Goal: Transaction & Acquisition: Purchase product/service

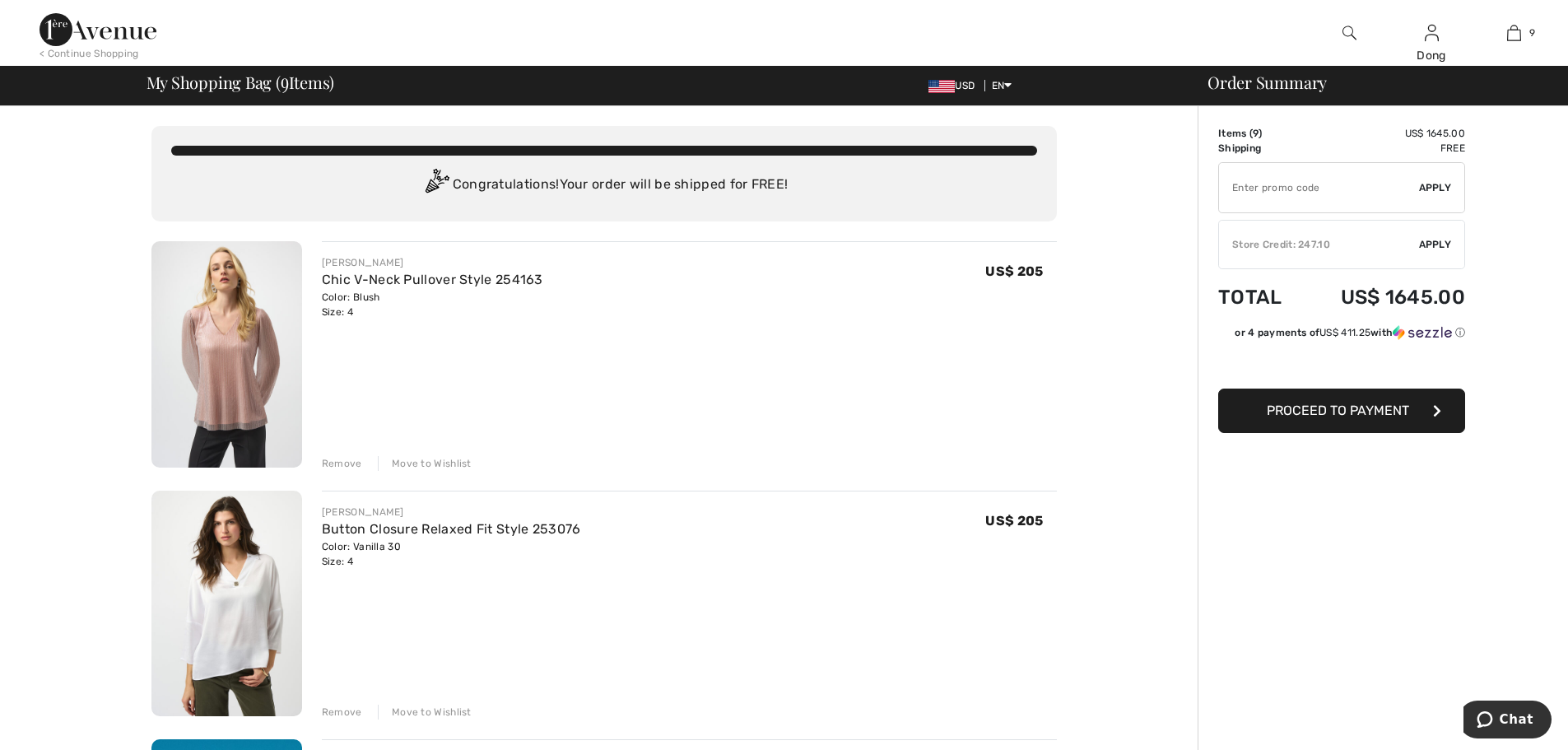
click at [416, 466] on div "Move to Wishlist" at bounding box center [424, 464] width 94 height 15
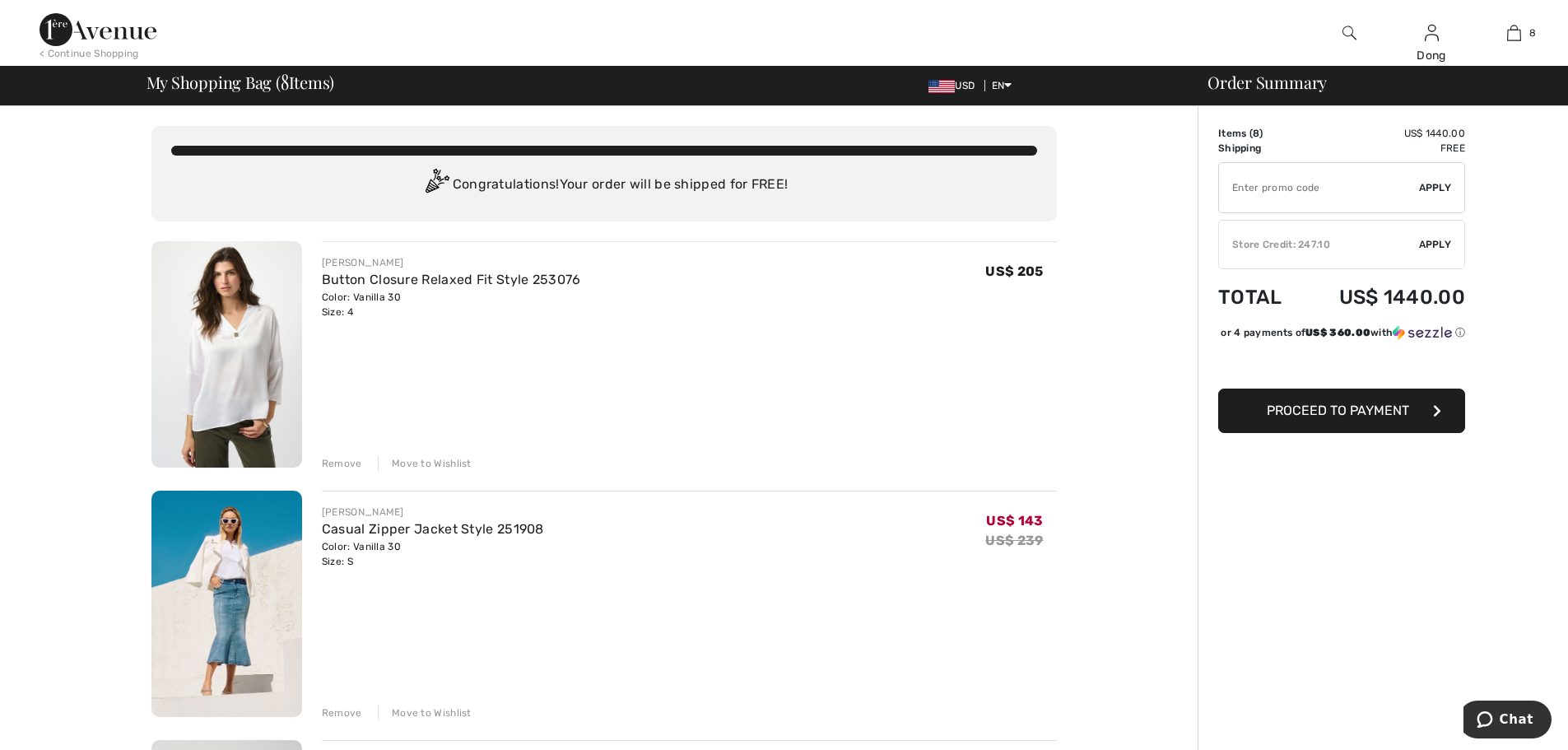
click at [421, 462] on div "Move to Wishlist" at bounding box center [424, 464] width 94 height 15
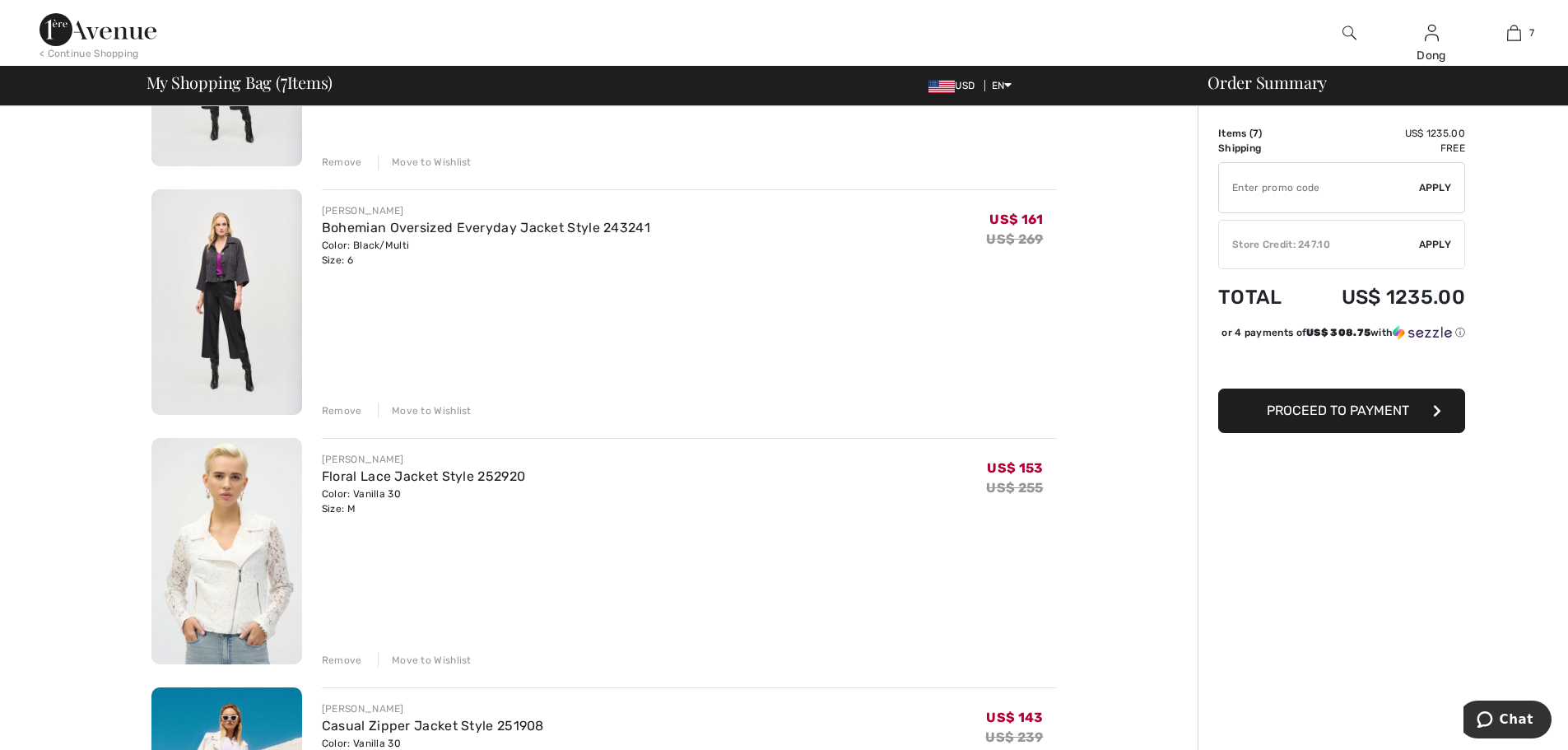
scroll to position [802, 0]
click at [212, 258] on img at bounding box center [227, 300] width 151 height 226
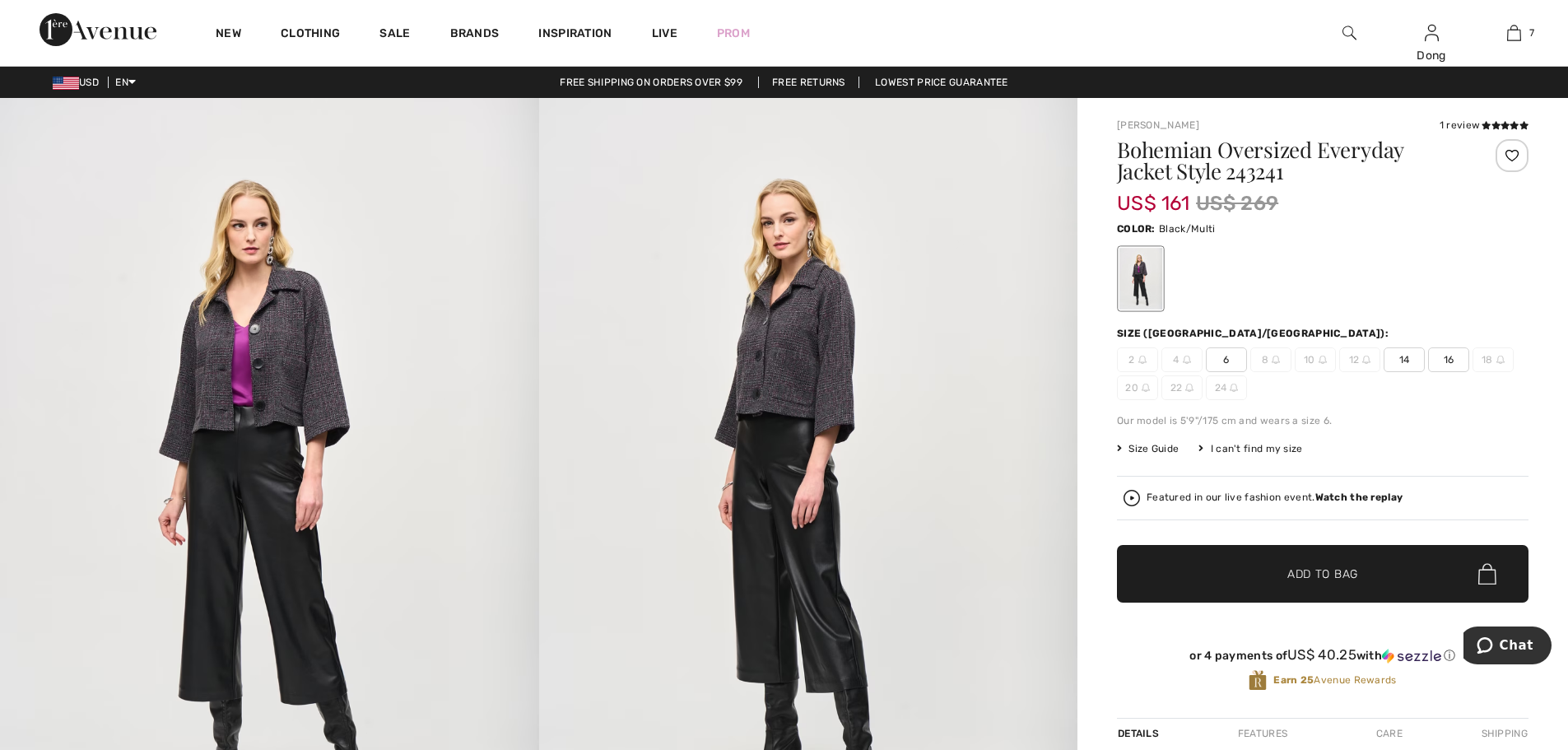
click at [782, 366] on img at bounding box center [809, 501] width 539 height 807
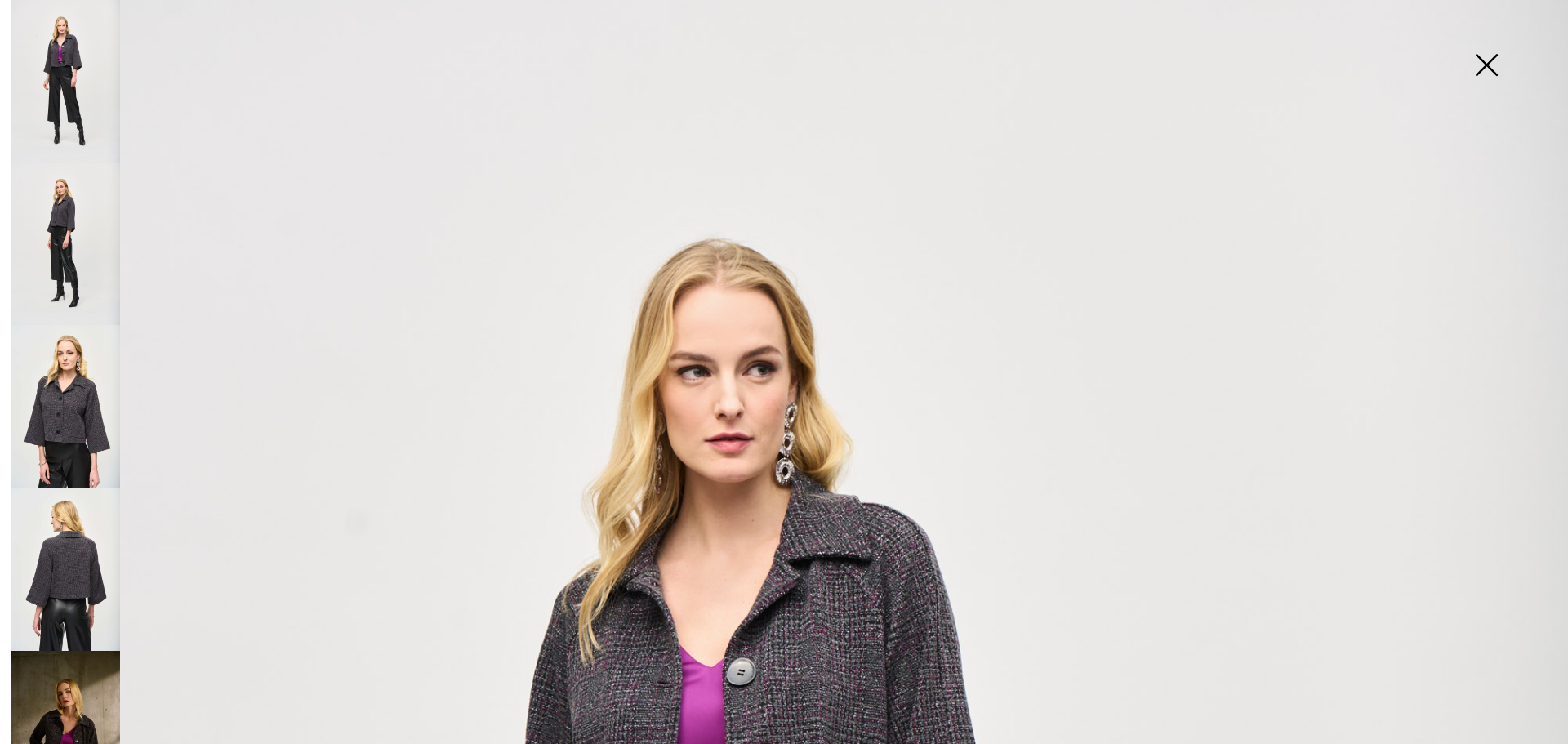
click at [1487, 64] on img at bounding box center [1486, 67] width 81 height 84
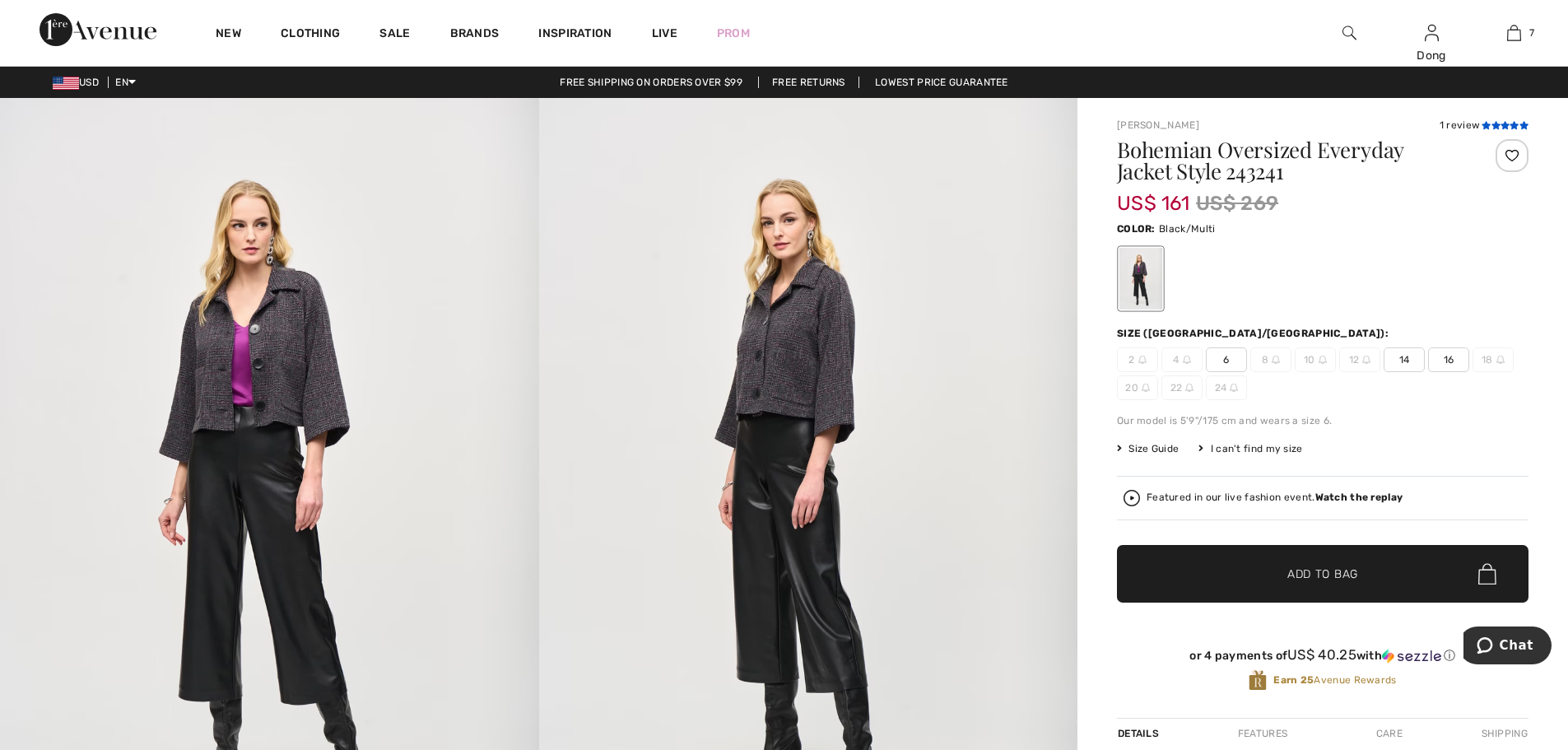
click at [1495, 126] on icon at bounding box center [1496, 125] width 9 height 8
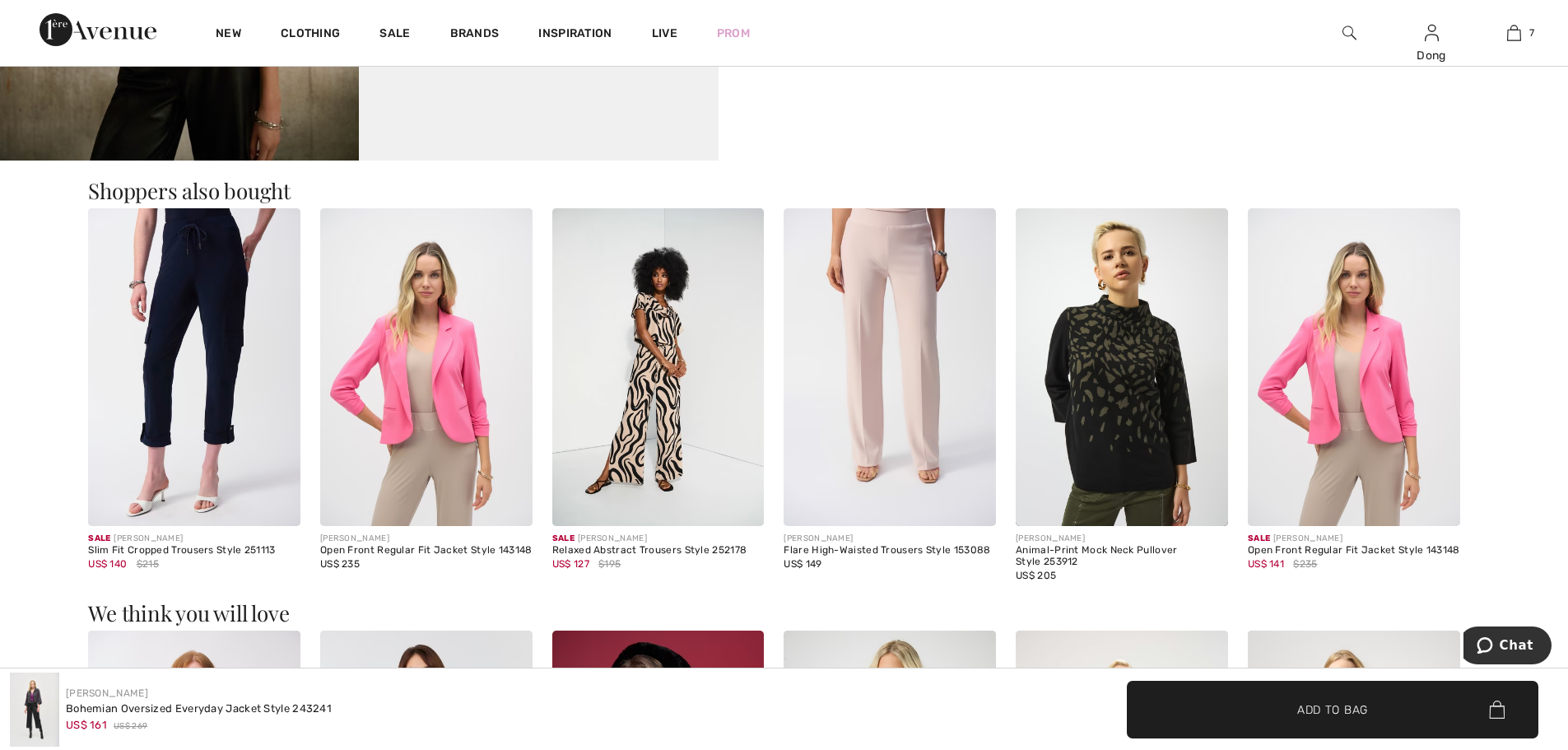
scroll to position [3219, 0]
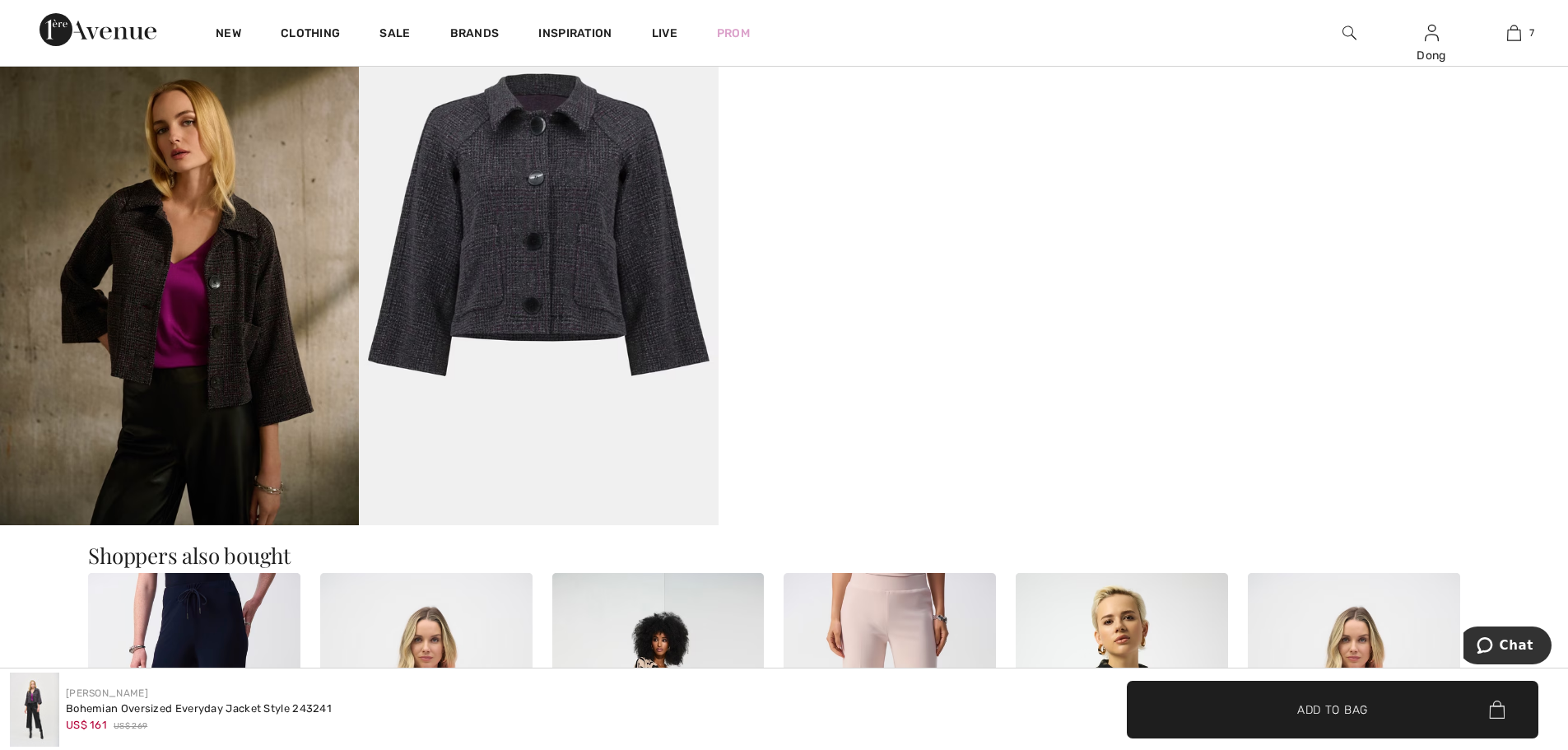
click at [550, 246] on img at bounding box center [538, 255] width 359 height 538
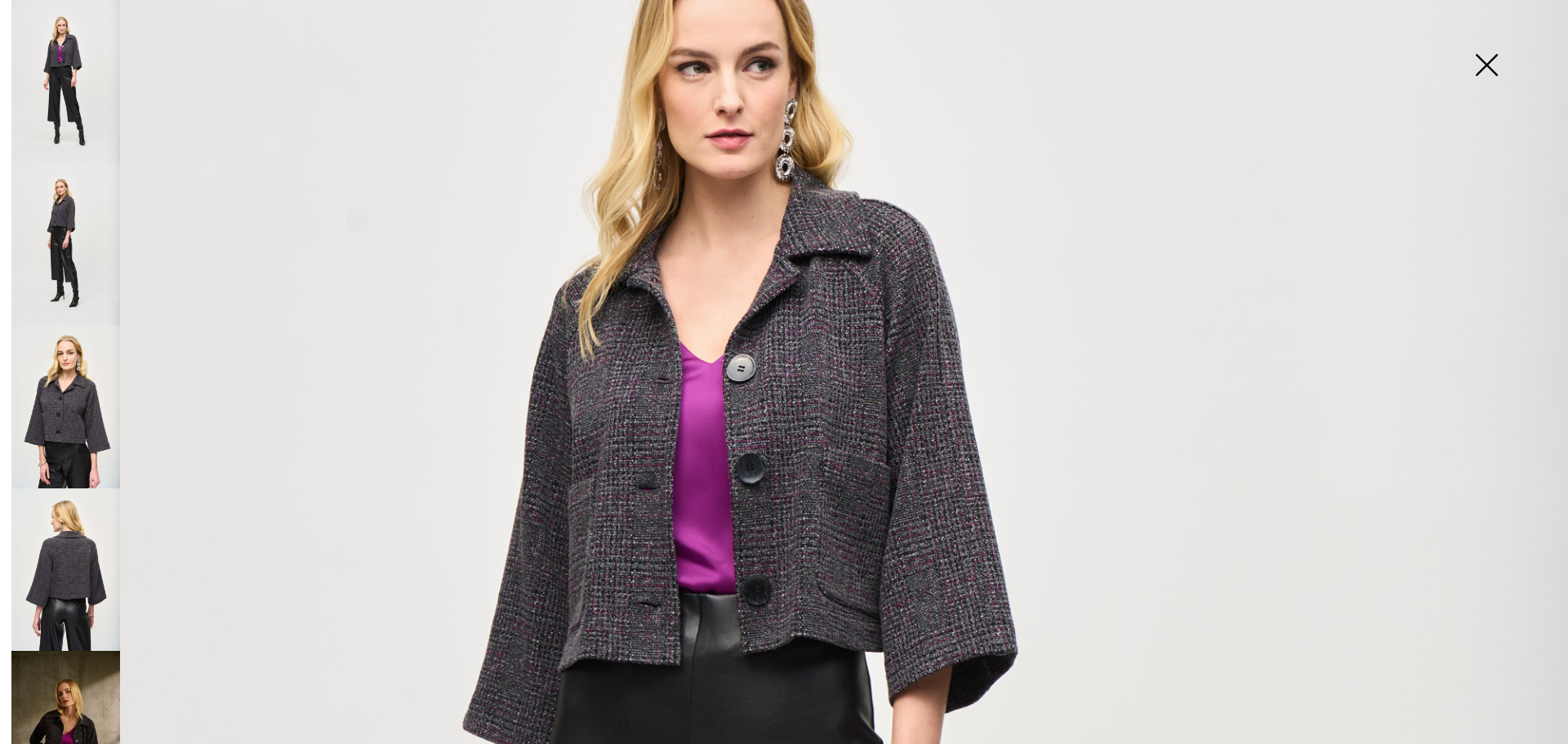
scroll to position [306, 0]
click at [72, 563] on img at bounding box center [66, 569] width 109 height 162
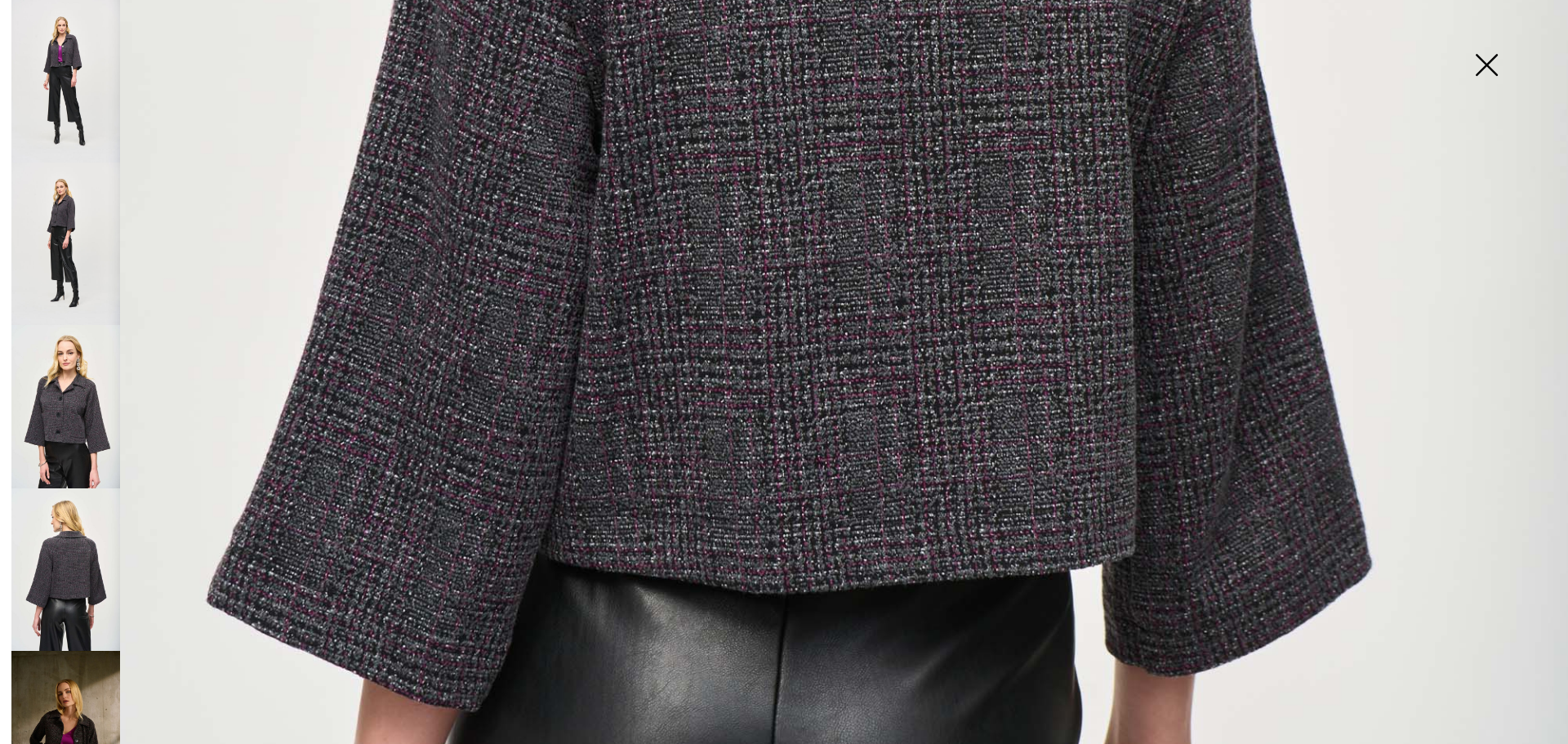
scroll to position [1030, 0]
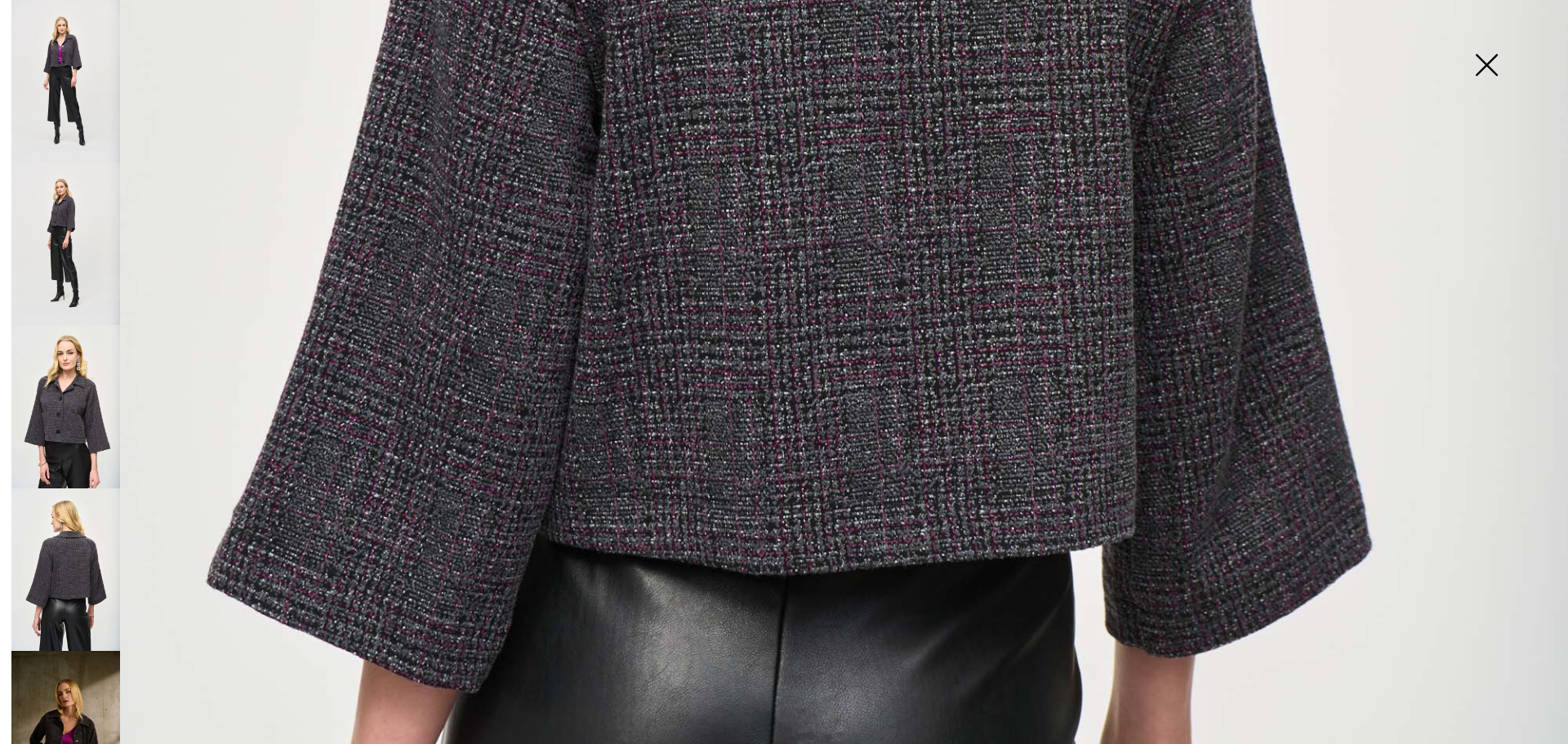
click at [67, 215] on img at bounding box center [66, 243] width 109 height 162
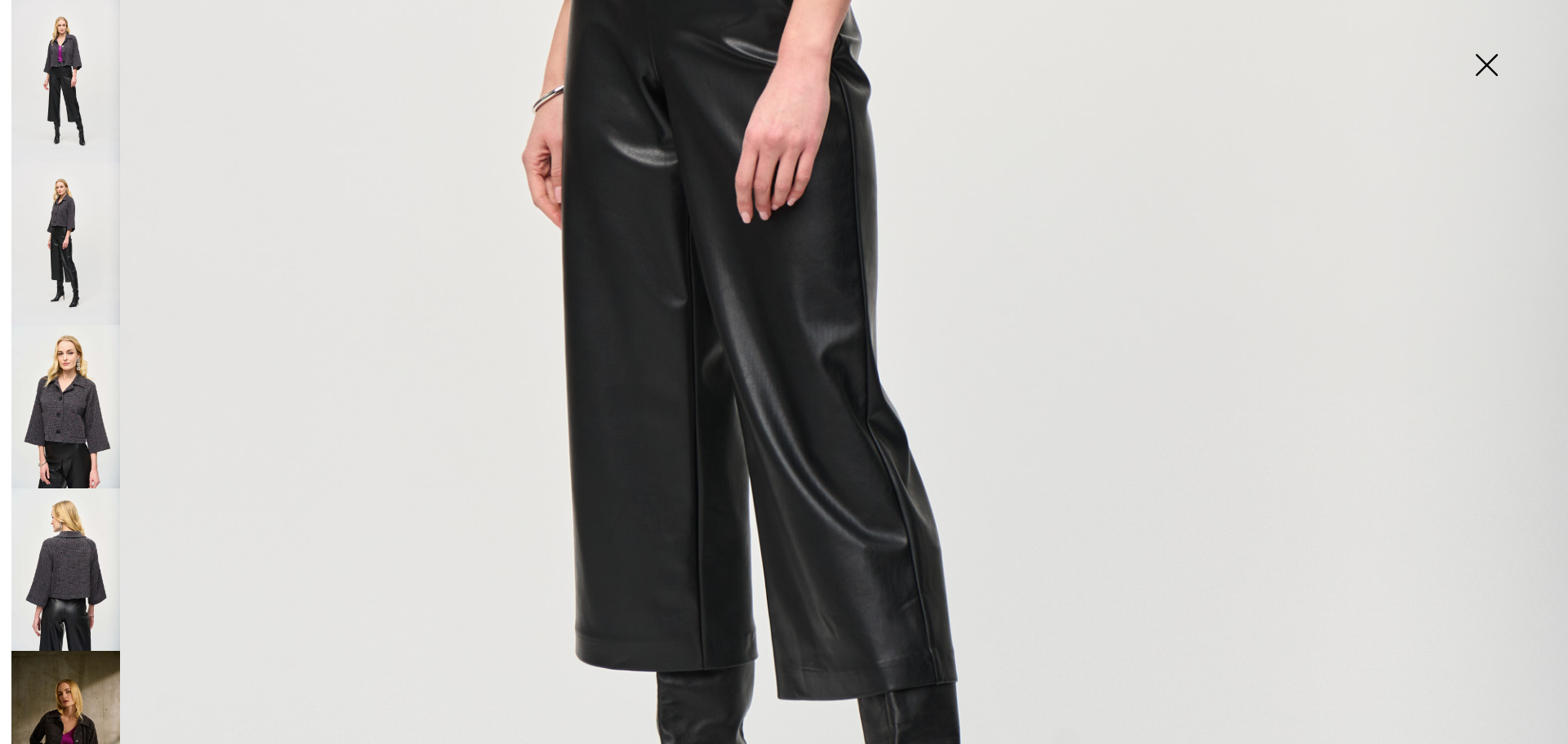
click at [61, 72] on img at bounding box center [66, 81] width 109 height 162
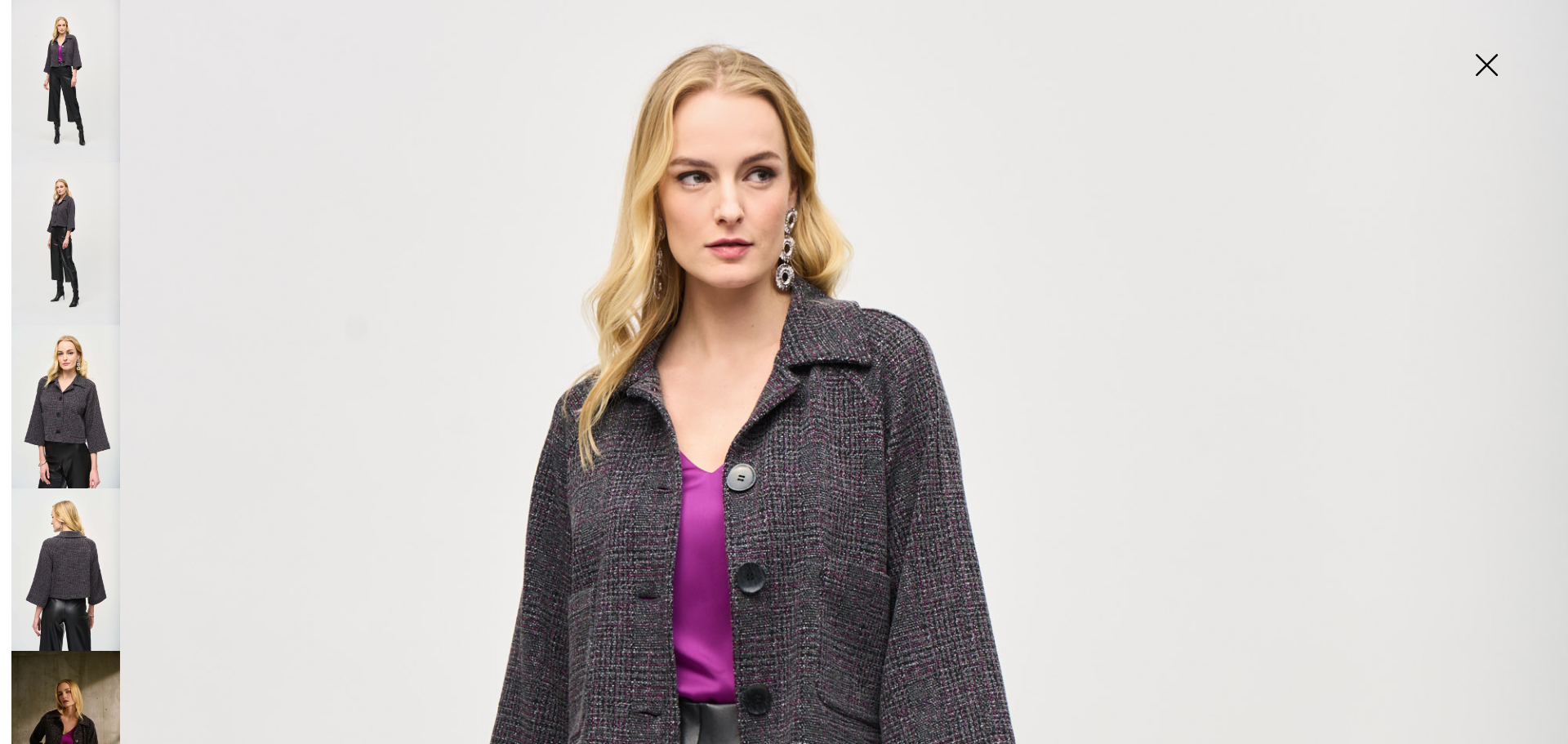
scroll to position [167, 0]
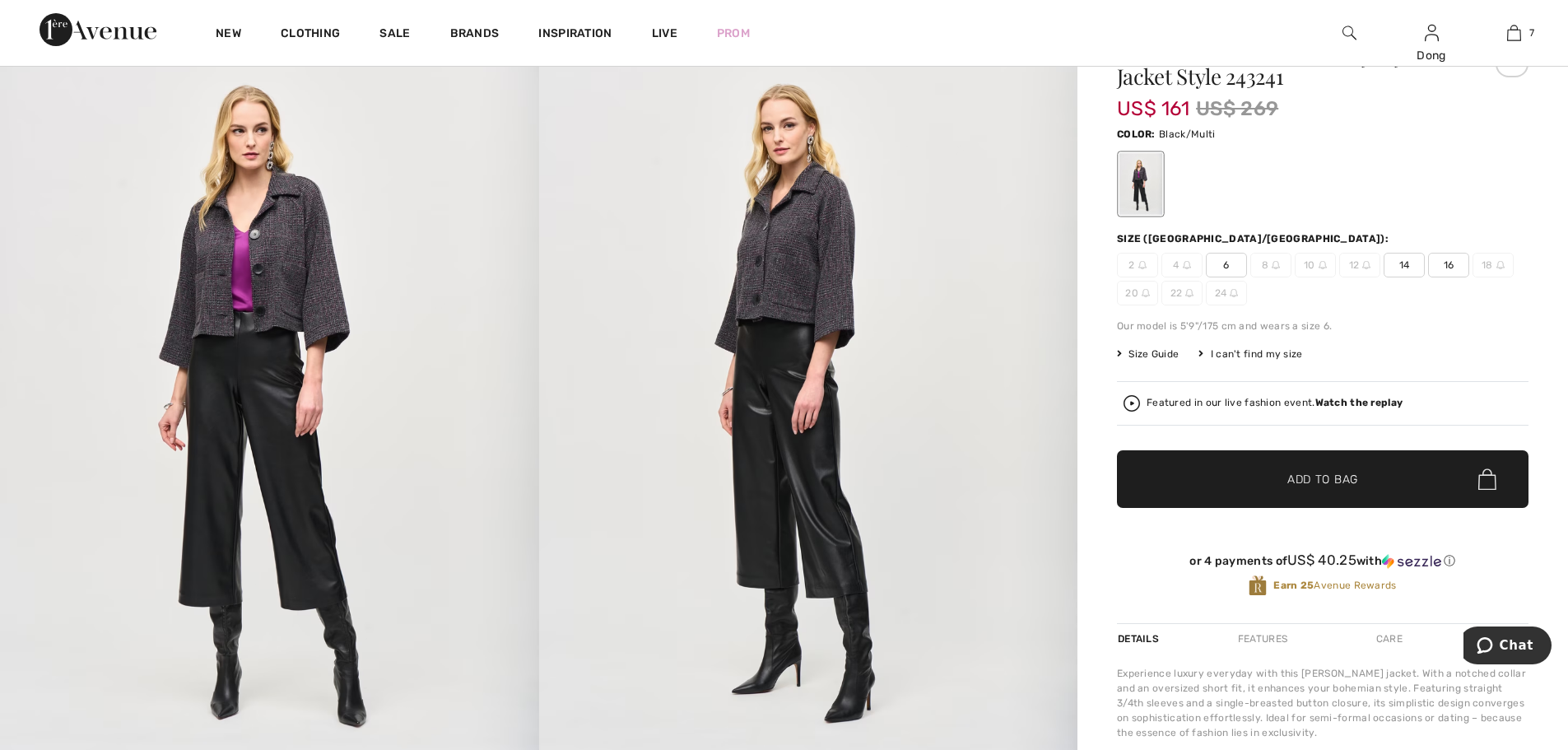
scroll to position [0, 0]
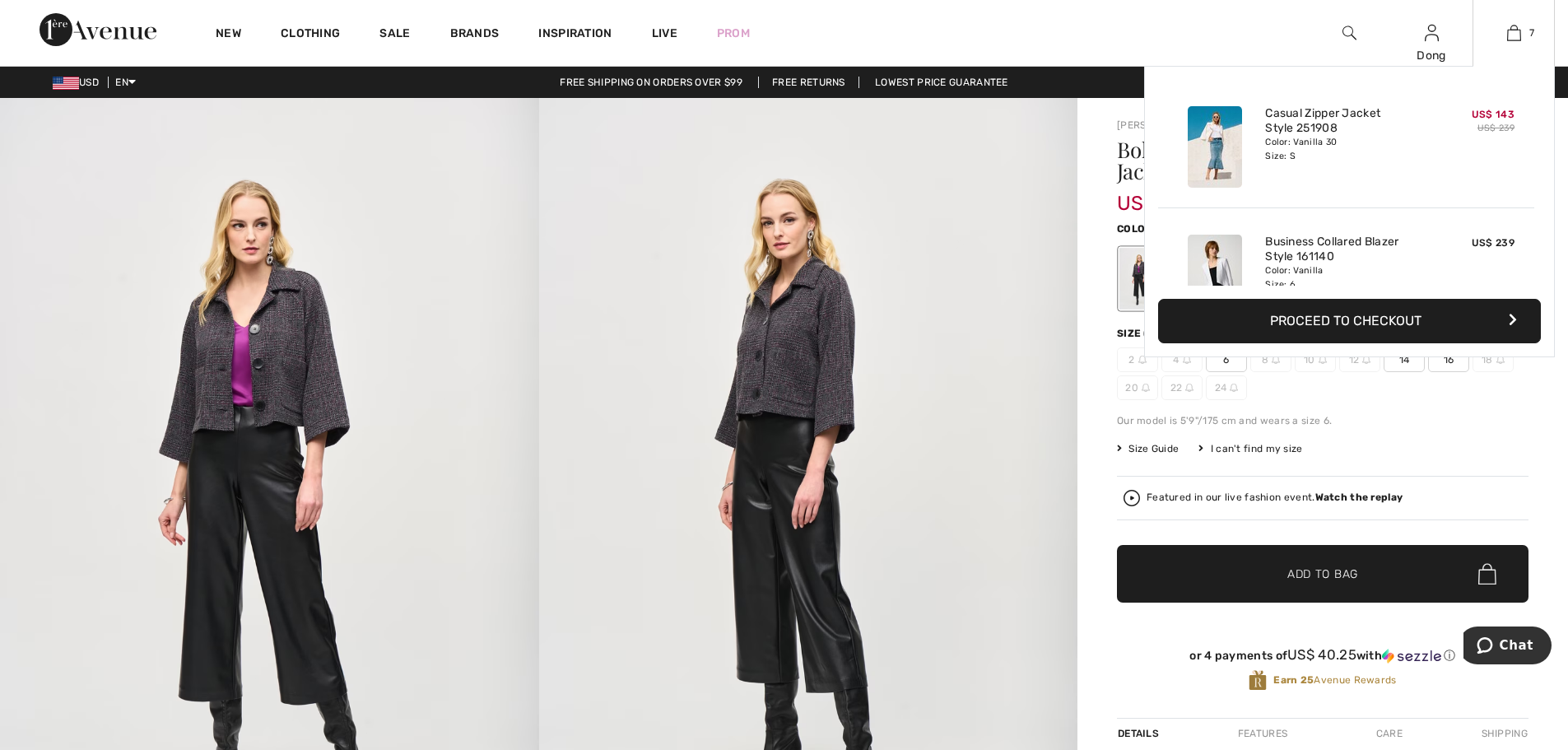
click at [1513, 43] on div "7 Added to Bag Joseph Ribkoff Casual Zipper Jacket Style 251908 US$ 143 US$ 239…" at bounding box center [1513, 32] width 82 height 66
click at [1517, 32] on img at bounding box center [1514, 33] width 14 height 20
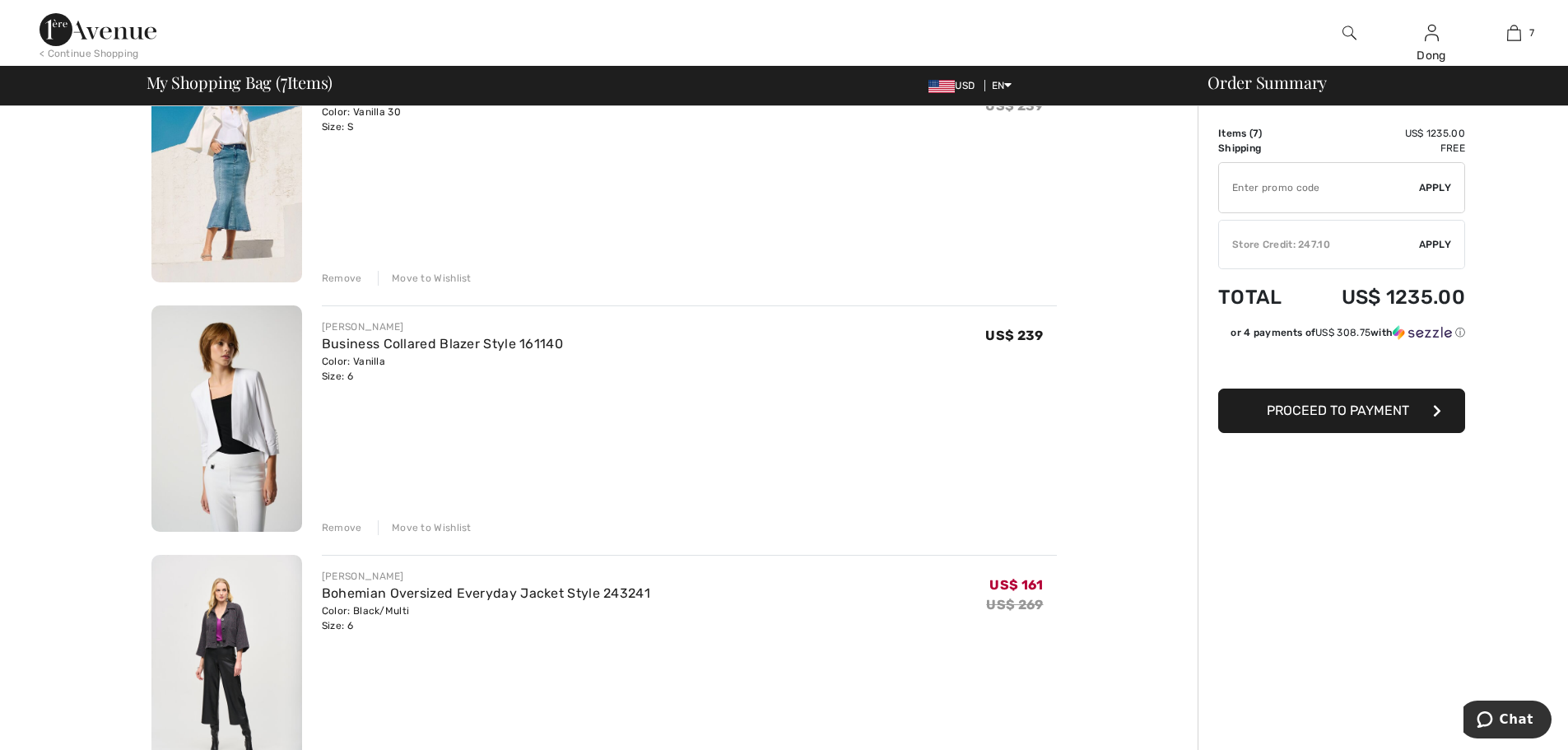
scroll to position [194, 0]
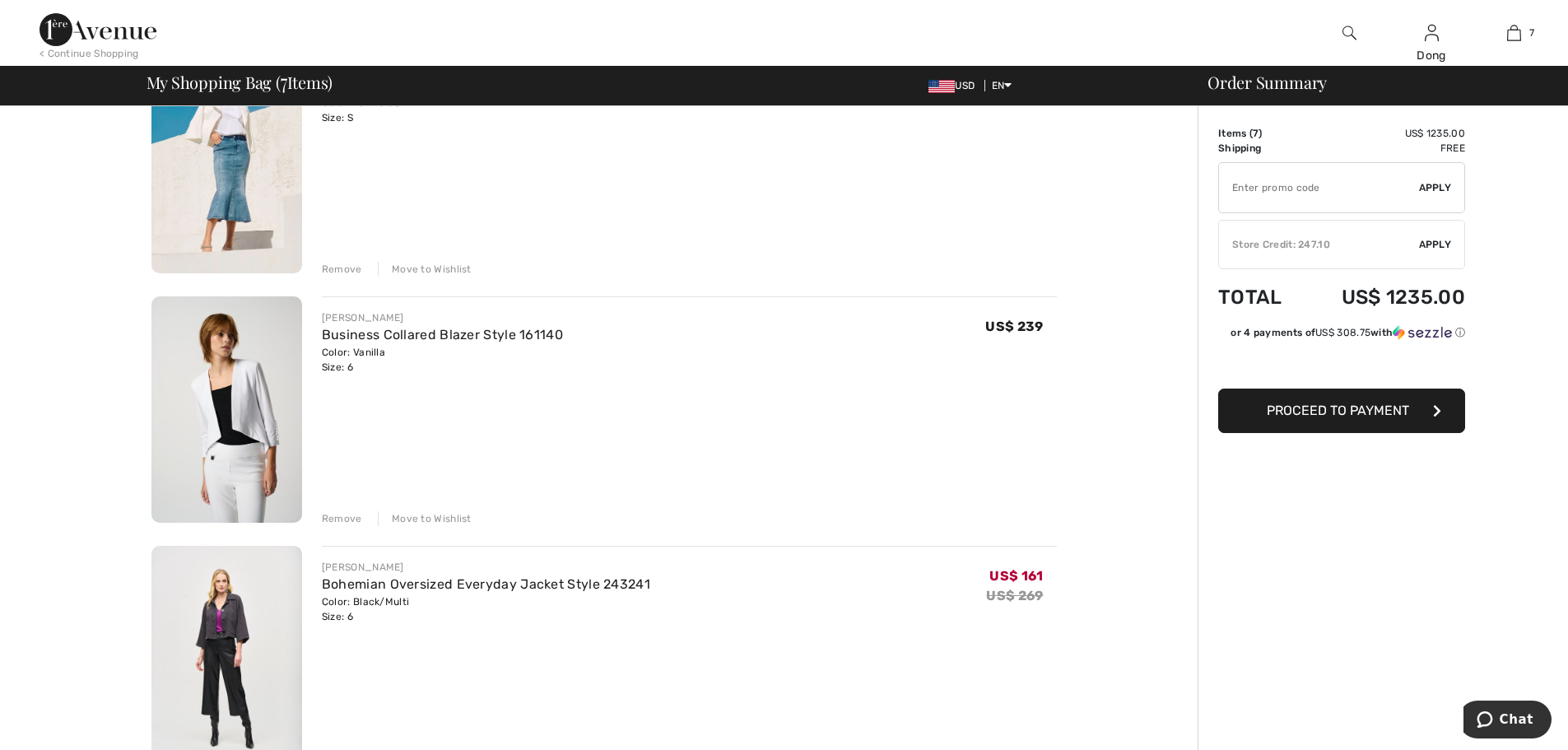
click at [425, 525] on div "Move to Wishlist" at bounding box center [424, 519] width 94 height 15
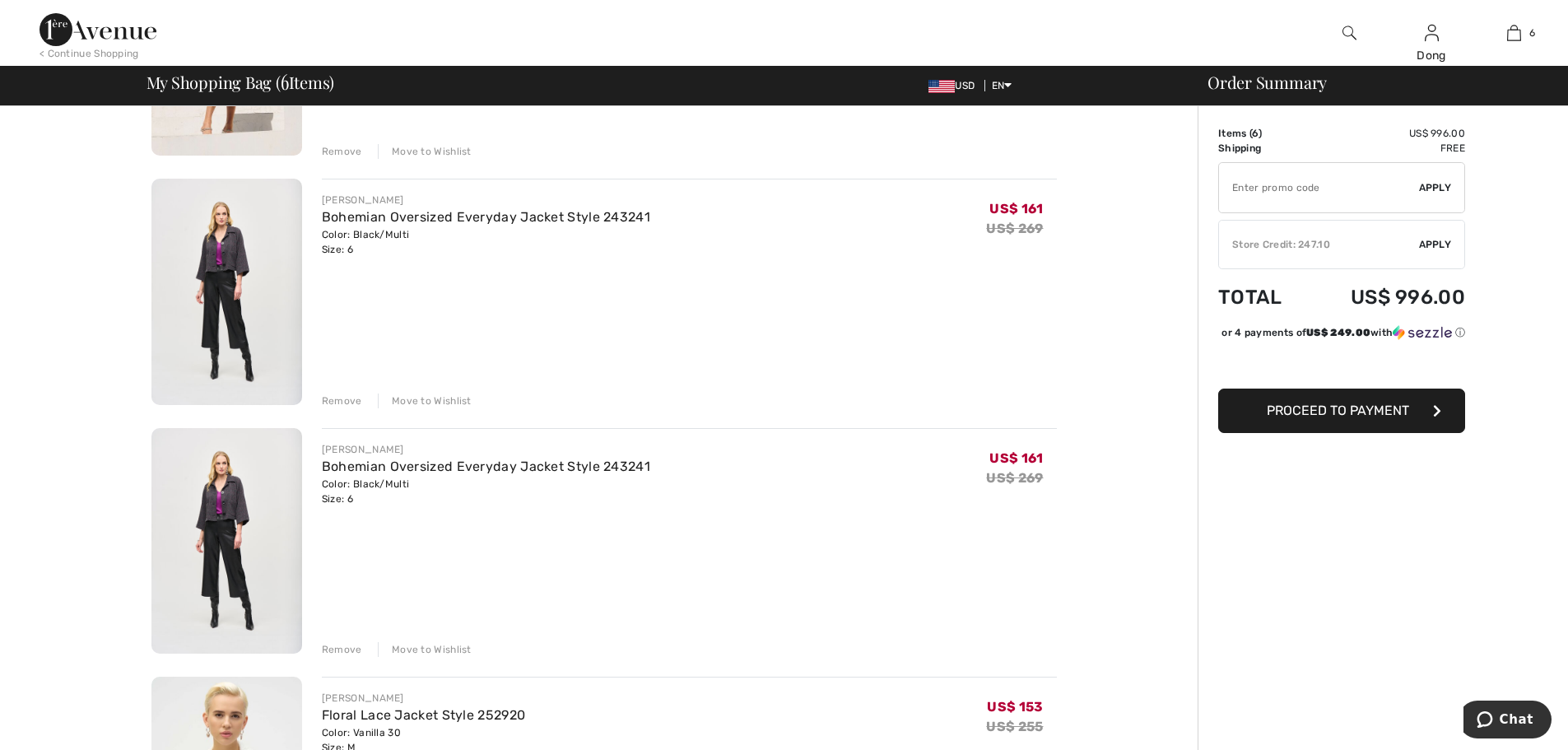
scroll to position [425, 0]
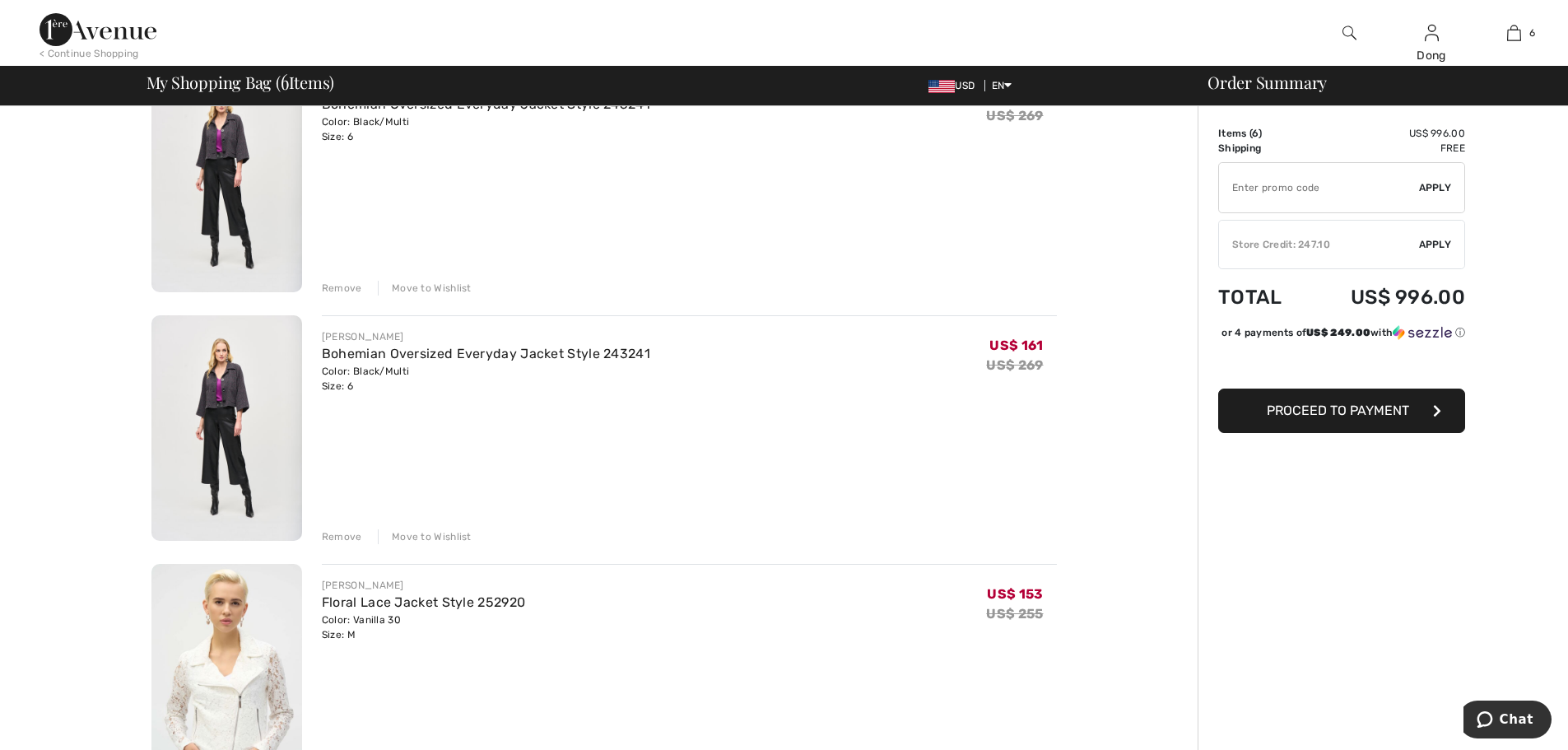
click at [344, 538] on div "Remove" at bounding box center [342, 537] width 41 height 15
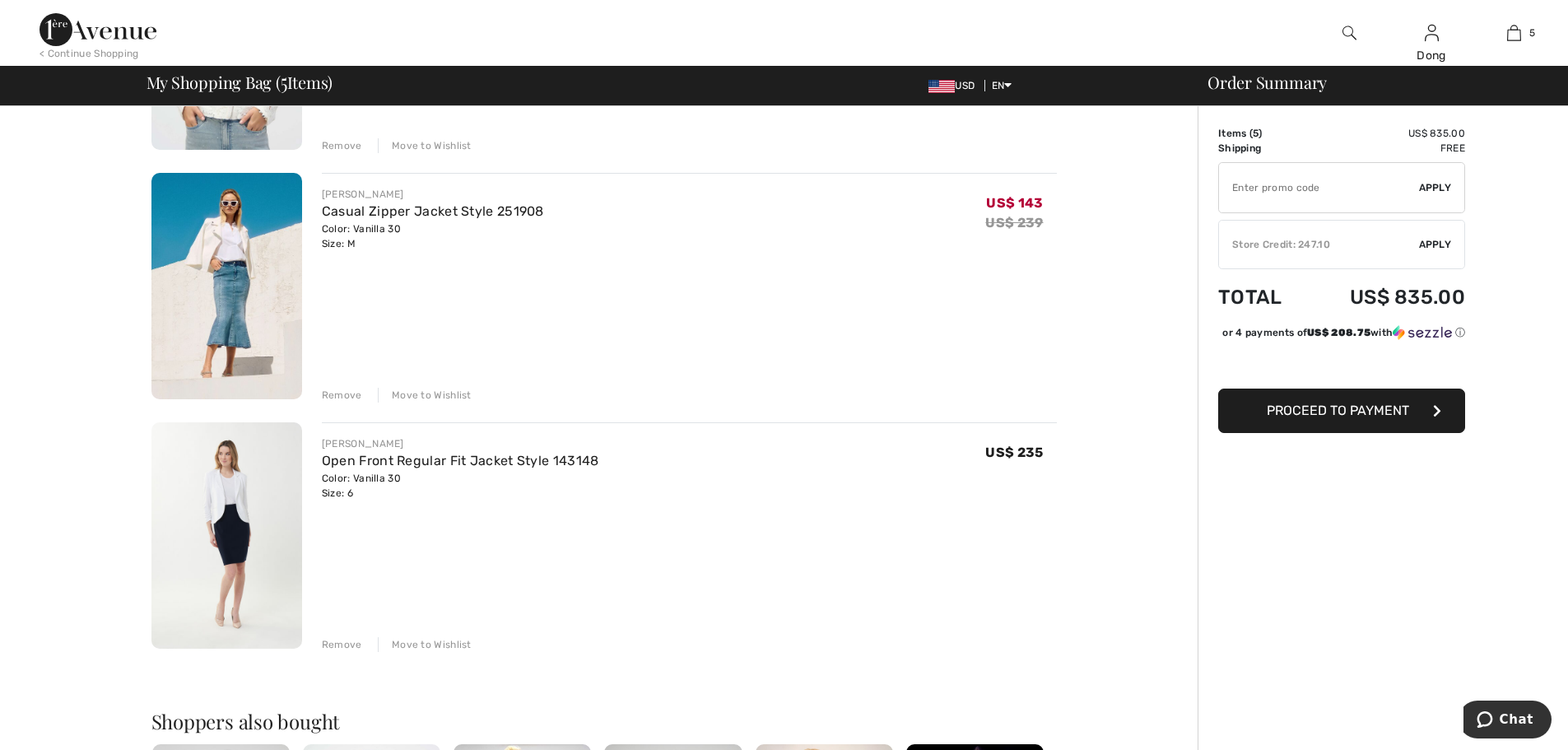
scroll to position [884, 0]
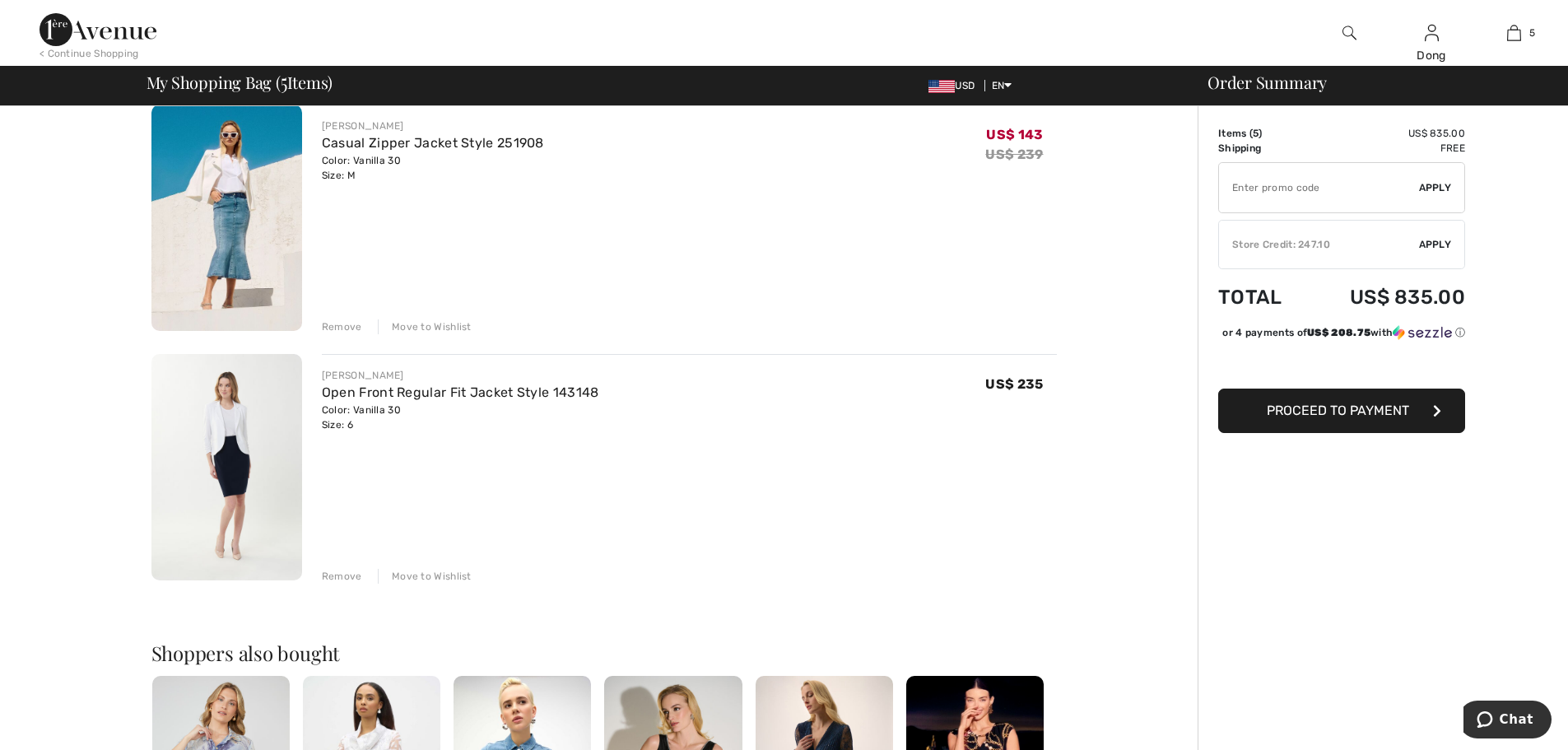
click at [432, 579] on div "Move to Wishlist" at bounding box center [424, 577] width 94 height 15
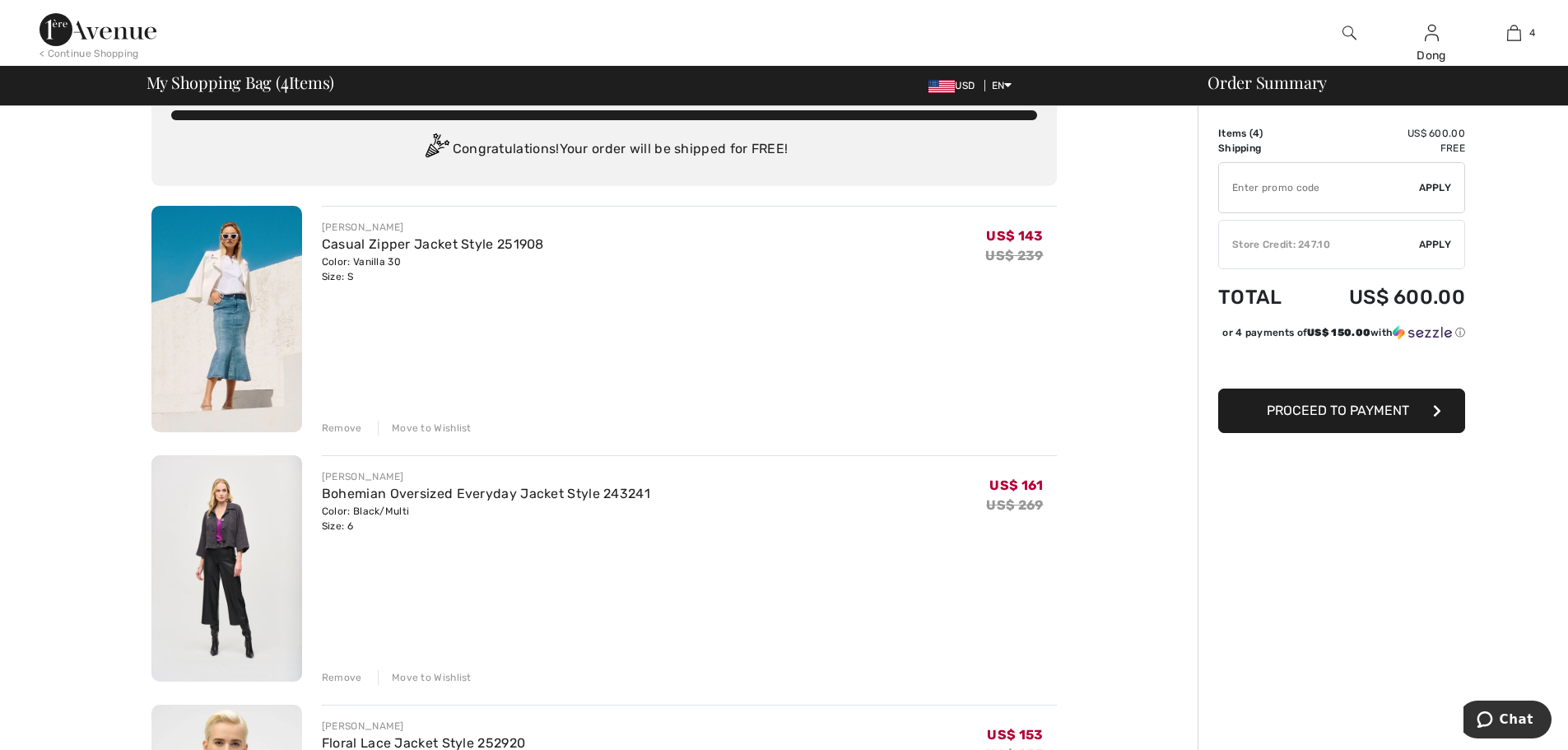
scroll to position [18, 0]
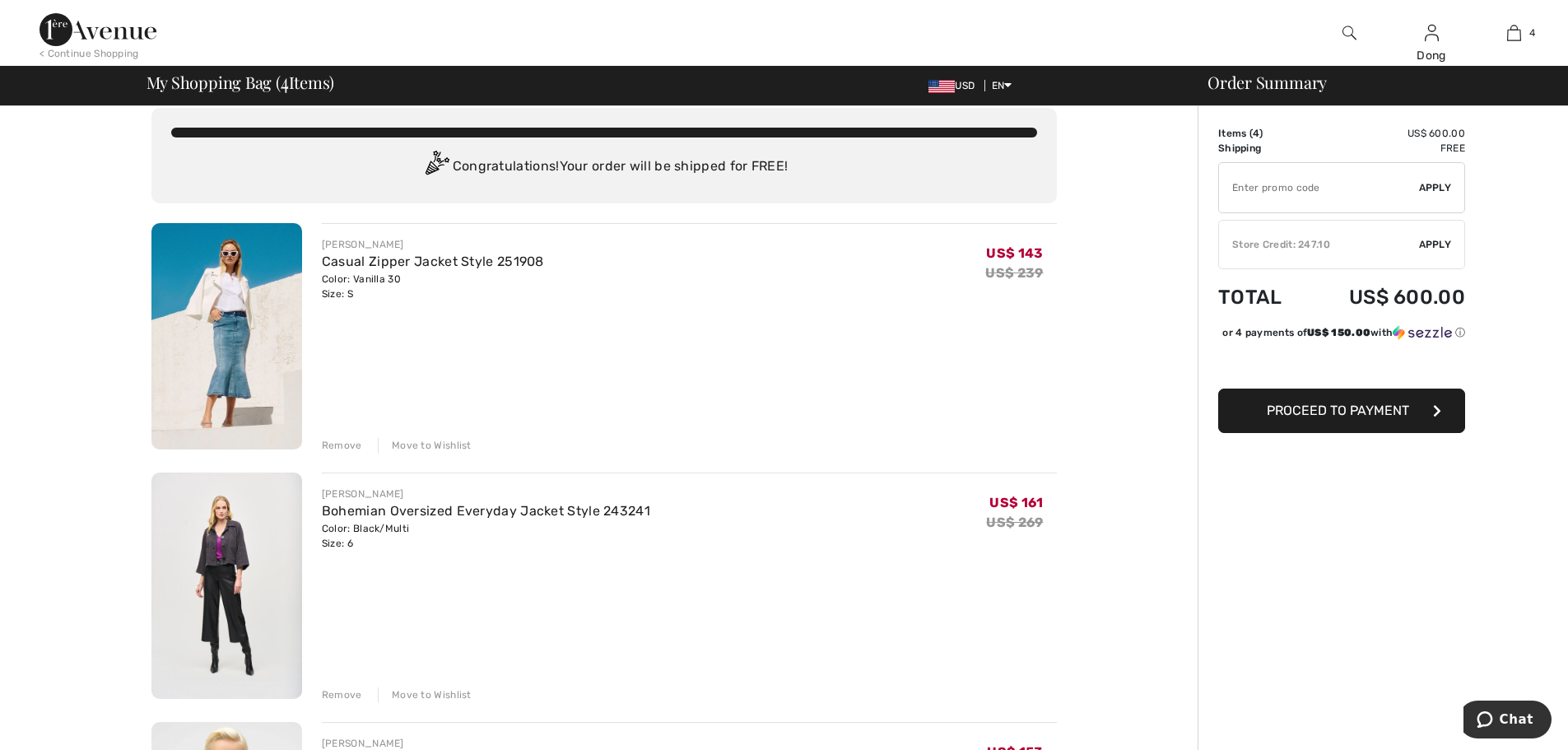
click at [410, 449] on div "Move to Wishlist" at bounding box center [424, 446] width 94 height 15
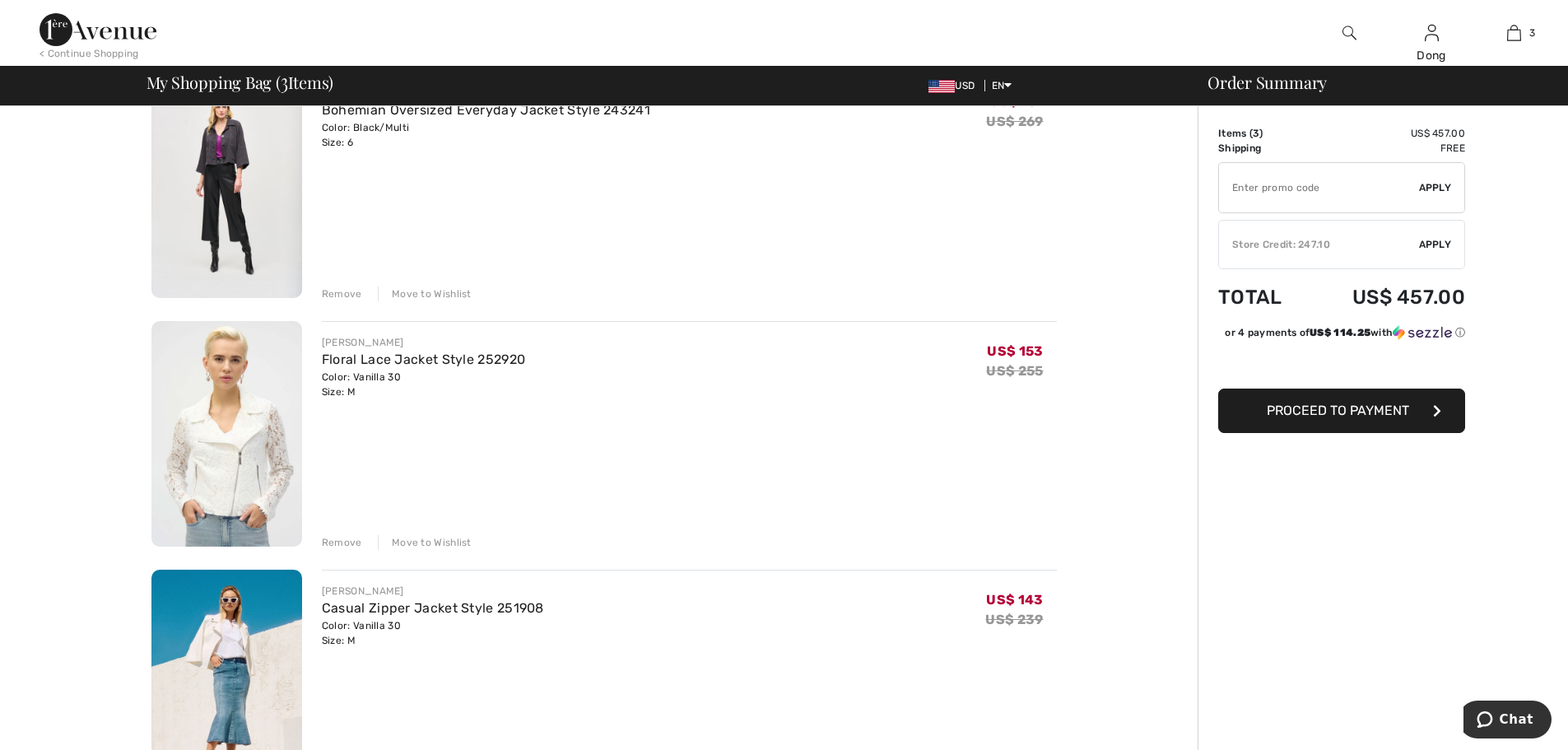
scroll to position [187, 0]
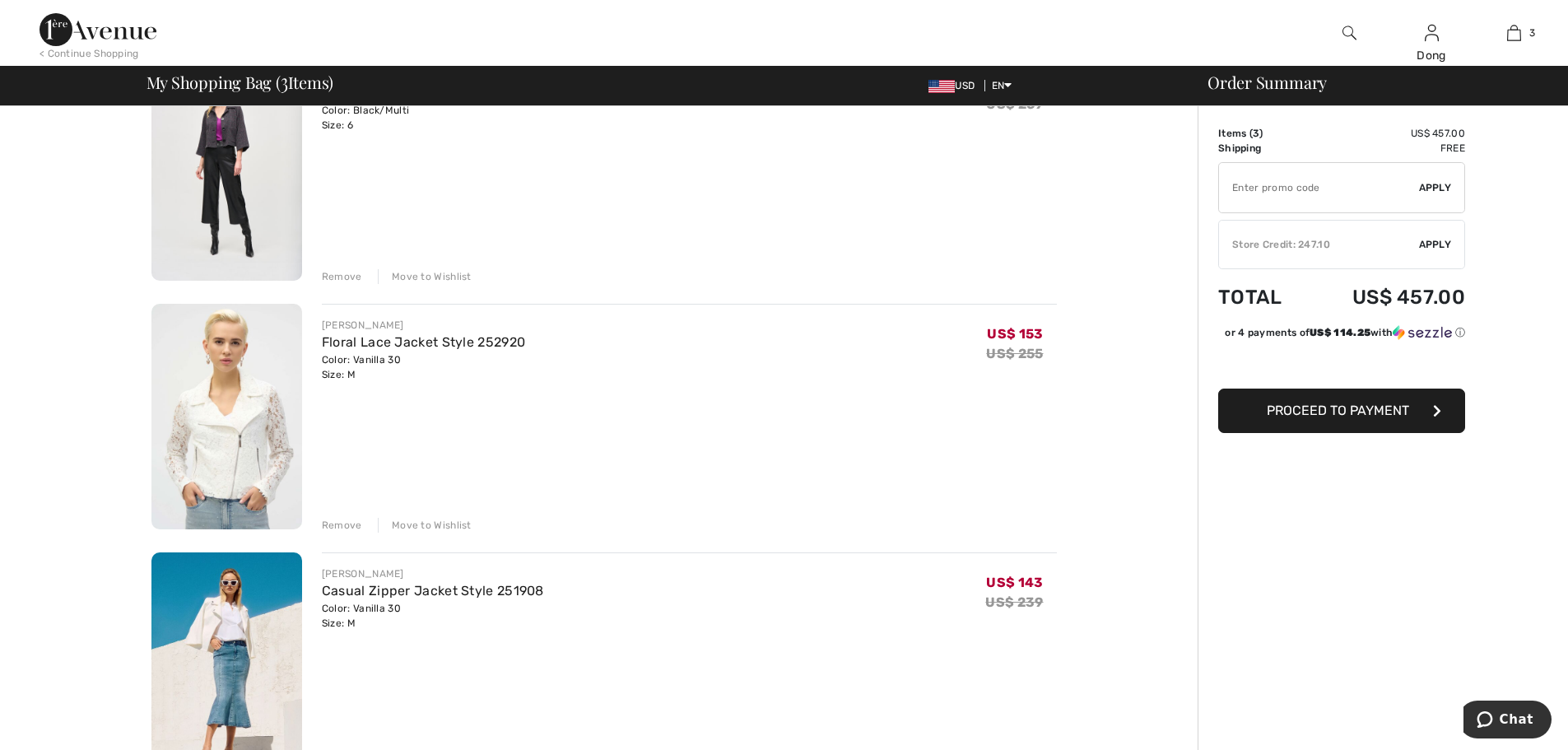
click at [450, 524] on div "Move to Wishlist" at bounding box center [424, 525] width 94 height 15
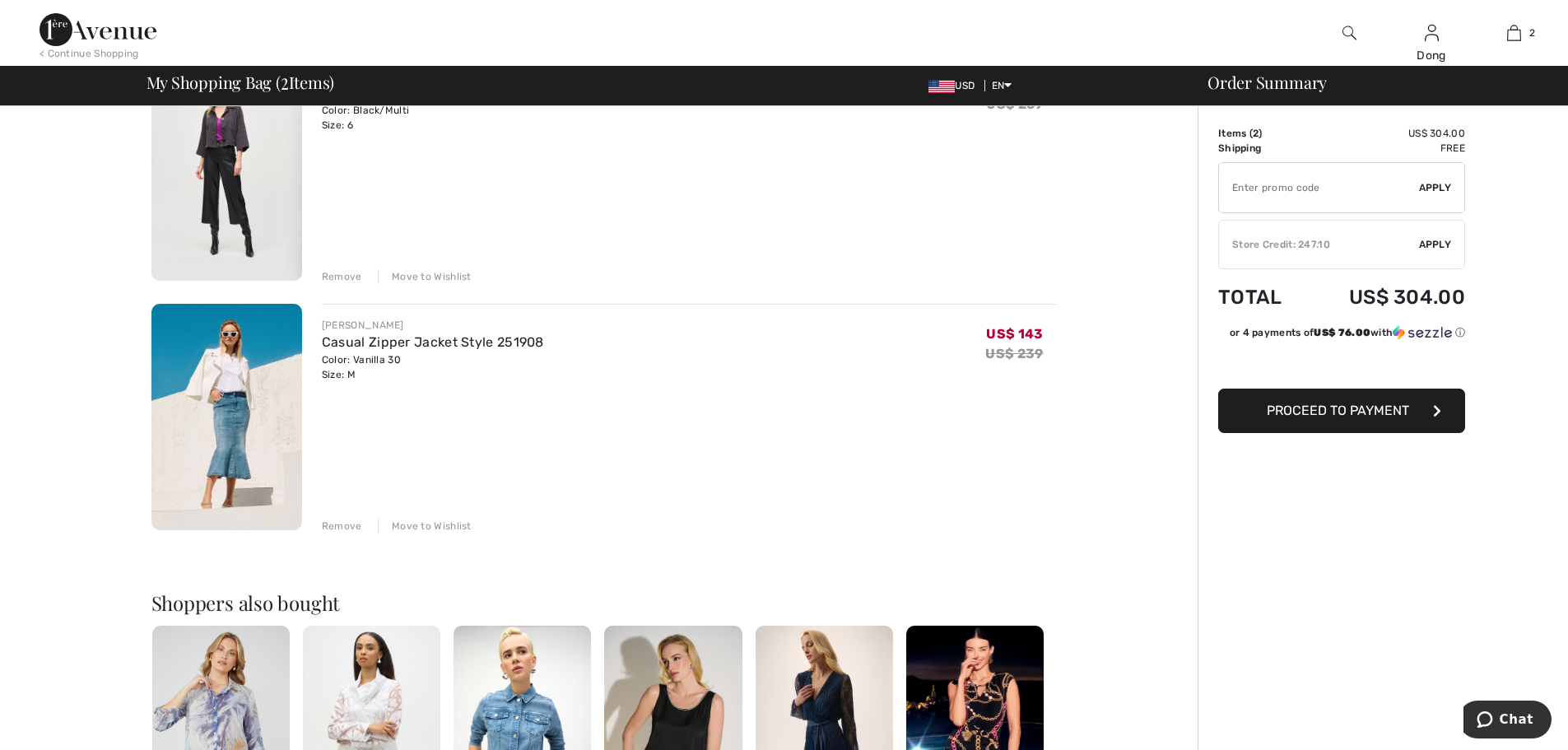
click at [435, 524] on div "Move to Wishlist" at bounding box center [424, 526] width 94 height 15
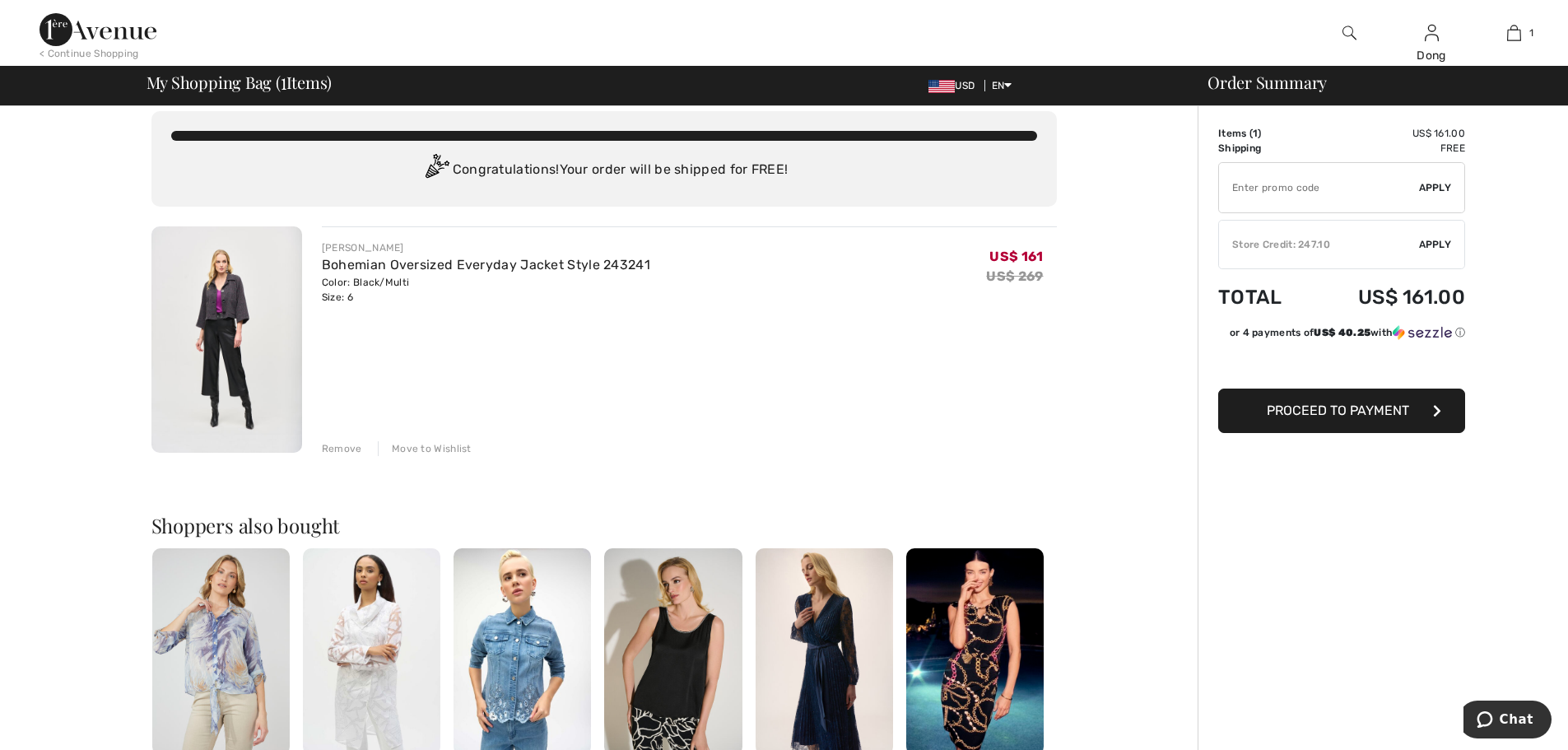
scroll to position [0, 0]
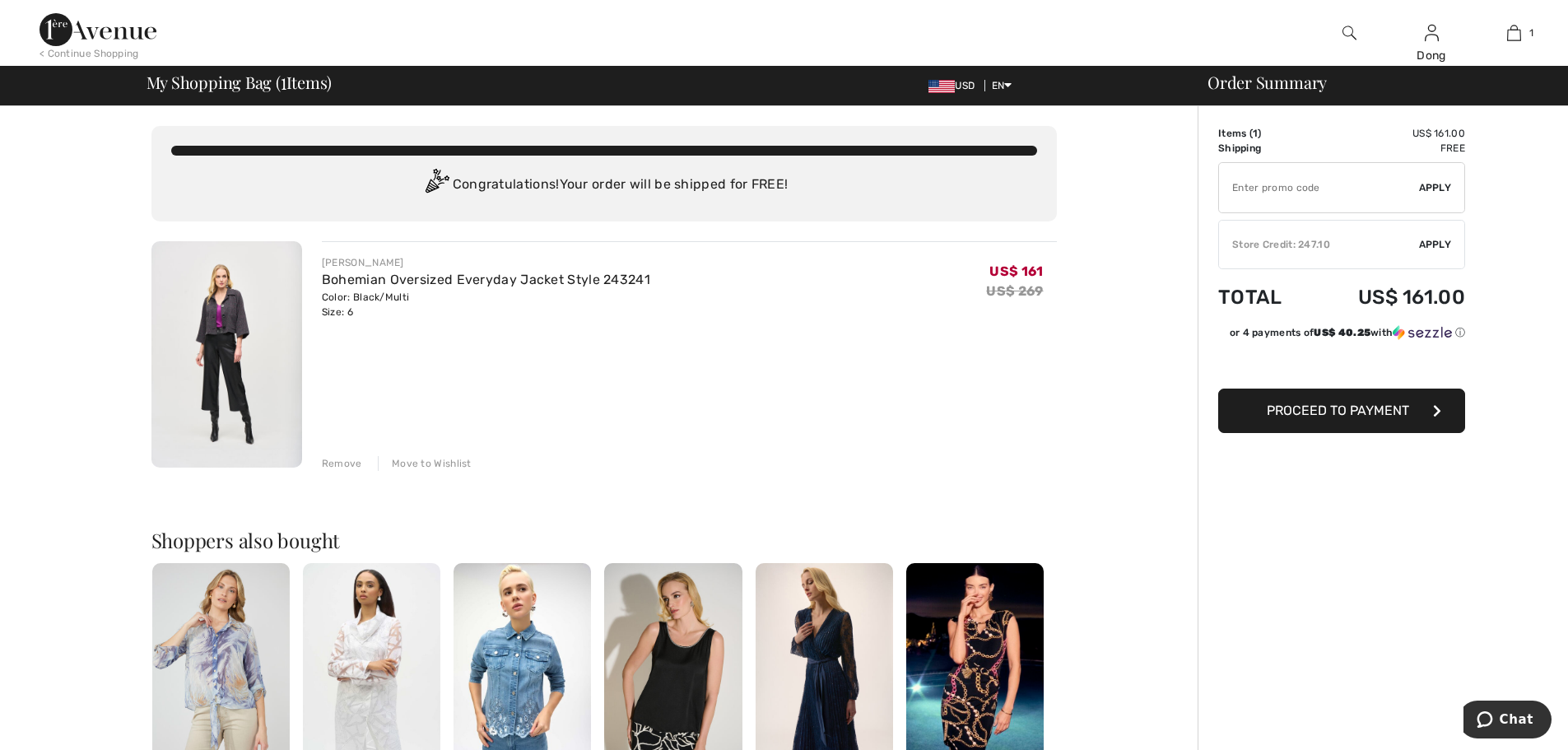
click at [225, 334] on img at bounding box center [227, 354] width 151 height 226
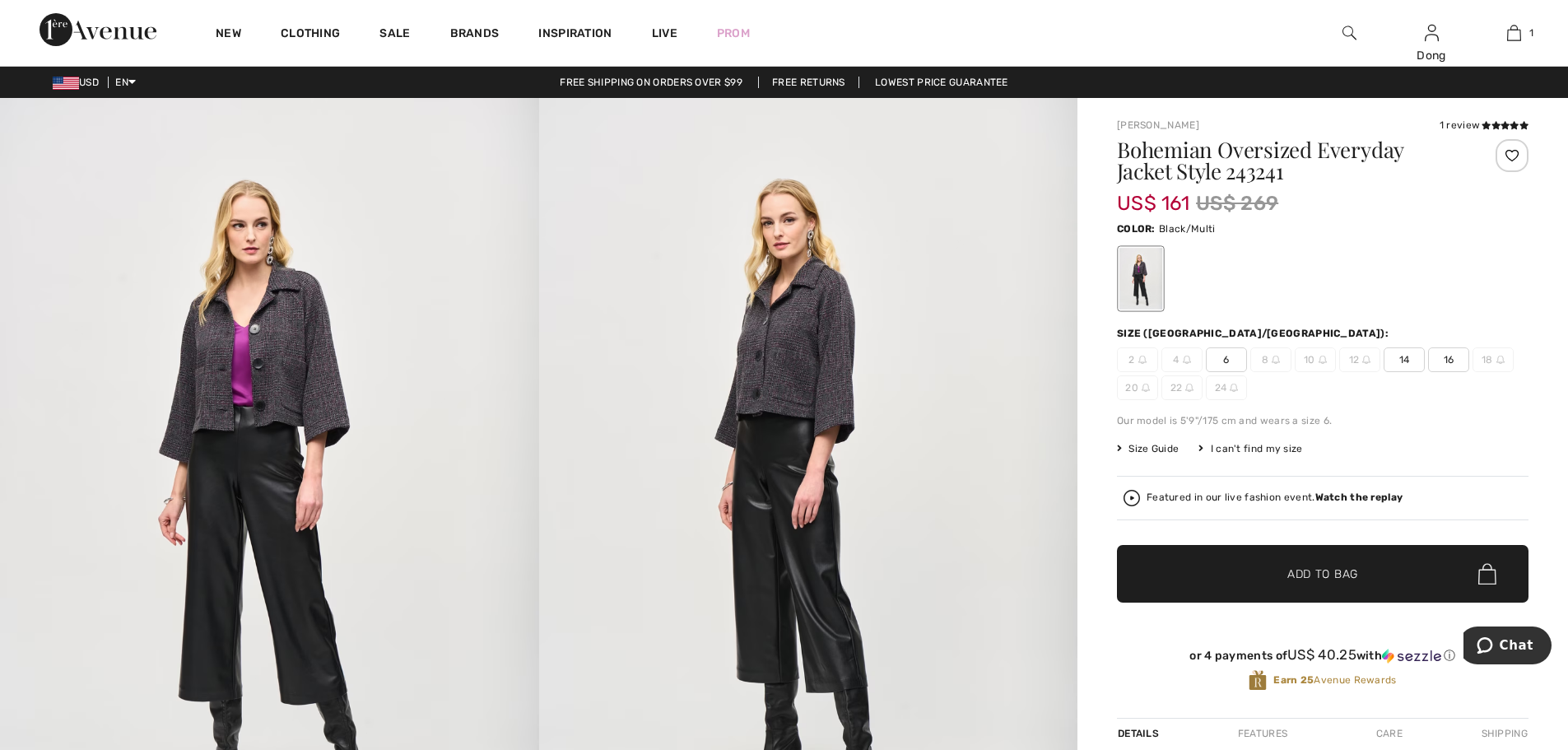
click at [801, 351] on img at bounding box center [809, 501] width 539 height 807
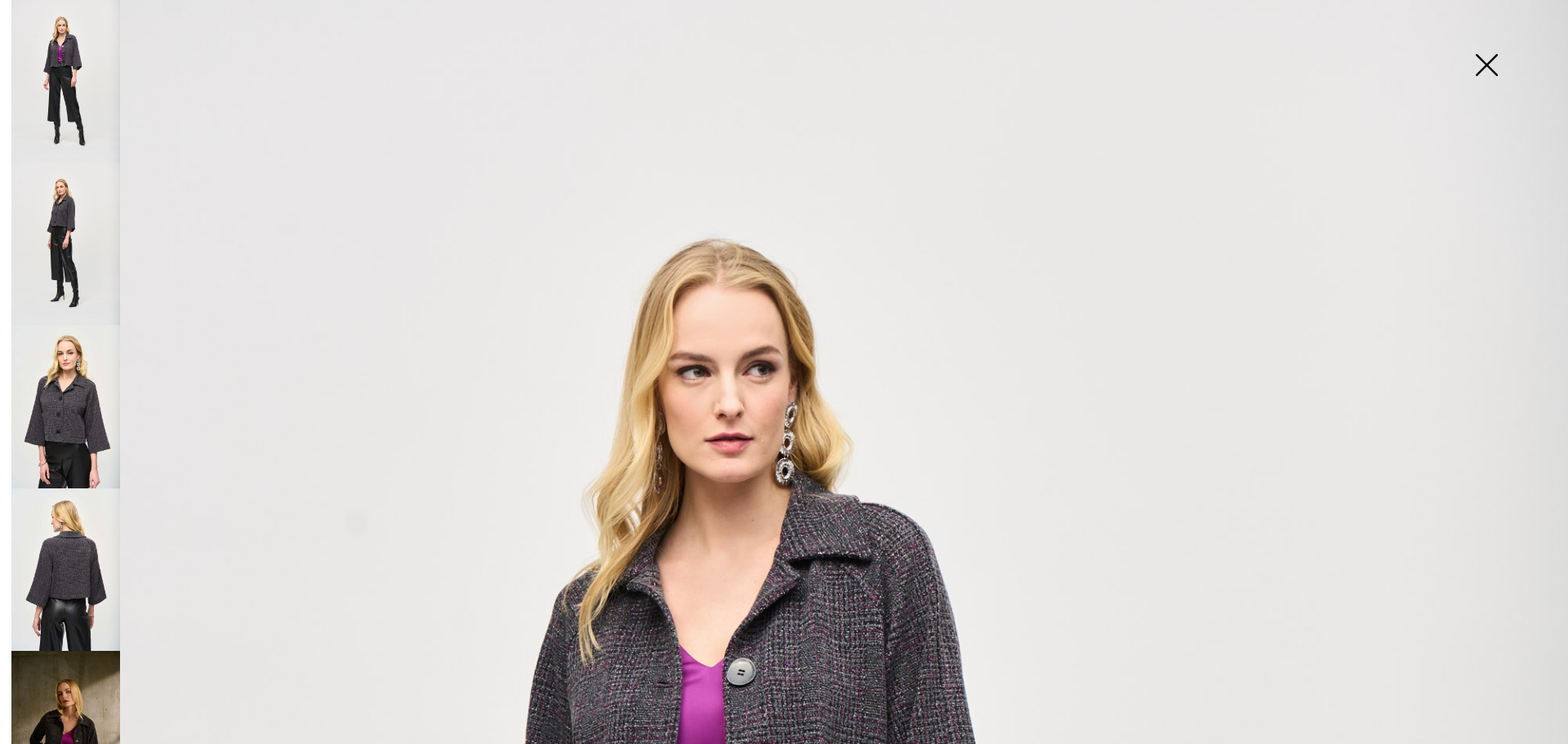
click at [83, 545] on img at bounding box center [66, 569] width 109 height 162
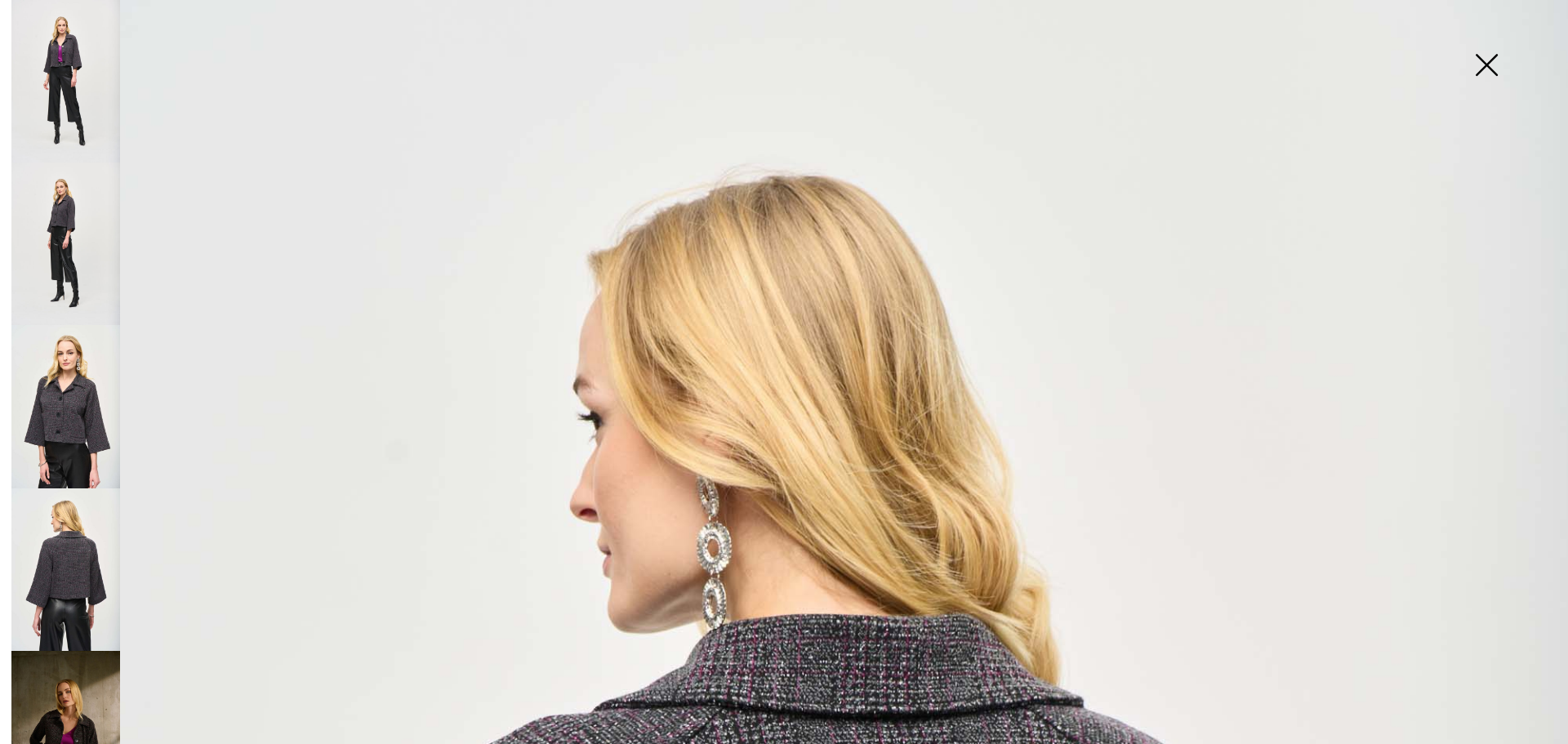
click at [1487, 67] on img at bounding box center [1486, 67] width 81 height 84
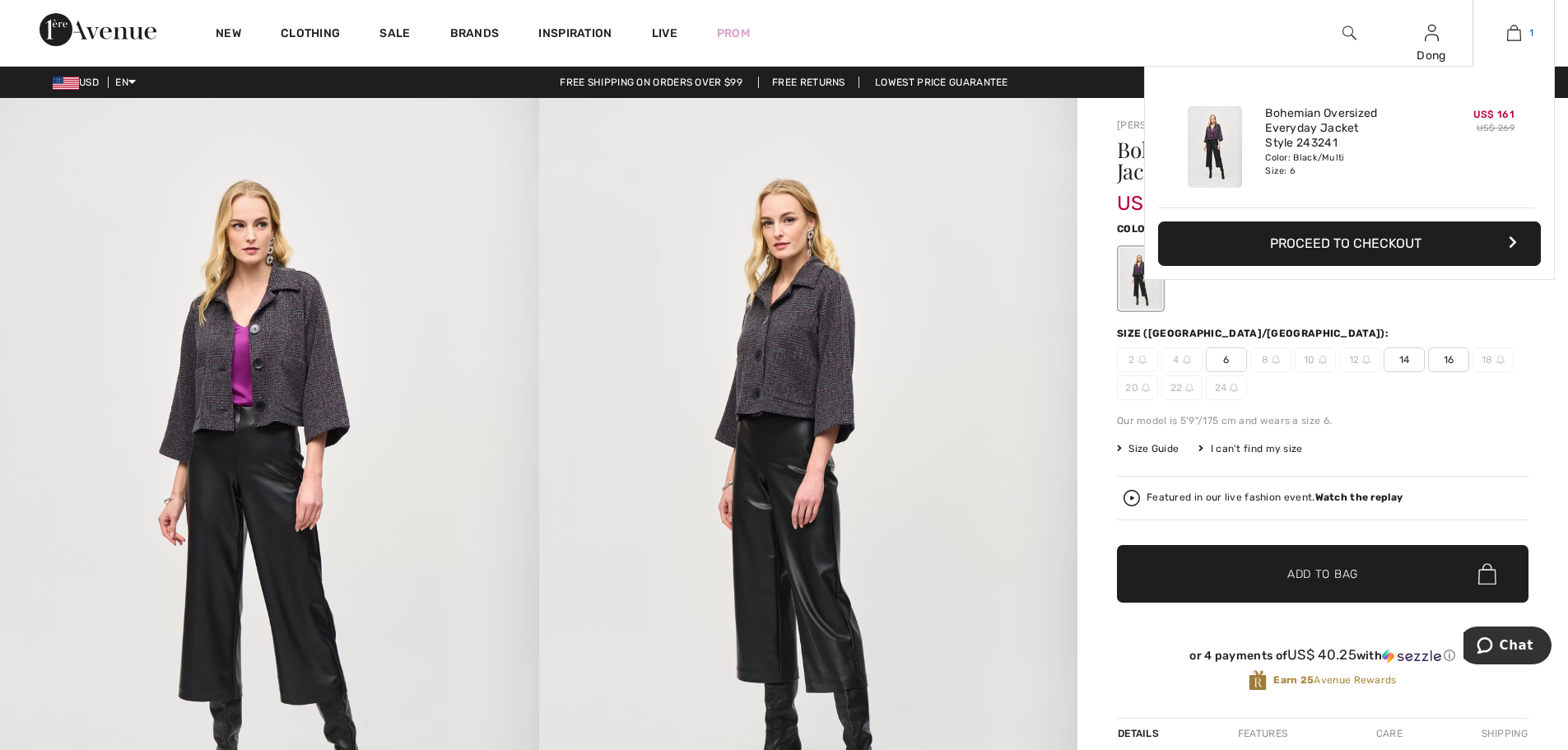
click at [1518, 37] on img at bounding box center [1514, 33] width 14 height 20
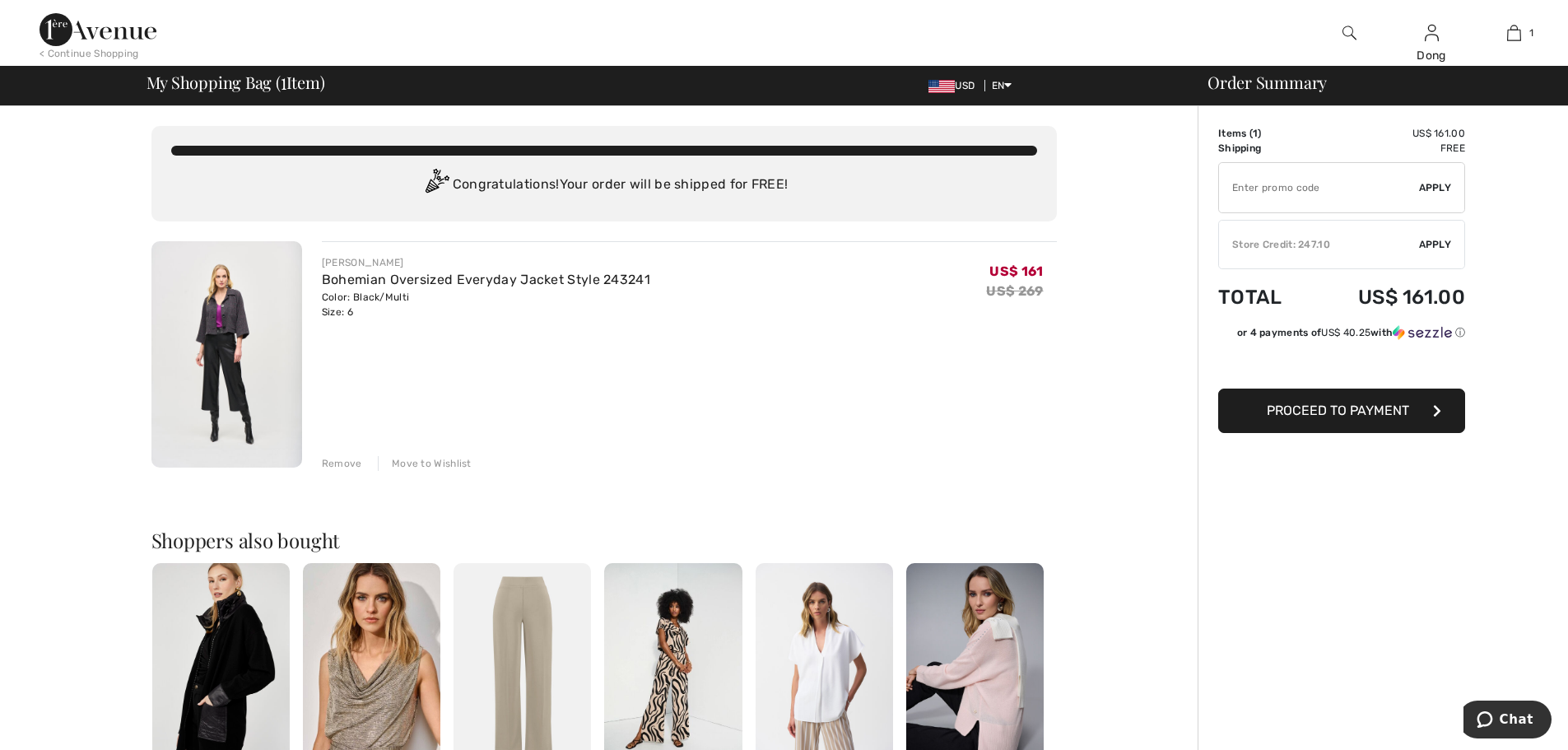
drag, startPoint x: 1104, startPoint y: 190, endPoint x: 1145, endPoint y: 107, distance: 92.6
click at [1103, 184] on div "You are only US$ 0.00 away from FREE SHIPPING! Continue Shopping > Congratulati…" at bounding box center [604, 638] width 1188 height 1064
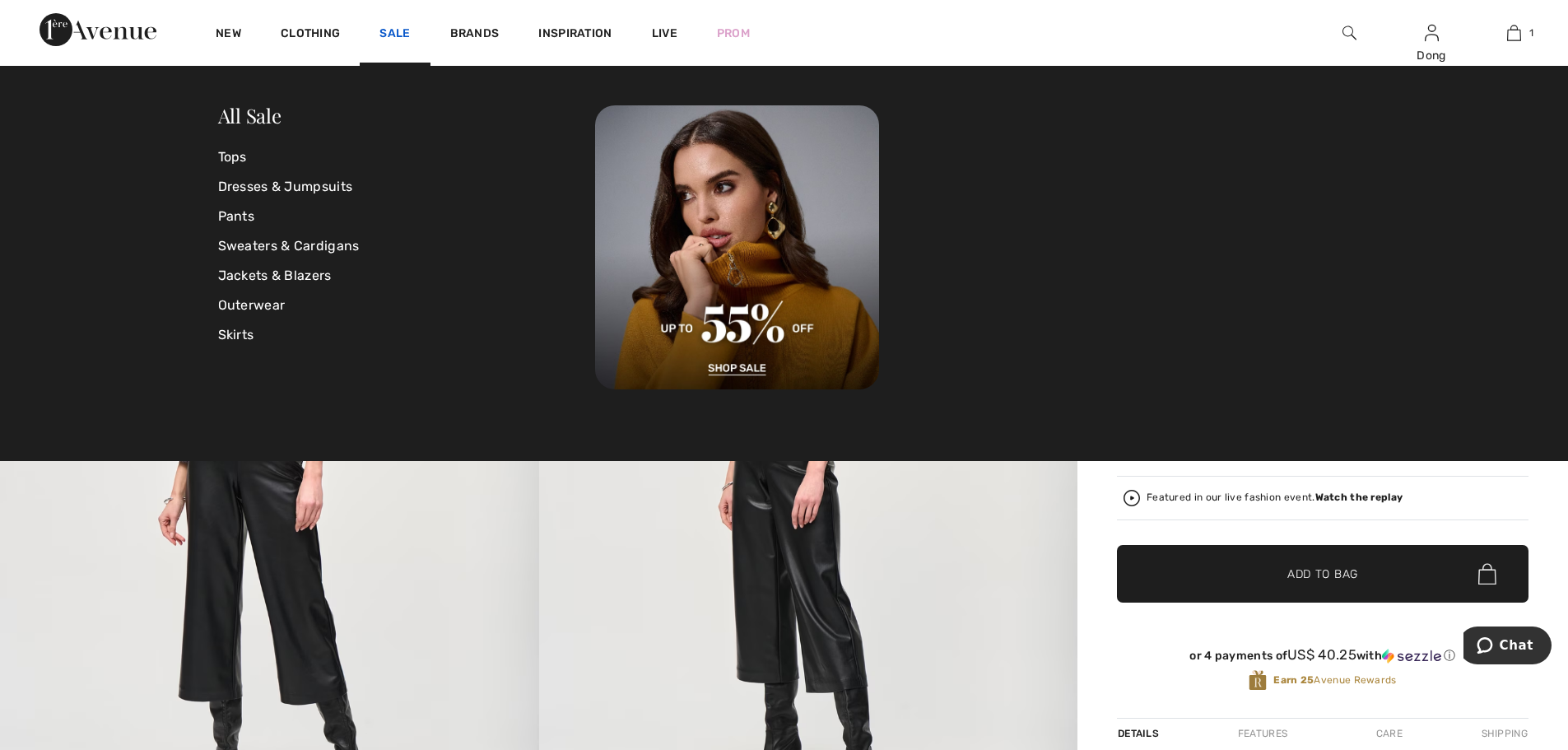
click at [404, 37] on link "Sale" at bounding box center [394, 35] width 31 height 17
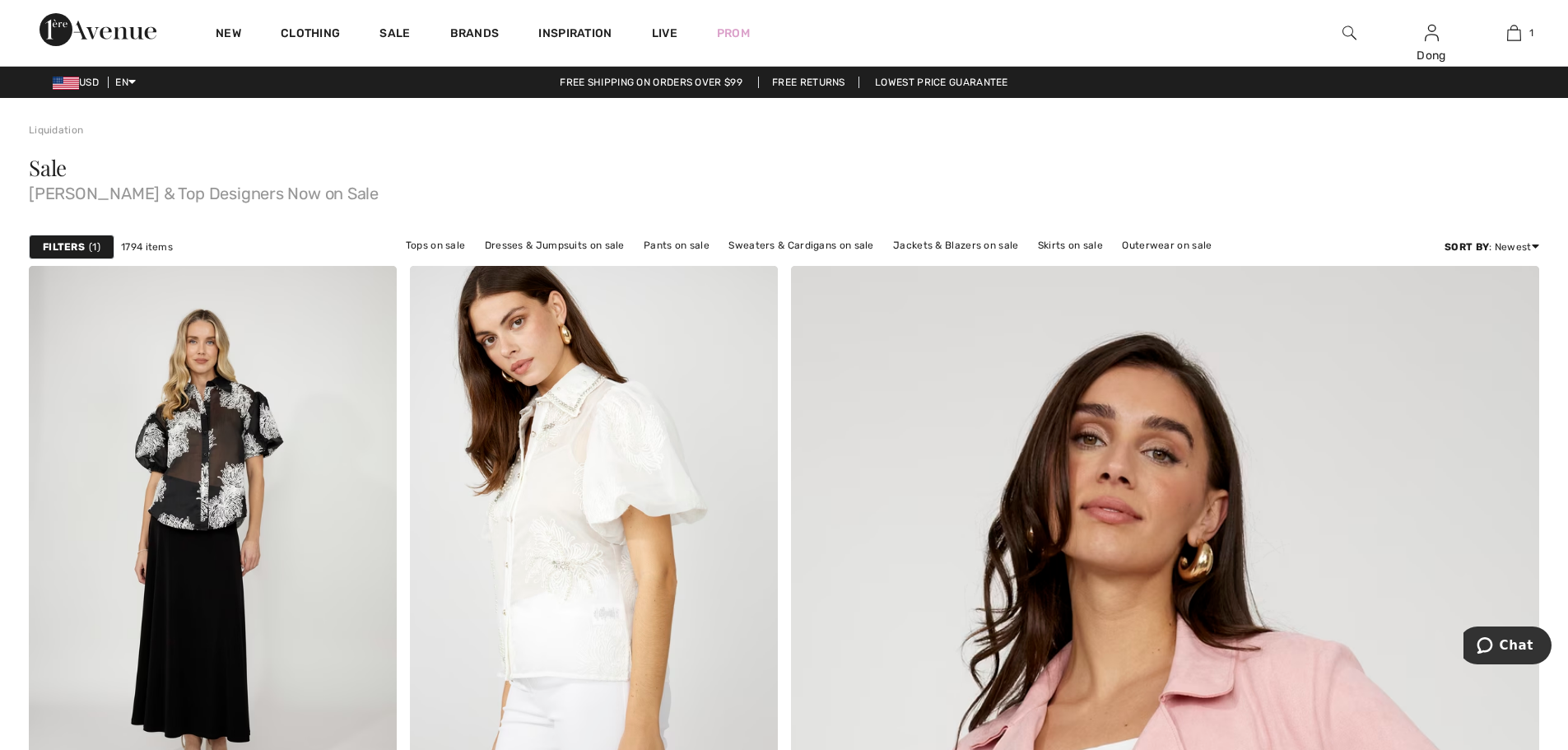
click at [72, 252] on strong "Filters" at bounding box center [64, 247] width 42 height 15
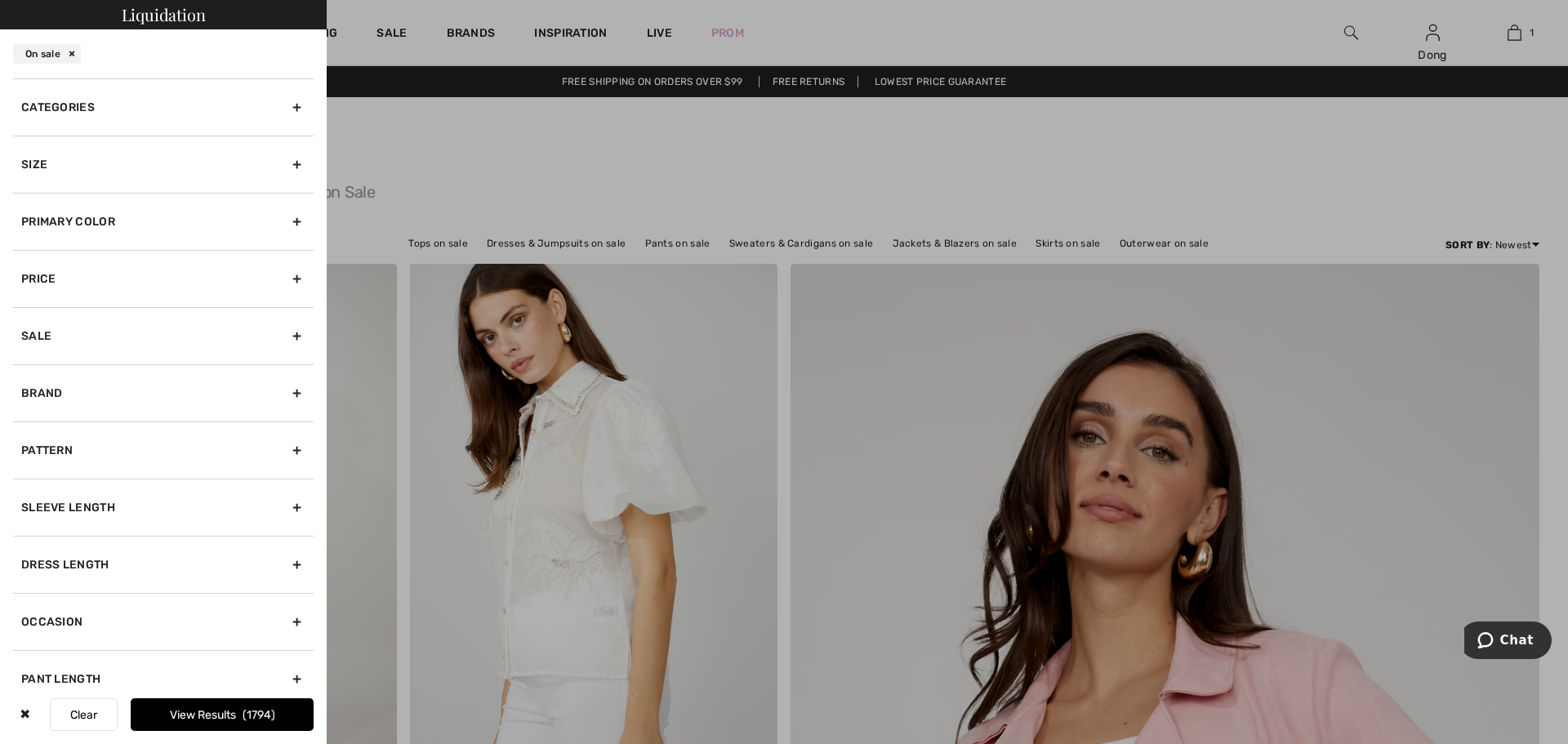
drag, startPoint x: 286, startPoint y: 109, endPoint x: 235, endPoint y: 134, distance: 56.8
click at [284, 111] on div "Categories" at bounding box center [163, 106] width 300 height 57
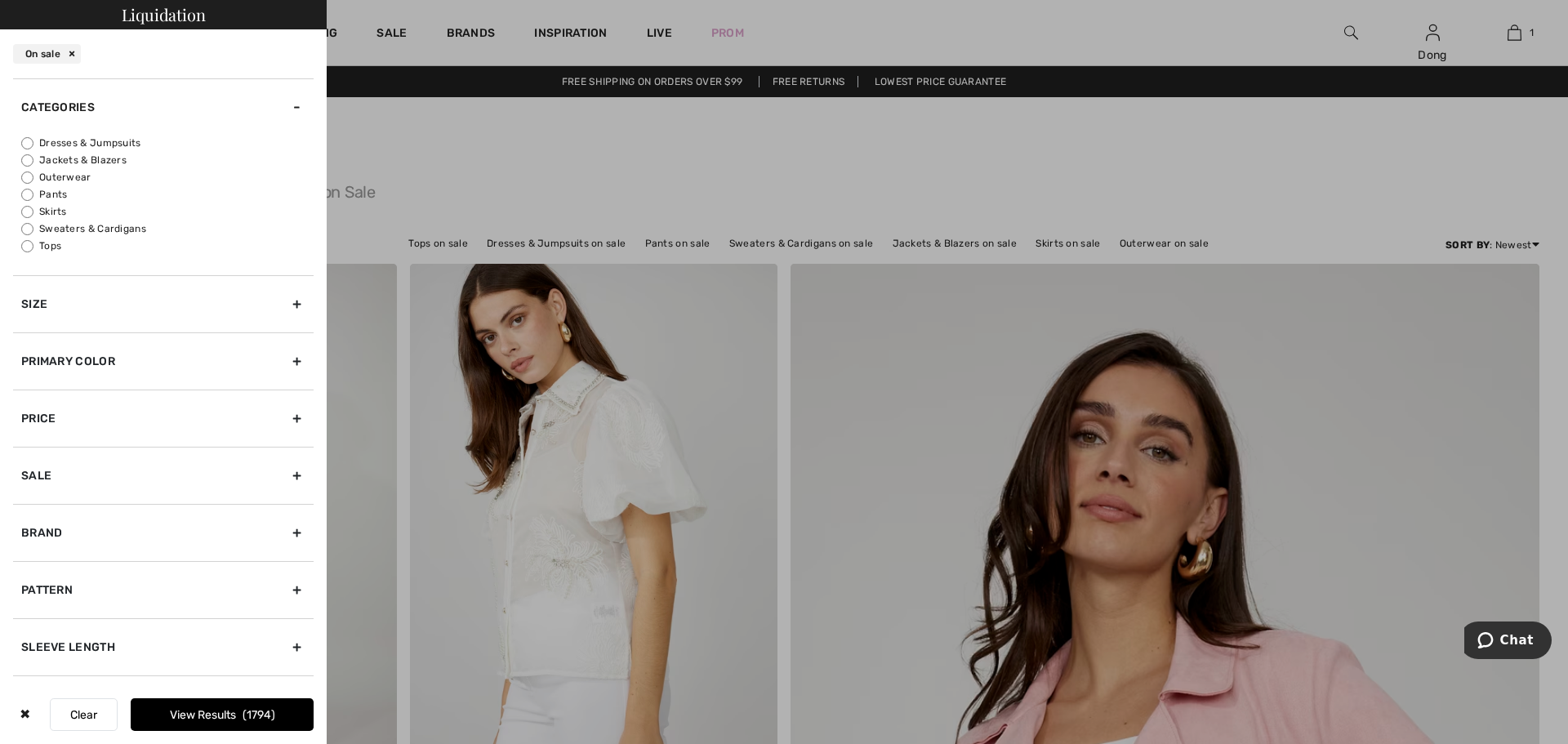
click at [31, 249] on input "Tops" at bounding box center [27, 246] width 12 height 12
radio input "true"
click at [283, 362] on div "Primary Color" at bounding box center [163, 360] width 300 height 57
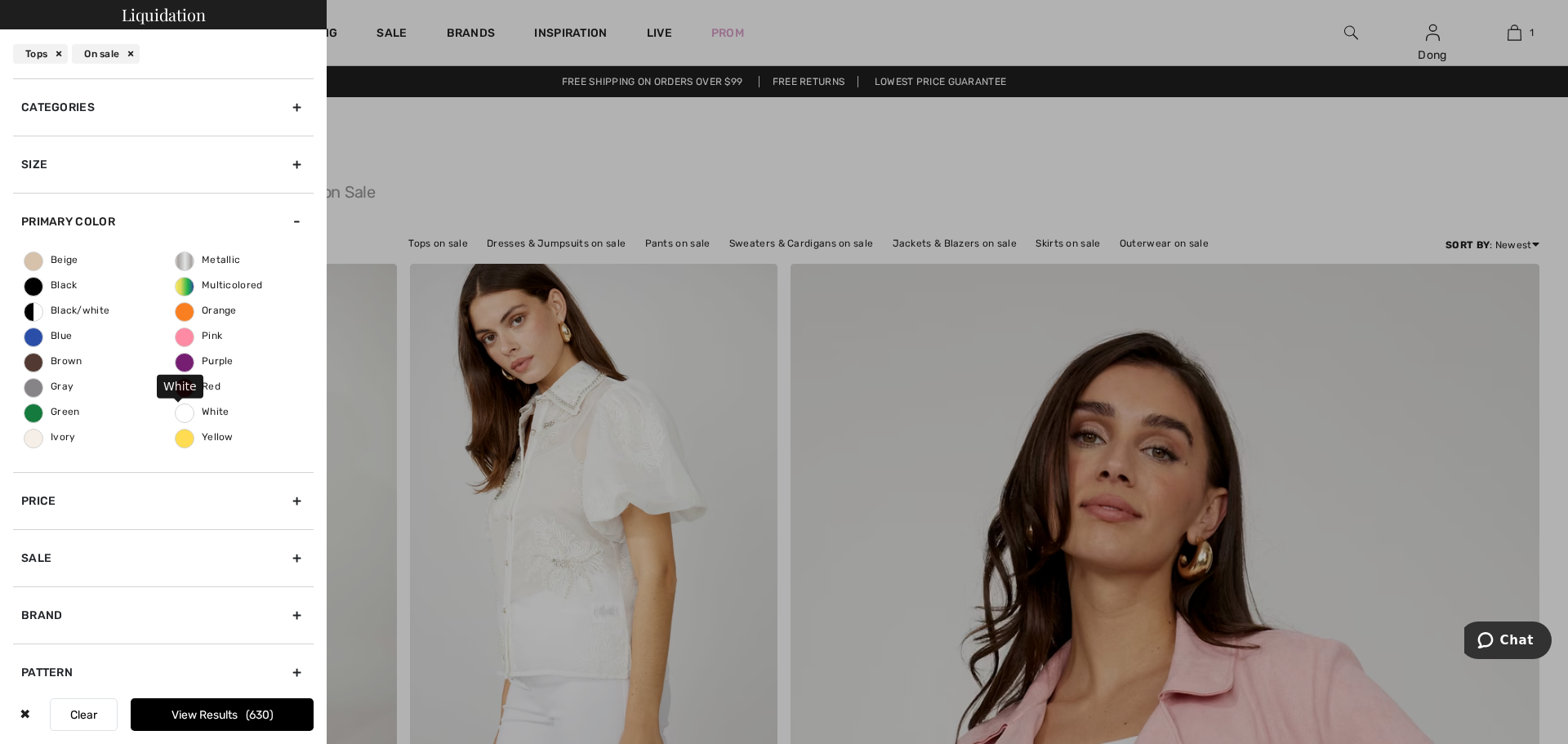
click at [179, 414] on span "White" at bounding box center [202, 412] width 54 height 12
click at [0, 0] on input "White" at bounding box center [0, 0] width 0 height 0
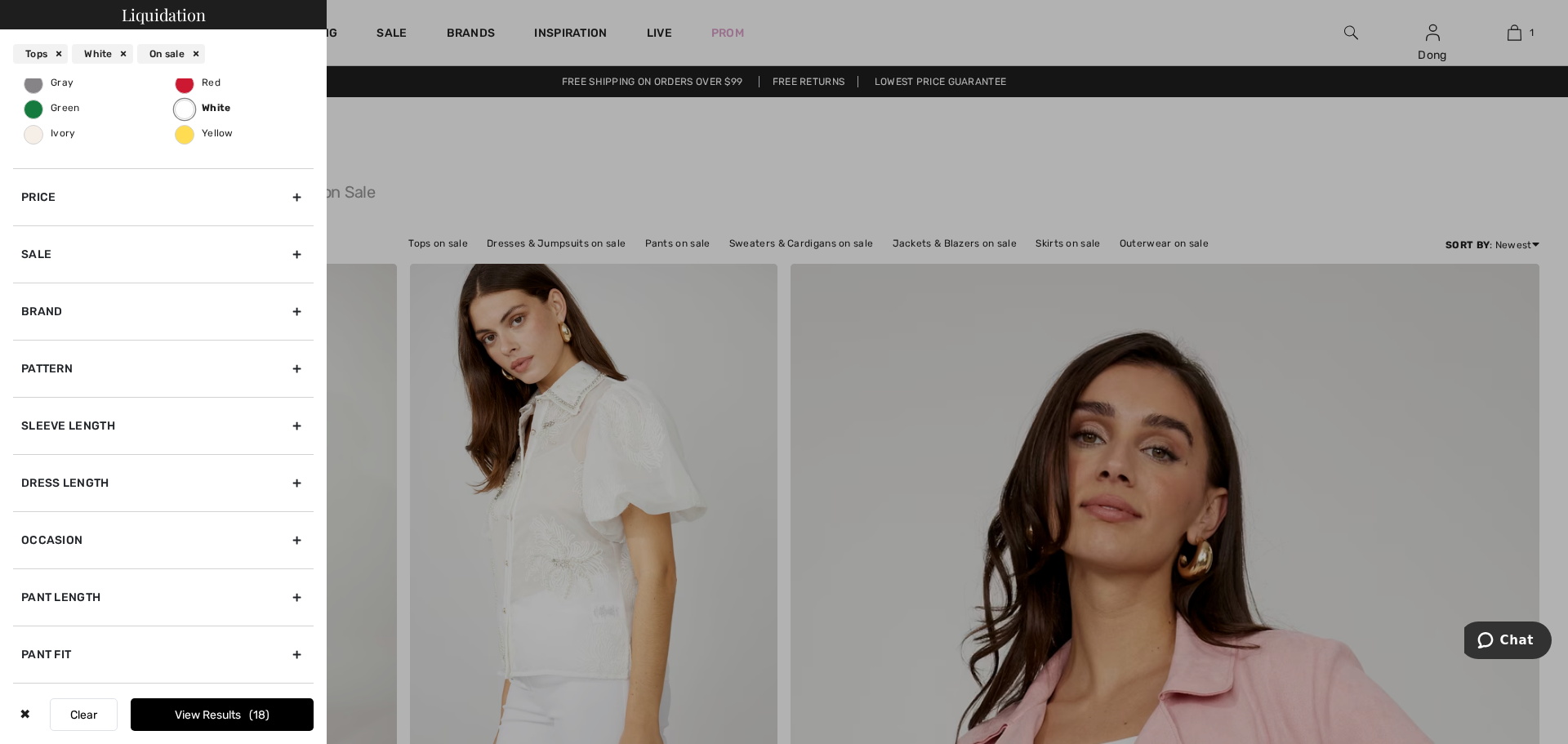
scroll to position [312, 0]
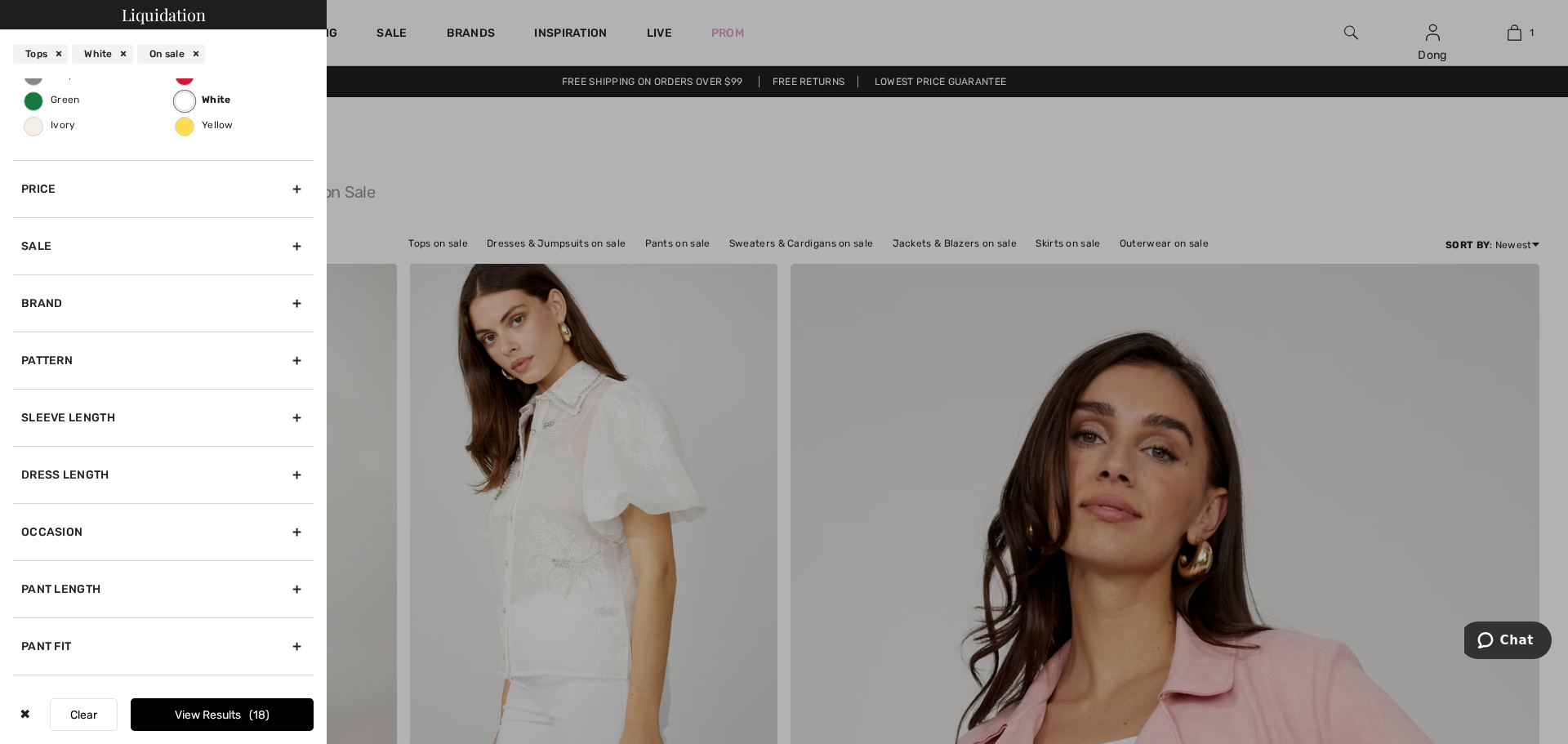
click at [285, 358] on div "Pattern" at bounding box center [163, 360] width 300 height 57
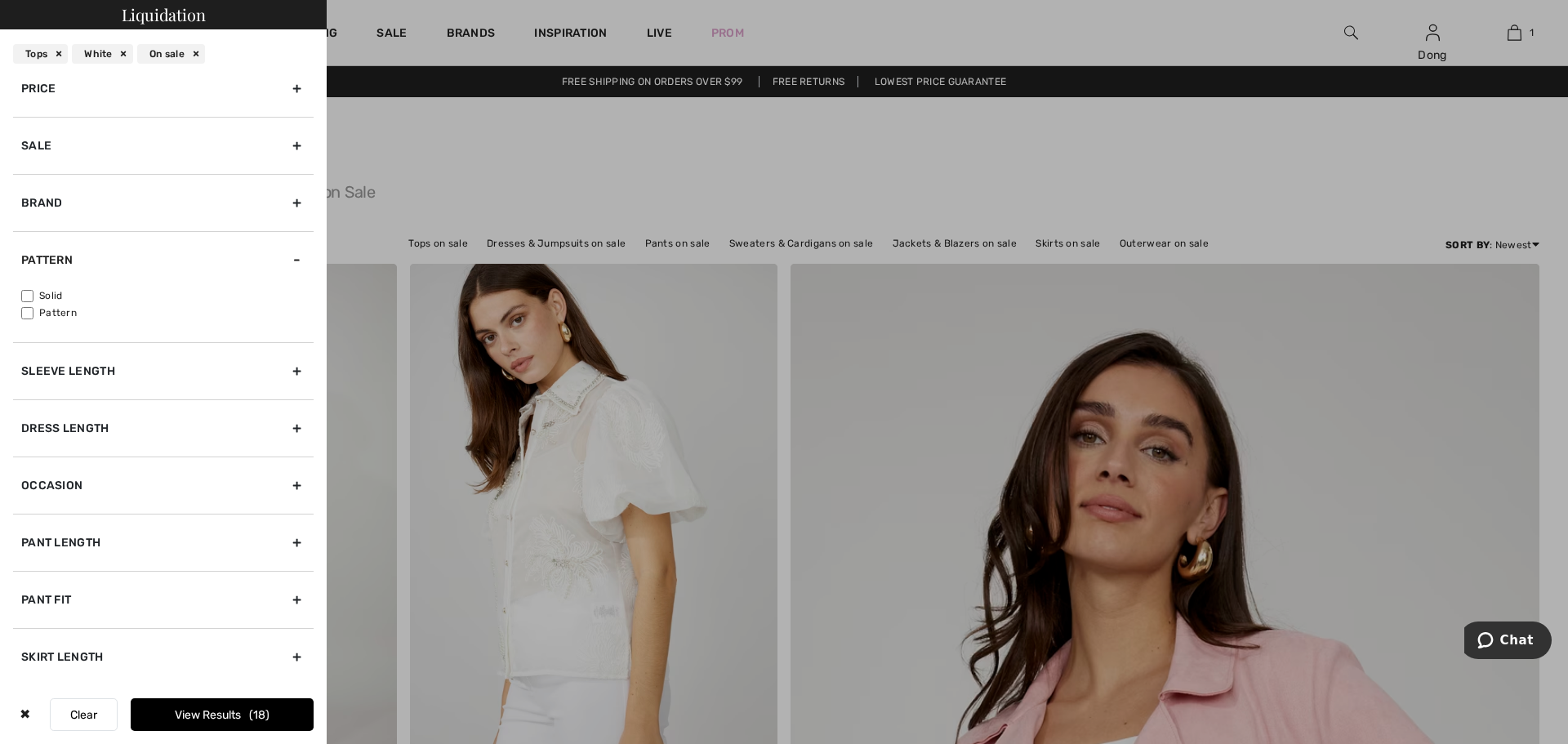
scroll to position [173, 0]
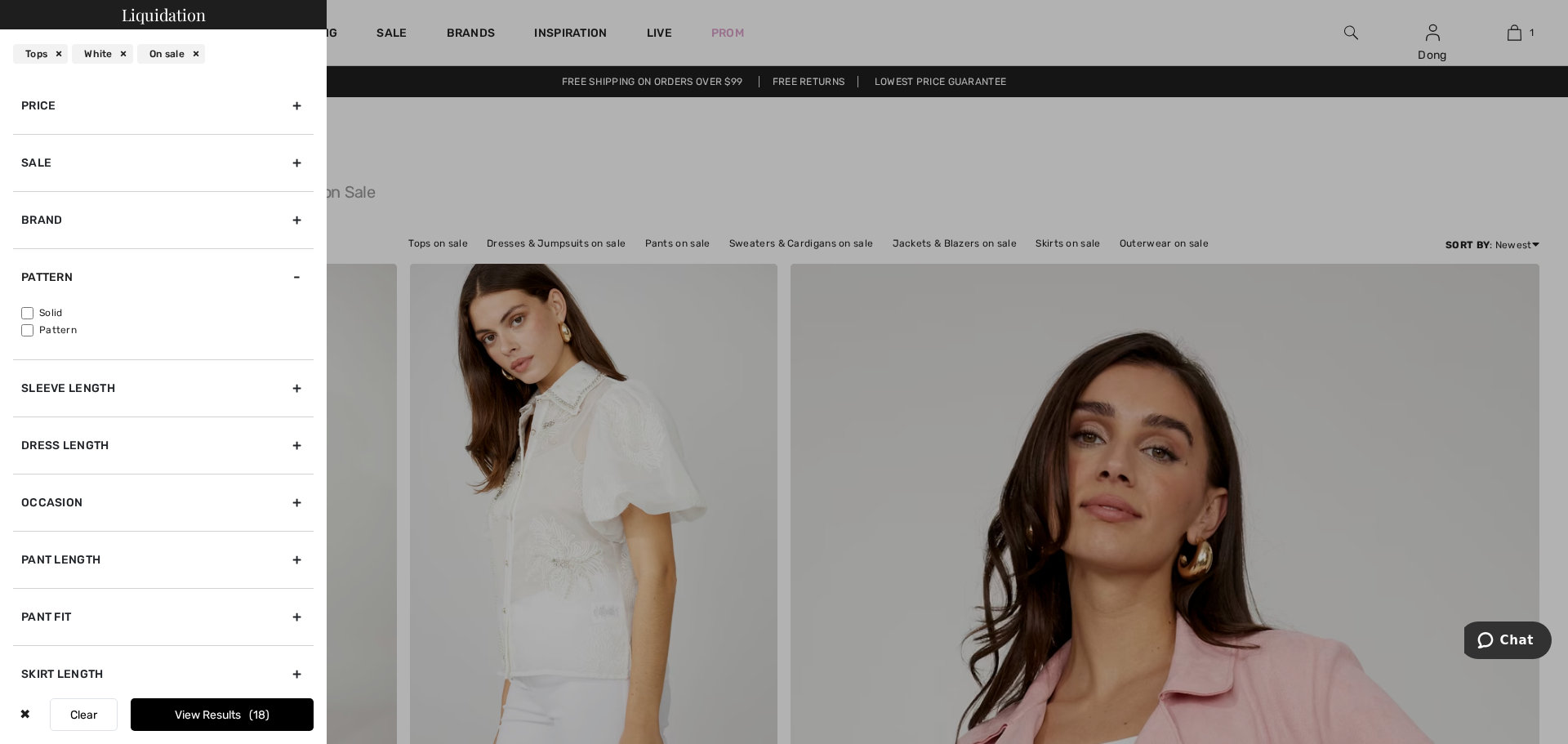
click at [28, 309] on input"] "Solid" at bounding box center [27, 313] width 12 height 12
click at [29, 310] on input"] "Solid" at bounding box center [27, 313] width 12 height 12
checkbox input"] "false"
click at [240, 715] on button "View Results 18" at bounding box center [222, 714] width 183 height 33
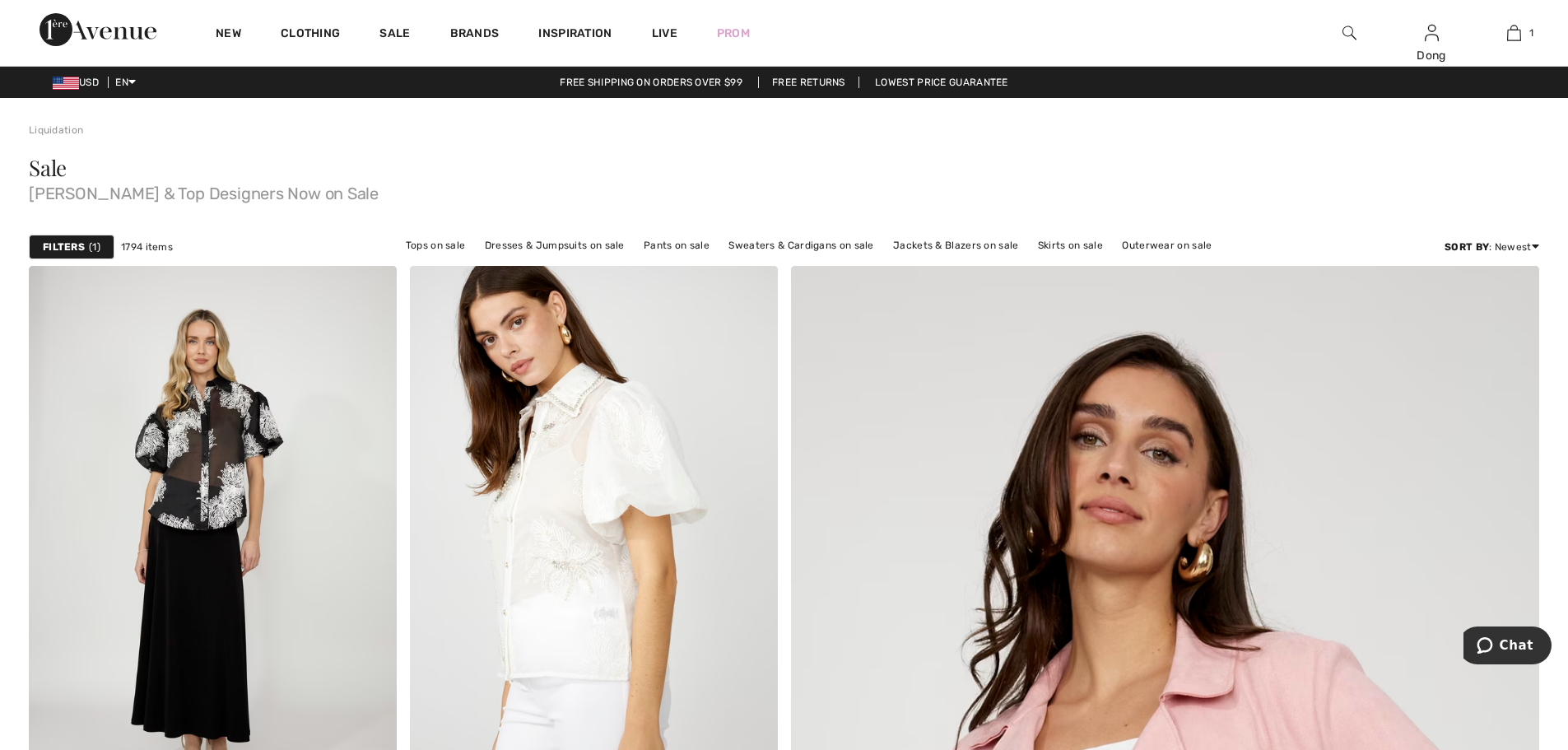
click at [86, 252] on div "Filters 1" at bounding box center [71, 247] width 85 height 25
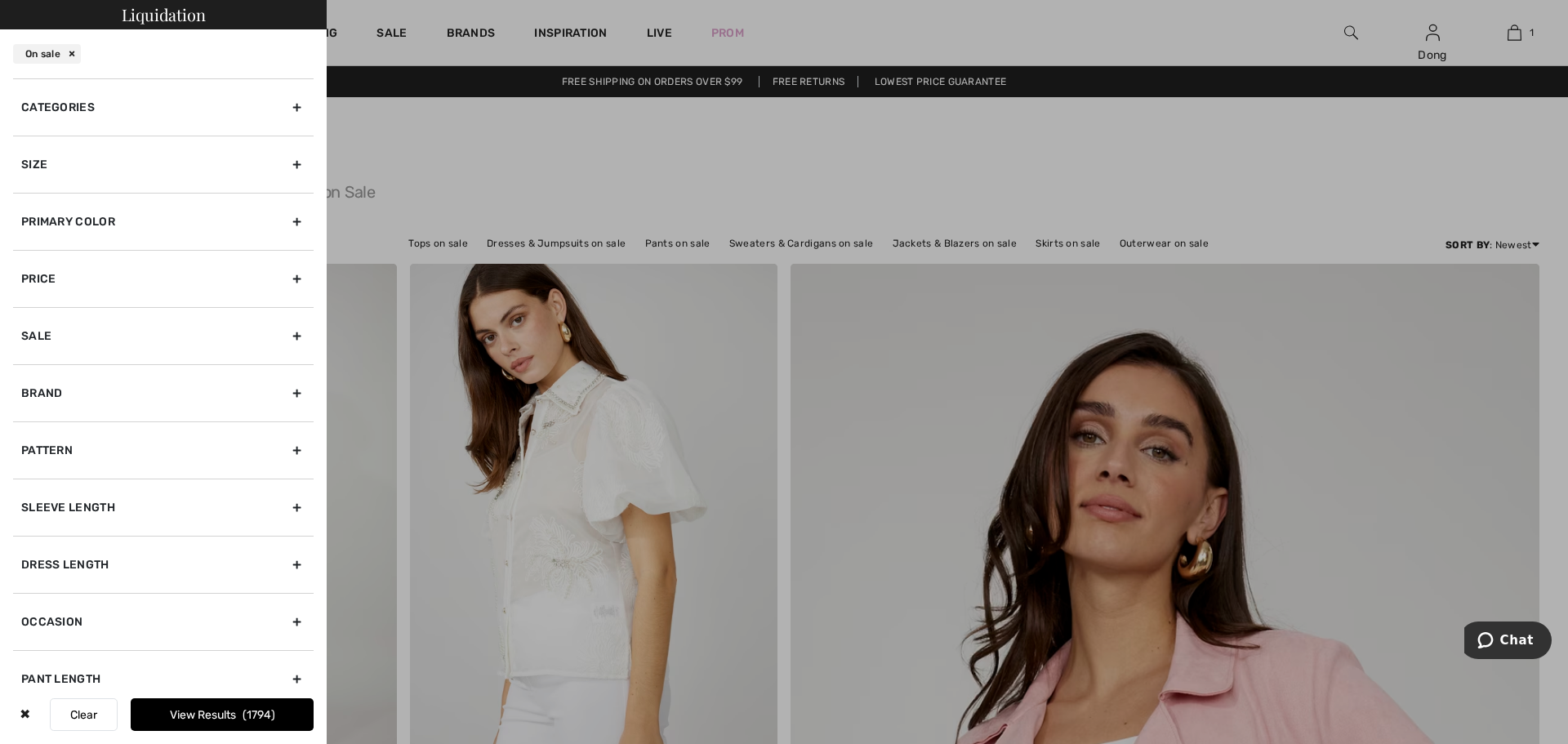
click at [285, 103] on div "Categories" at bounding box center [163, 106] width 300 height 57
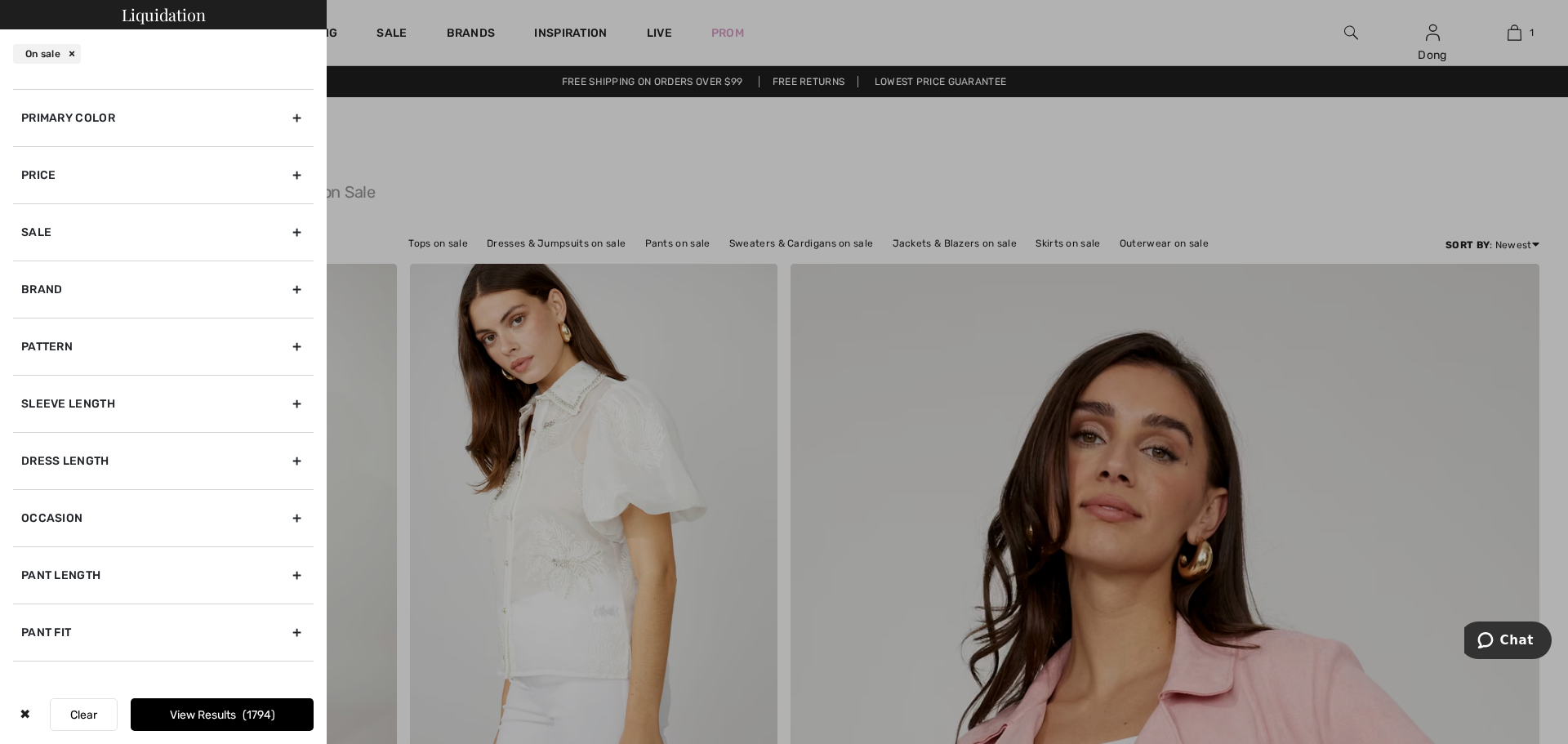
scroll to position [261, 0]
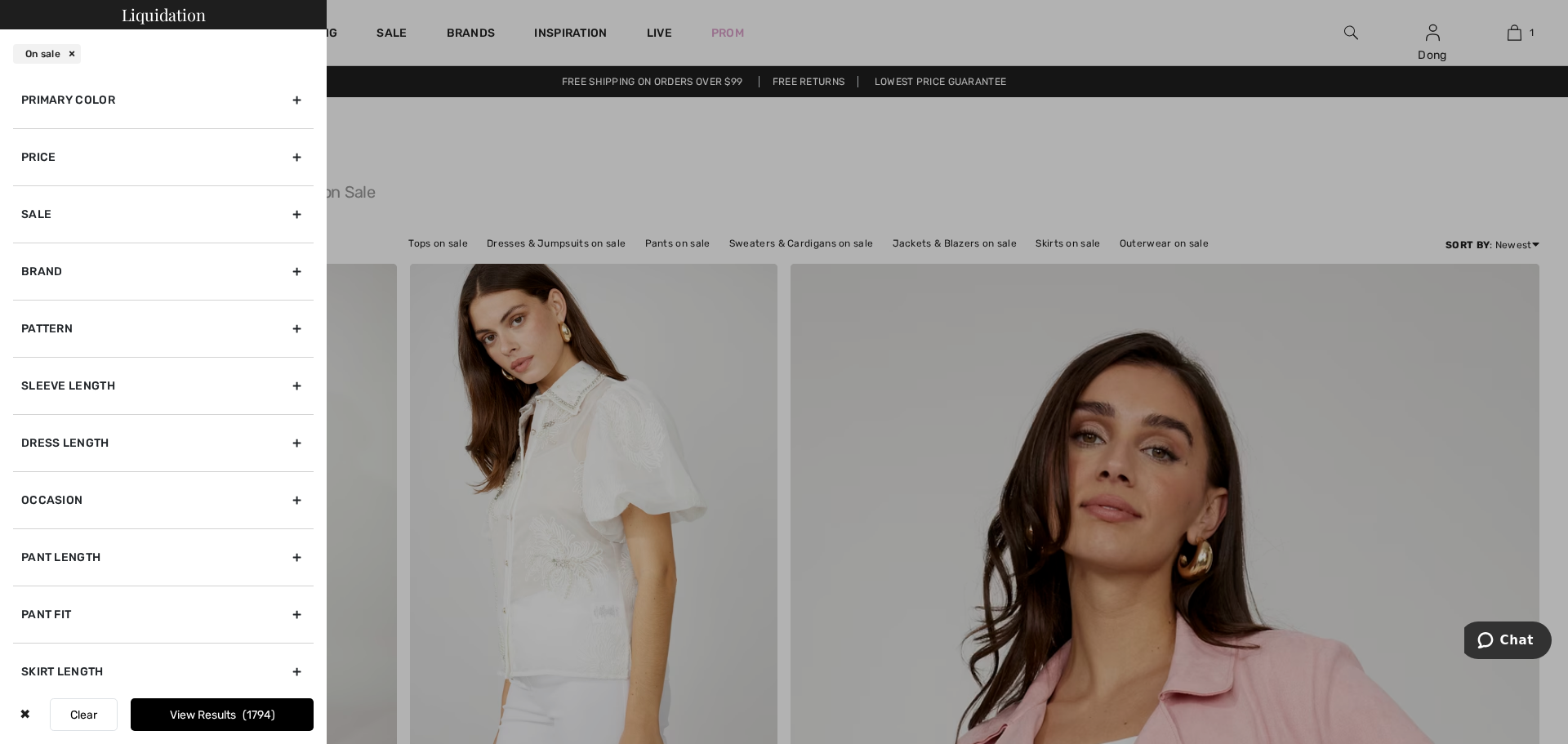
click at [283, 328] on div "Pattern" at bounding box center [163, 328] width 300 height 57
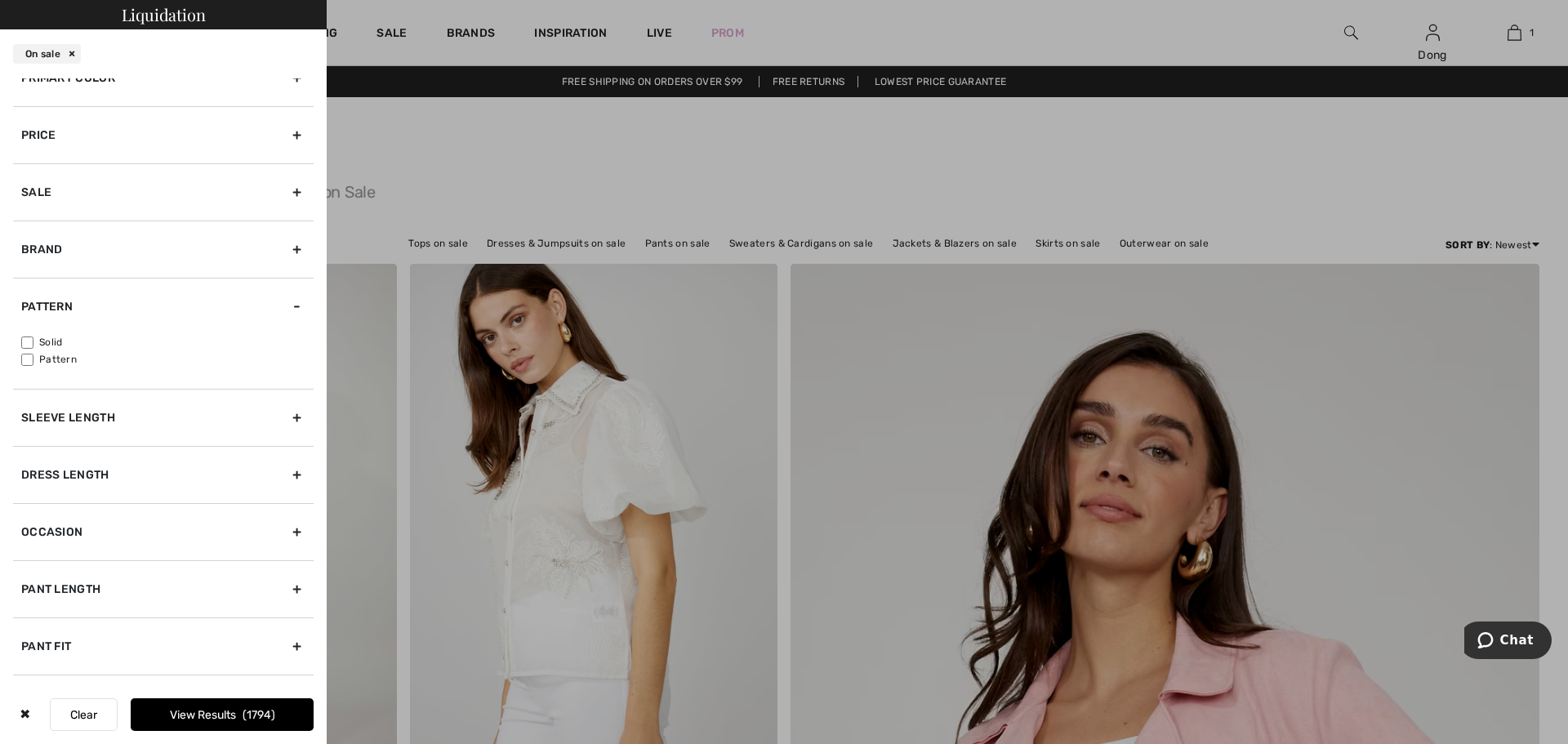
scroll to position [122, 0]
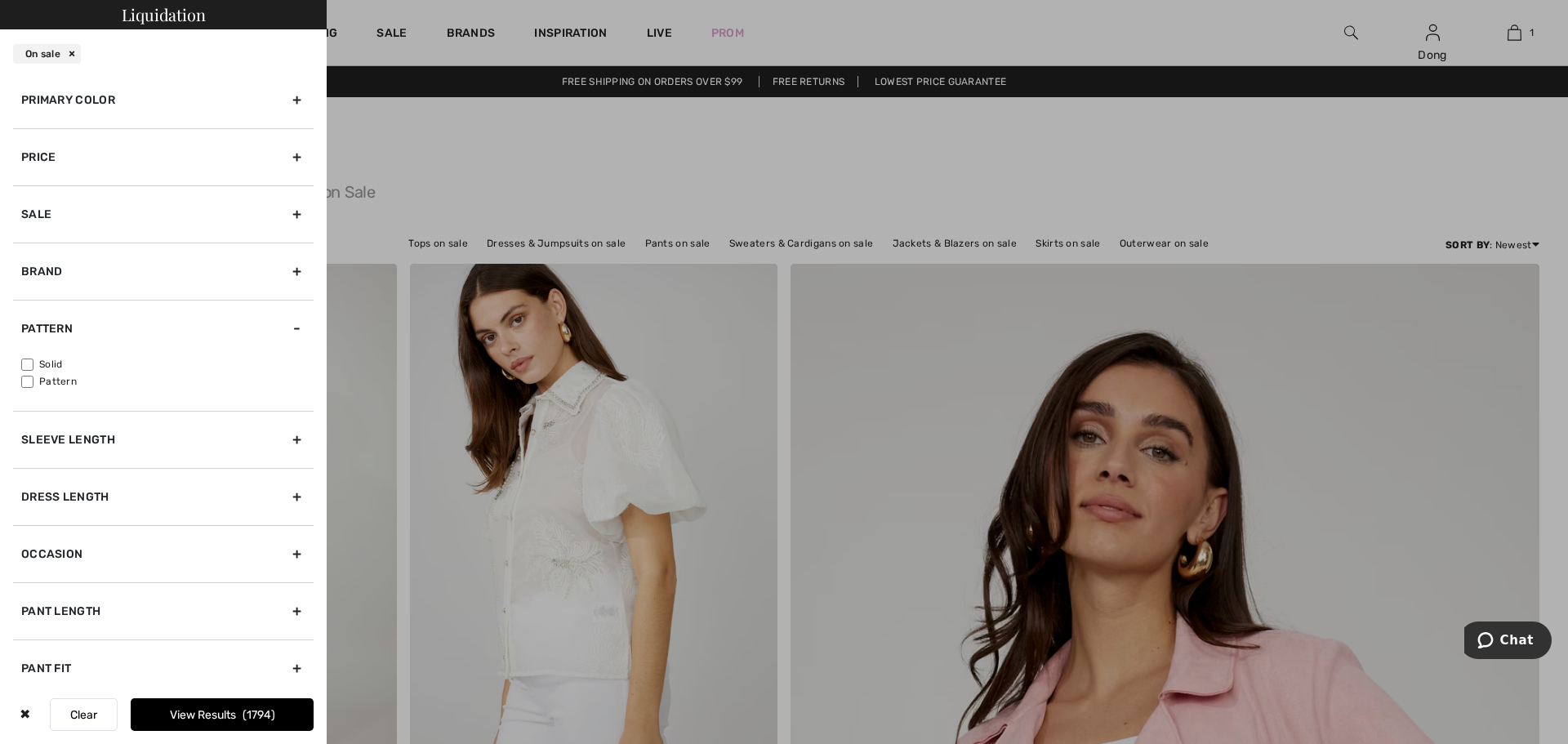
click at [26, 366] on input"] "Solid" at bounding box center [27, 365] width 12 height 12
checkbox input"] "true"
click at [123, 52] on div "White" at bounding box center [102, 54] width 61 height 20
click at [285, 442] on div "Sleeve length" at bounding box center [163, 439] width 300 height 57
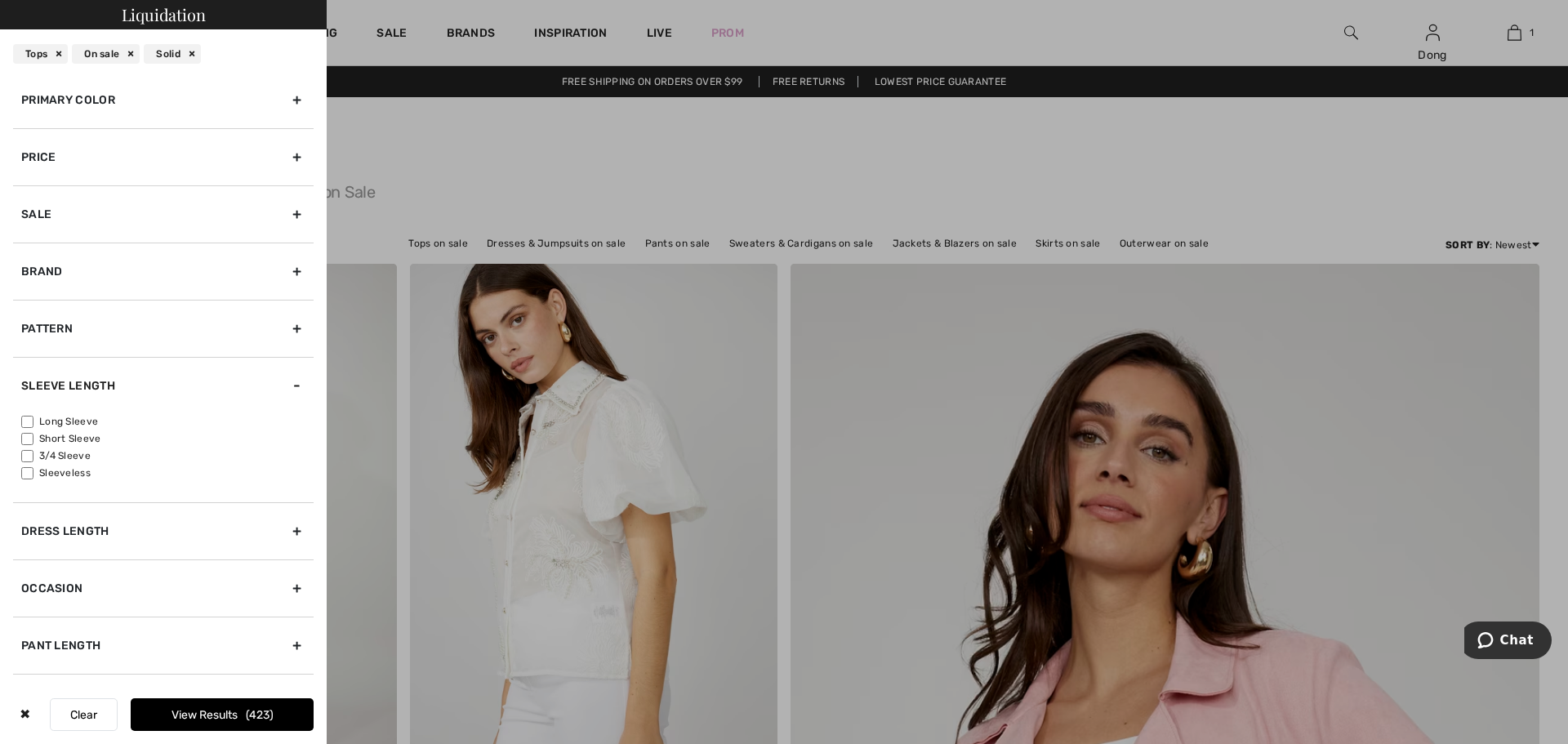
click at [30, 443] on input"] "Short Sleeve" at bounding box center [27, 439] width 12 height 12
checkbox input"] "true"
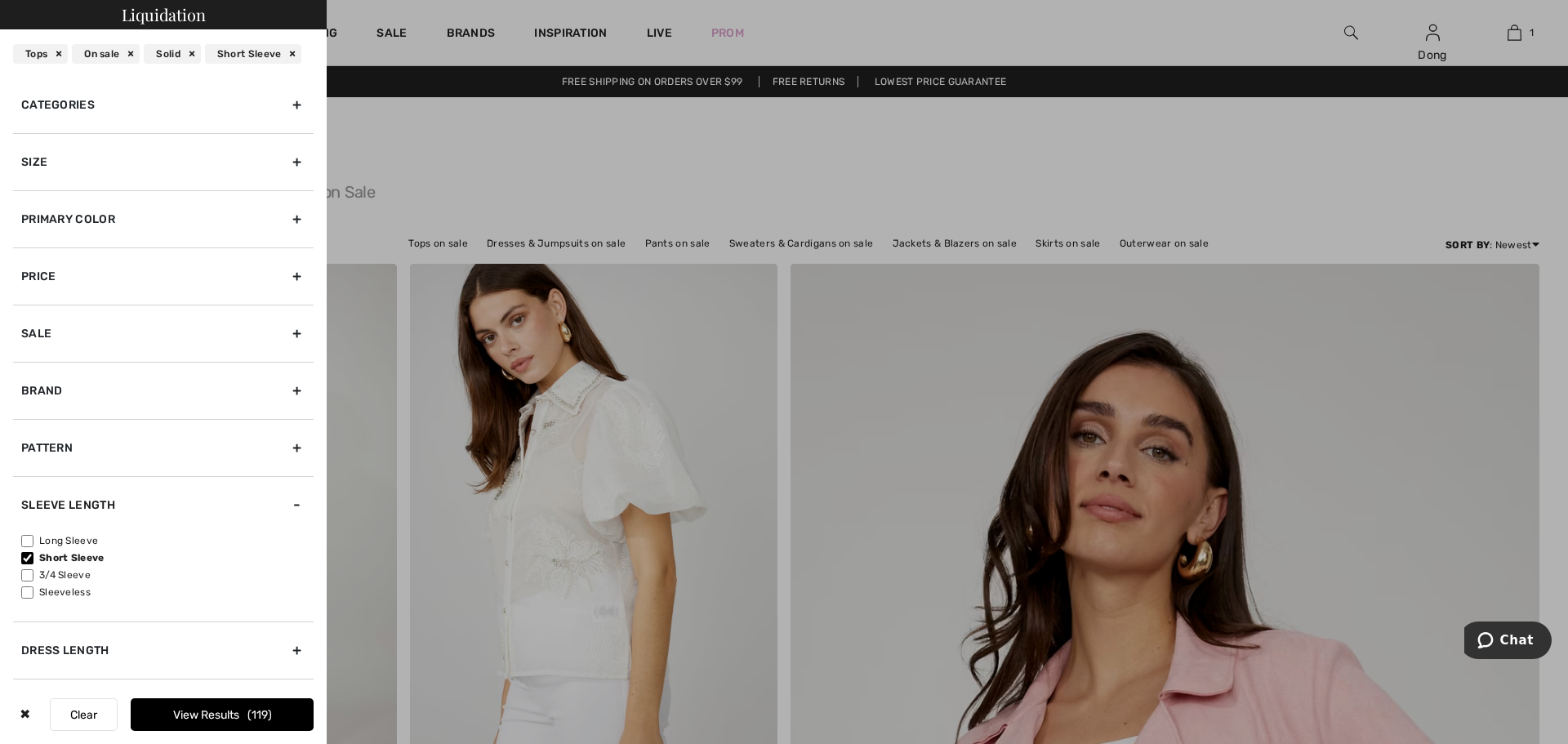
scroll to position [0, 0]
click at [283, 225] on div "Primary Color" at bounding box center [163, 221] width 300 height 57
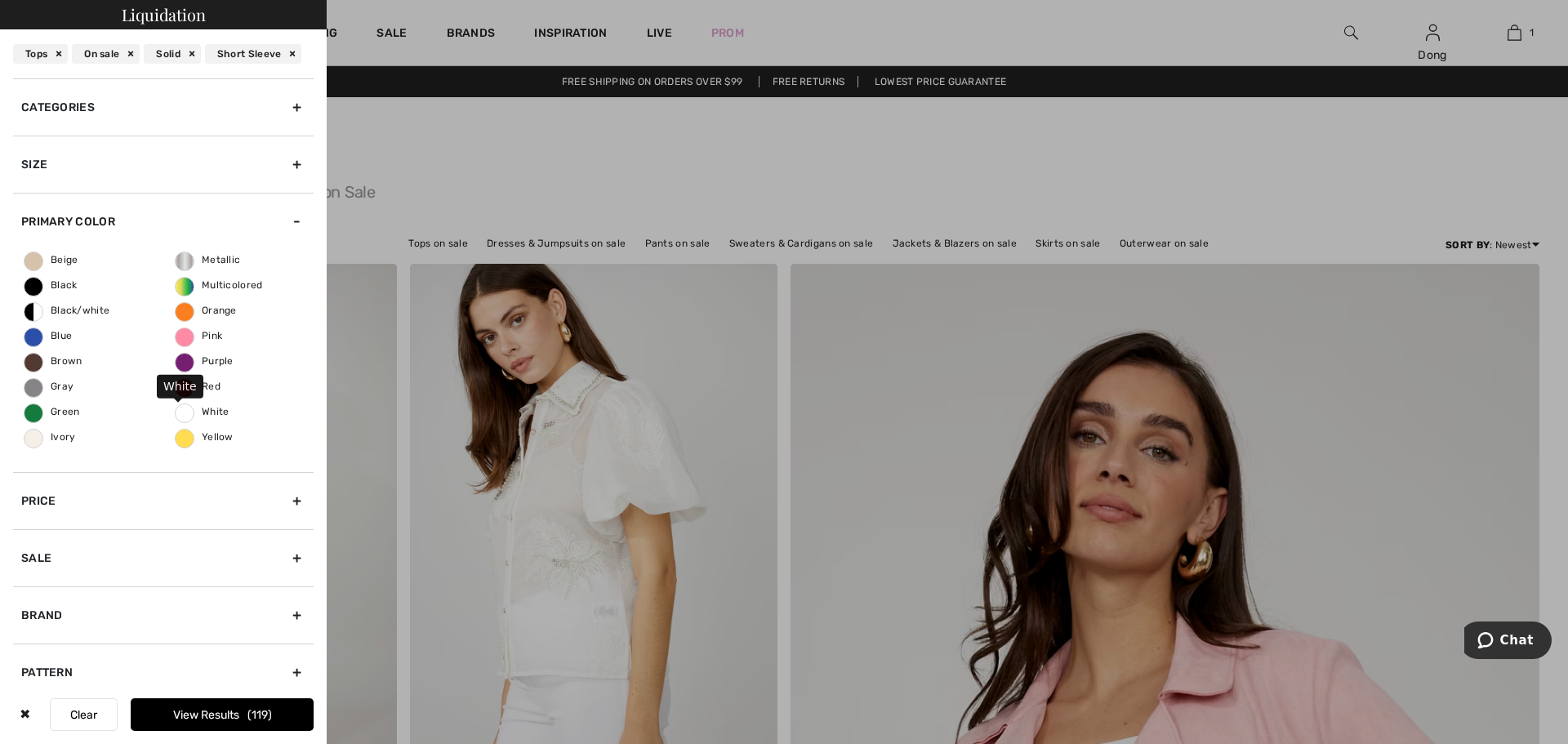
click at [183, 416] on span "White" at bounding box center [202, 412] width 54 height 12
click at [0, 0] on input "White" at bounding box center [0, 0] width 0 height 0
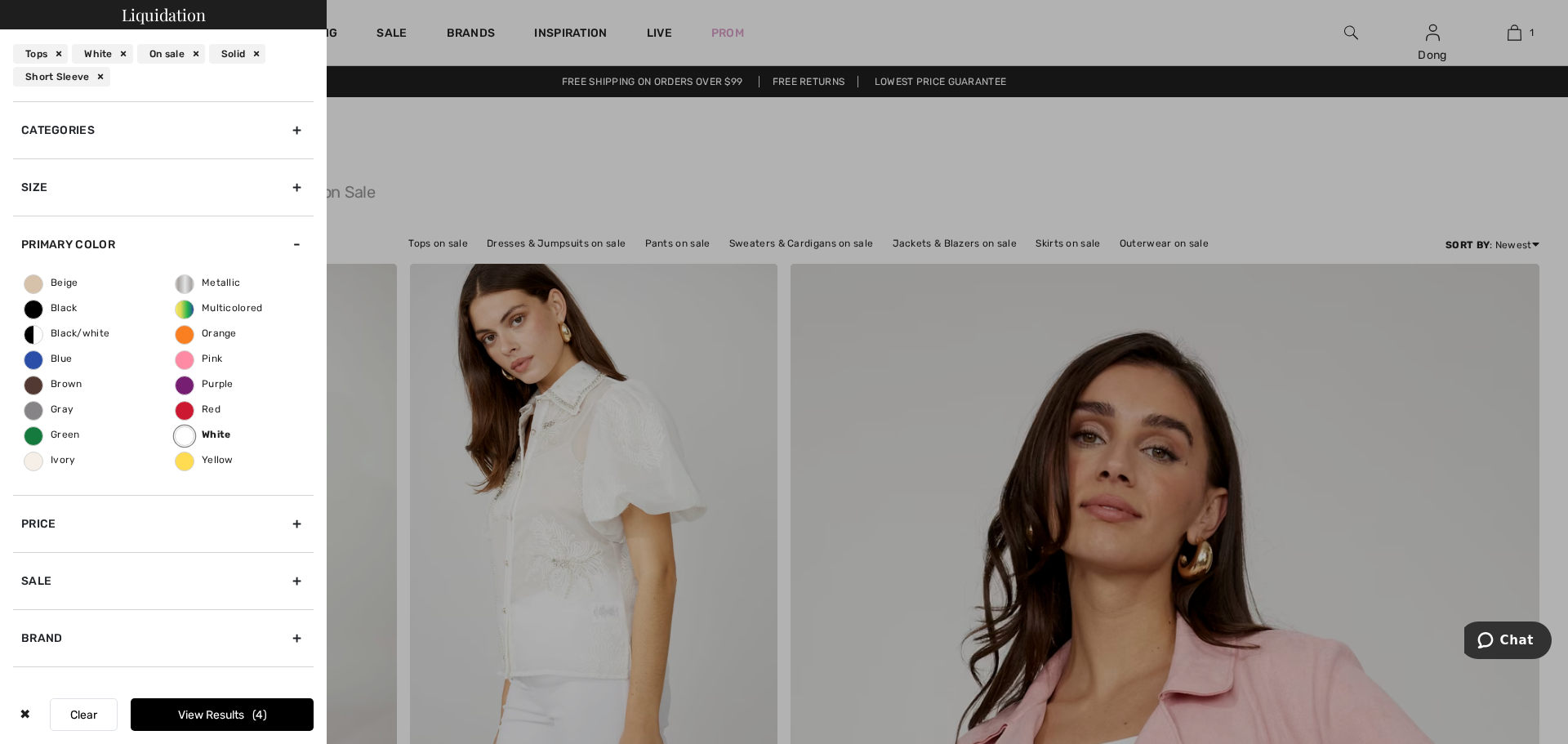
click at [216, 715] on button "View Results 4" at bounding box center [222, 714] width 183 height 33
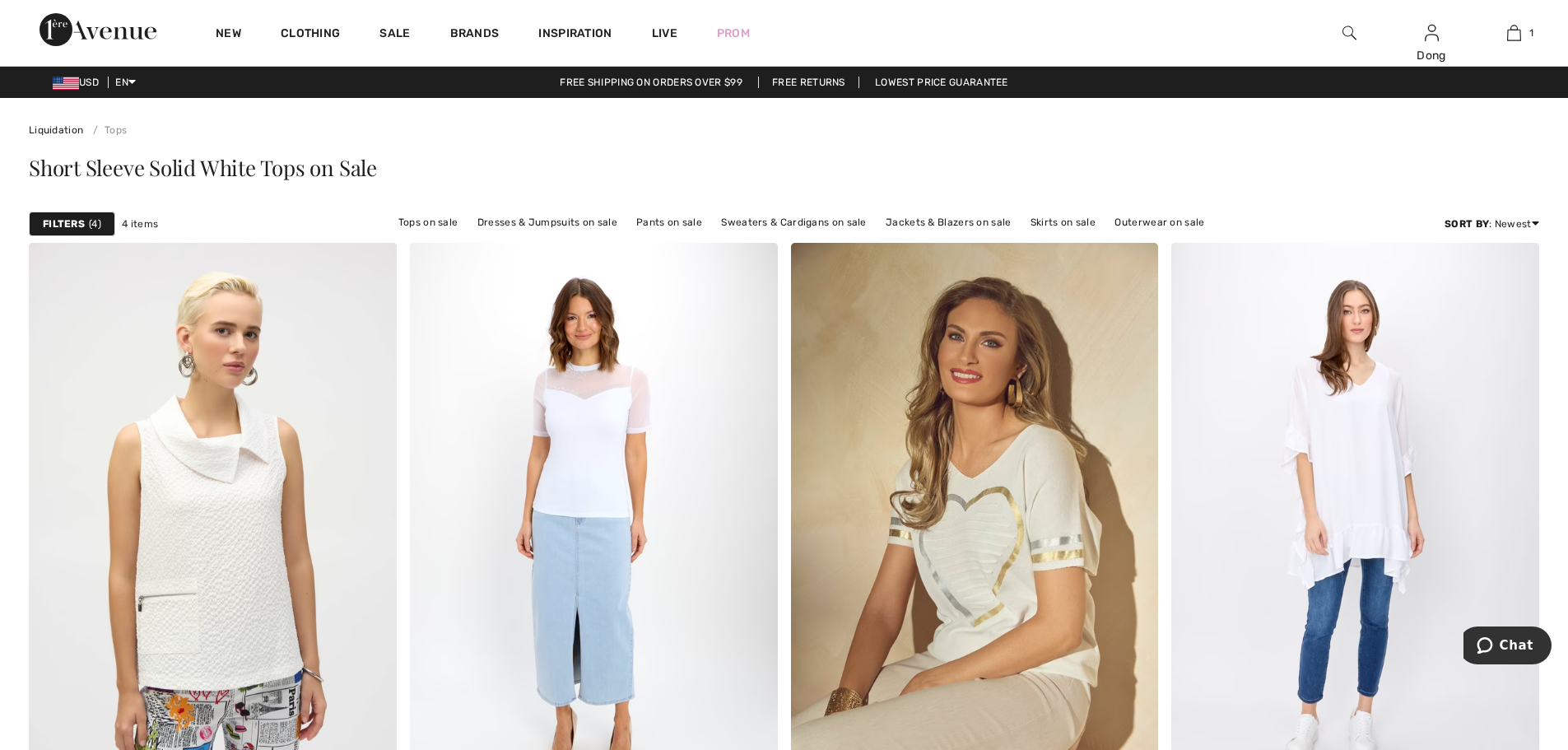
click at [63, 228] on strong "Filters" at bounding box center [64, 224] width 42 height 15
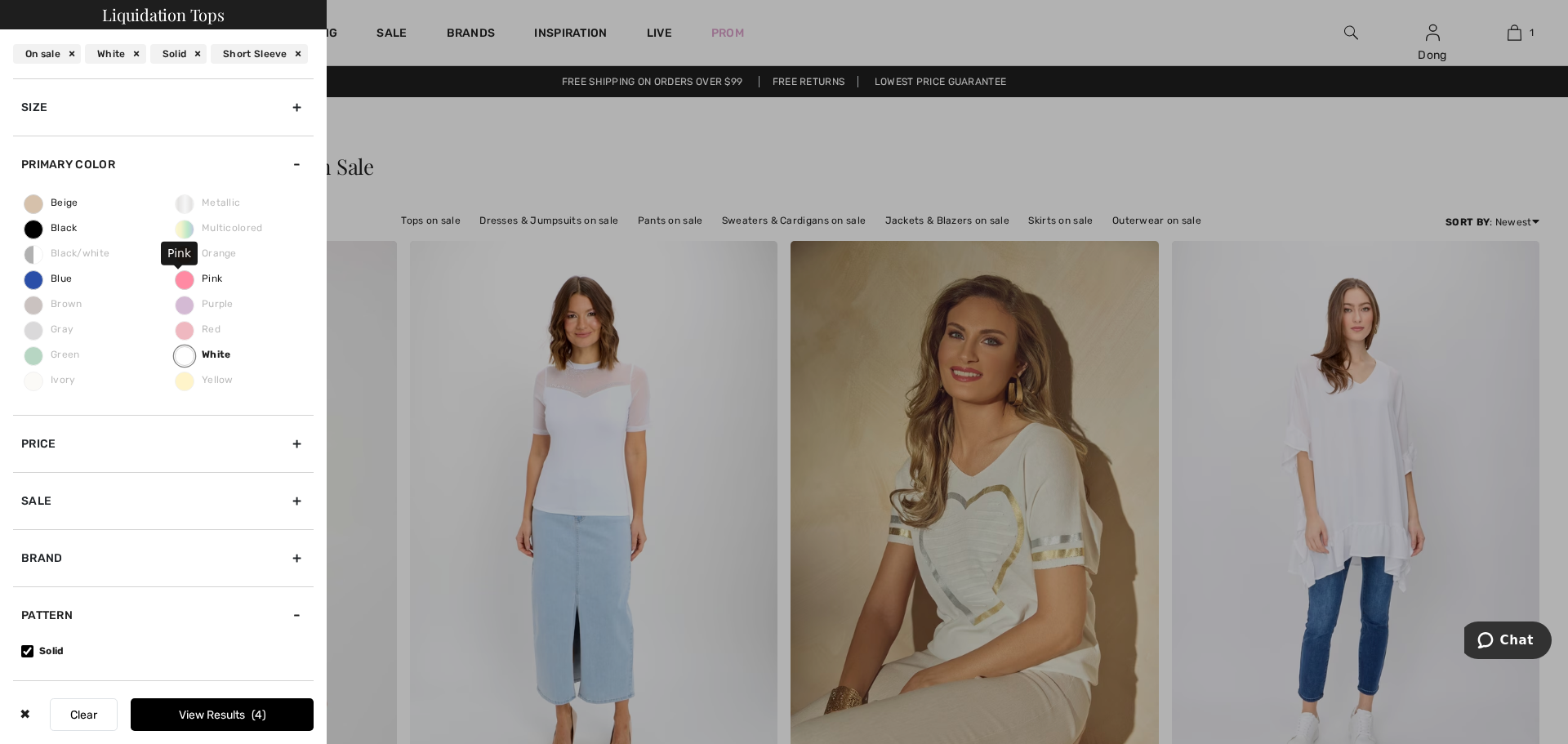
click at [180, 281] on span "Pink" at bounding box center [198, 278] width 47 height 12
click at [0, 0] on input "Pink" at bounding box center [0, 0] width 0 height 0
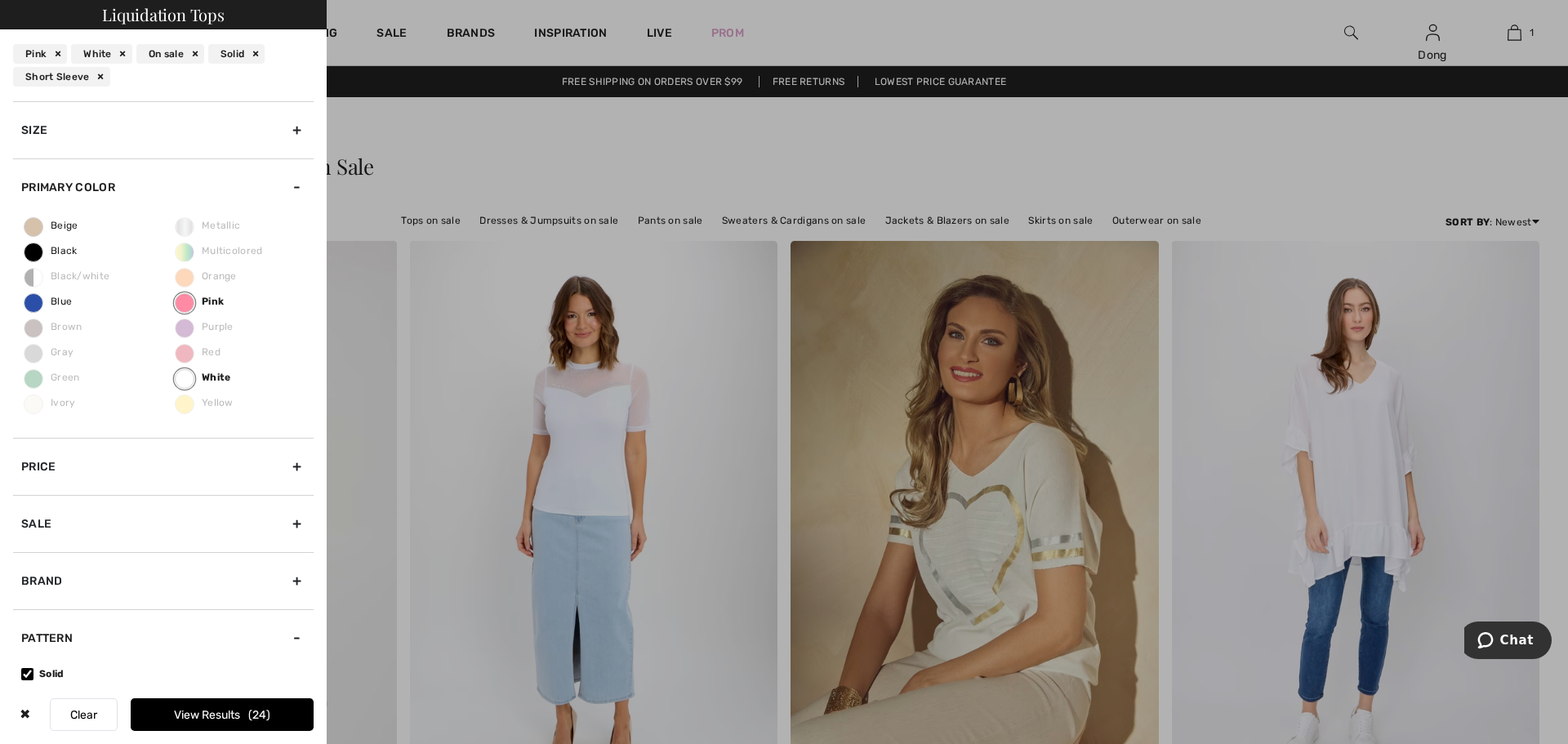
click at [225, 722] on button "View Results 24" at bounding box center [222, 714] width 183 height 33
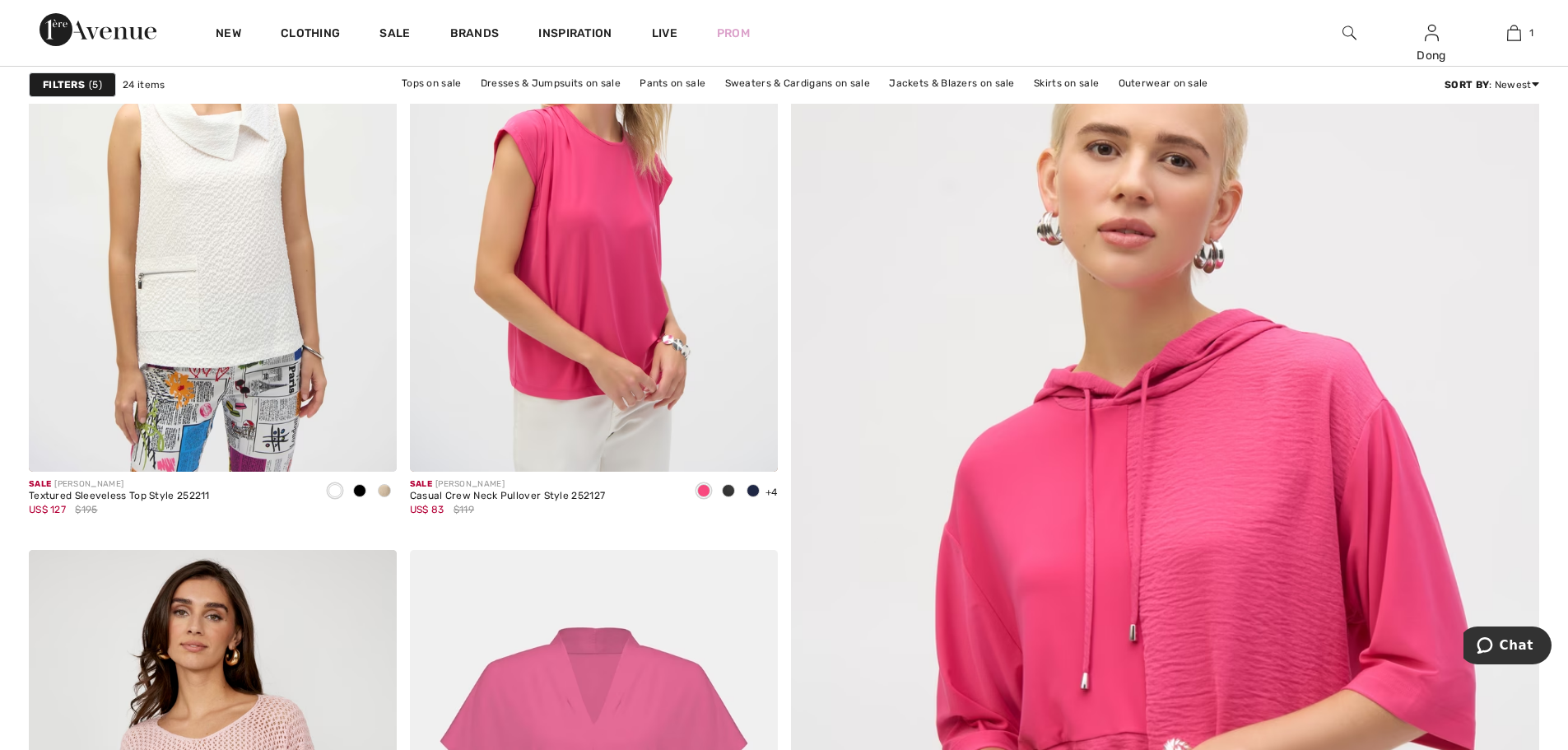
scroll to position [297, 0]
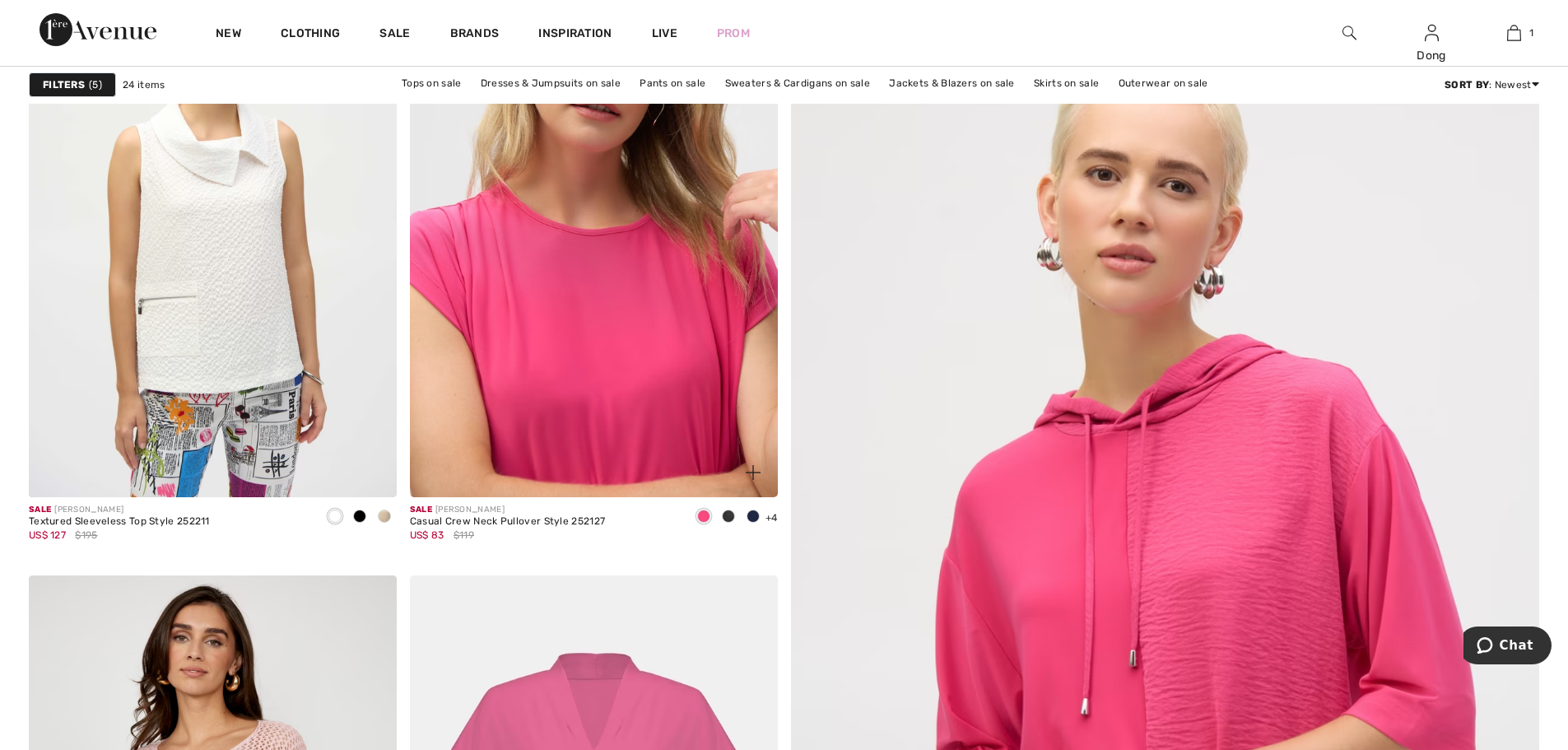
click at [578, 324] on img at bounding box center [593, 222] width 368 height 552
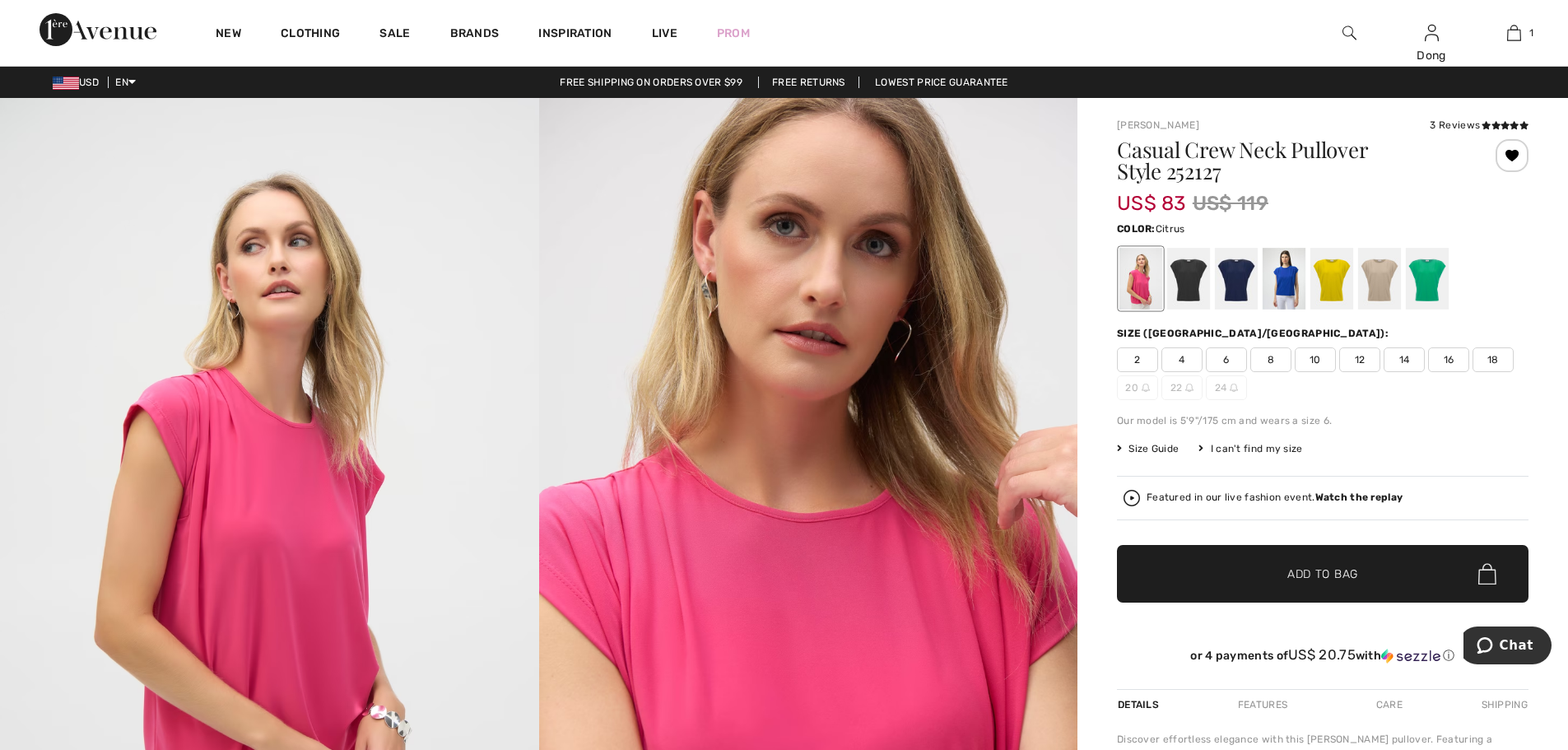
click at [1322, 283] on div at bounding box center [1332, 279] width 43 height 61
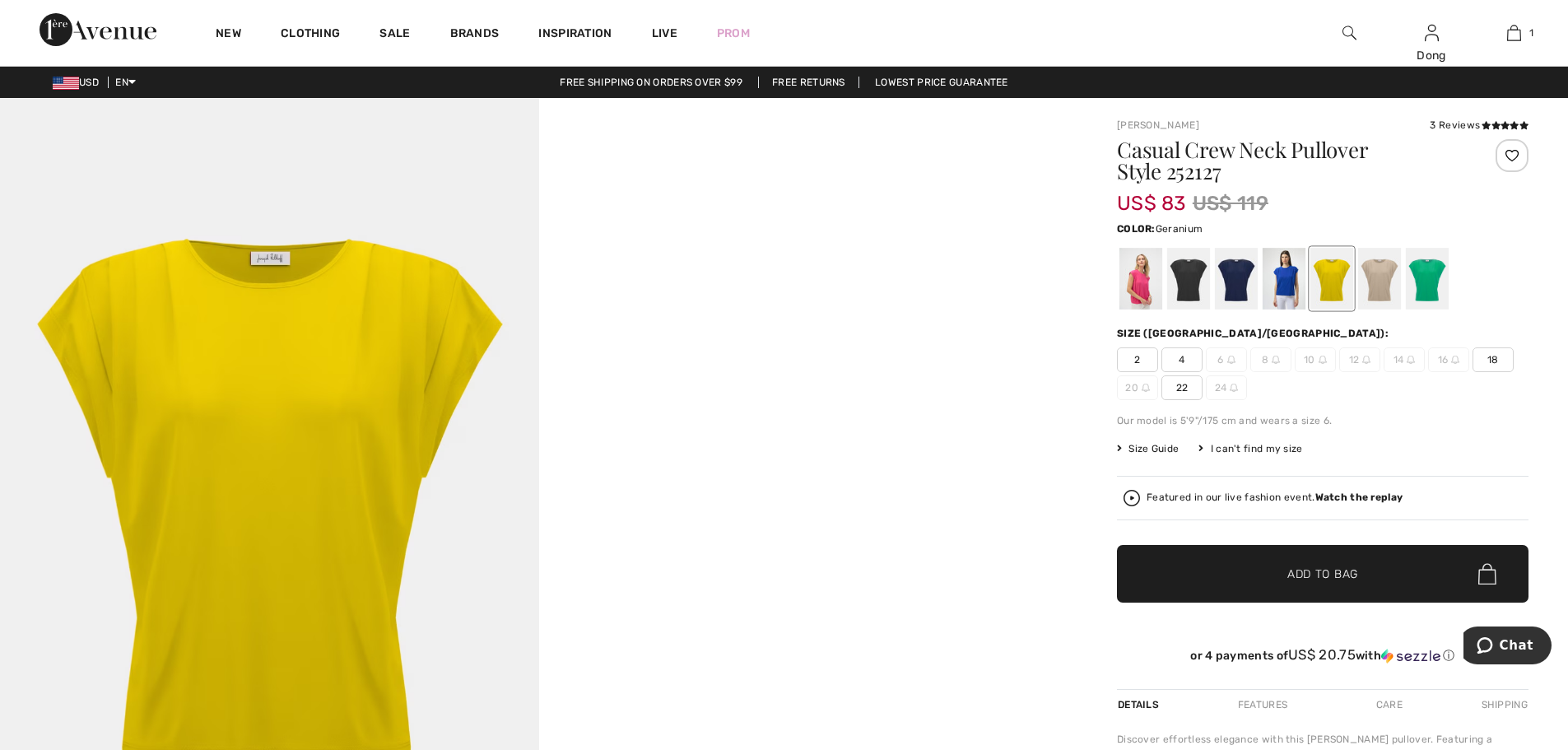
click at [1147, 293] on div at bounding box center [1141, 279] width 43 height 61
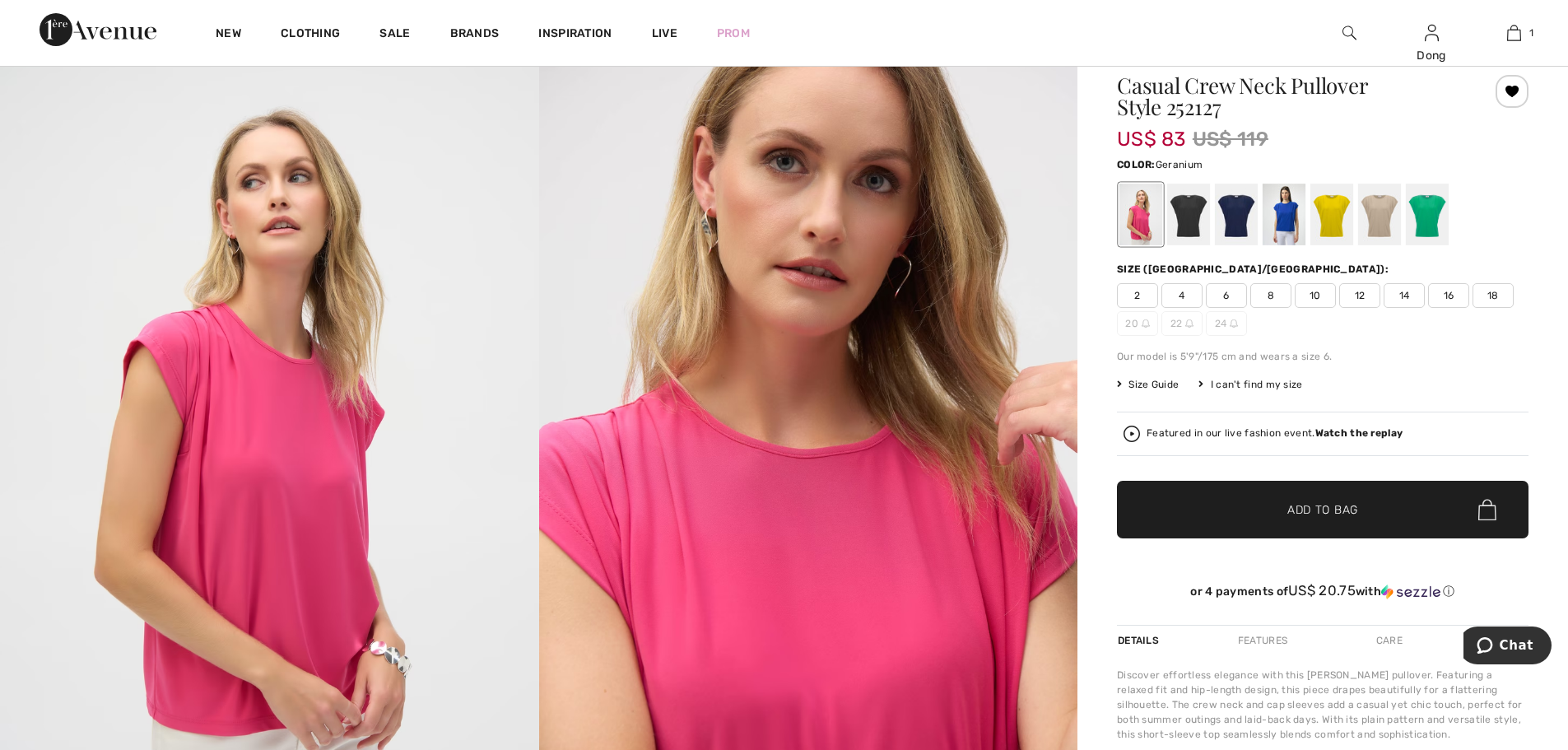
scroll to position [111, 0]
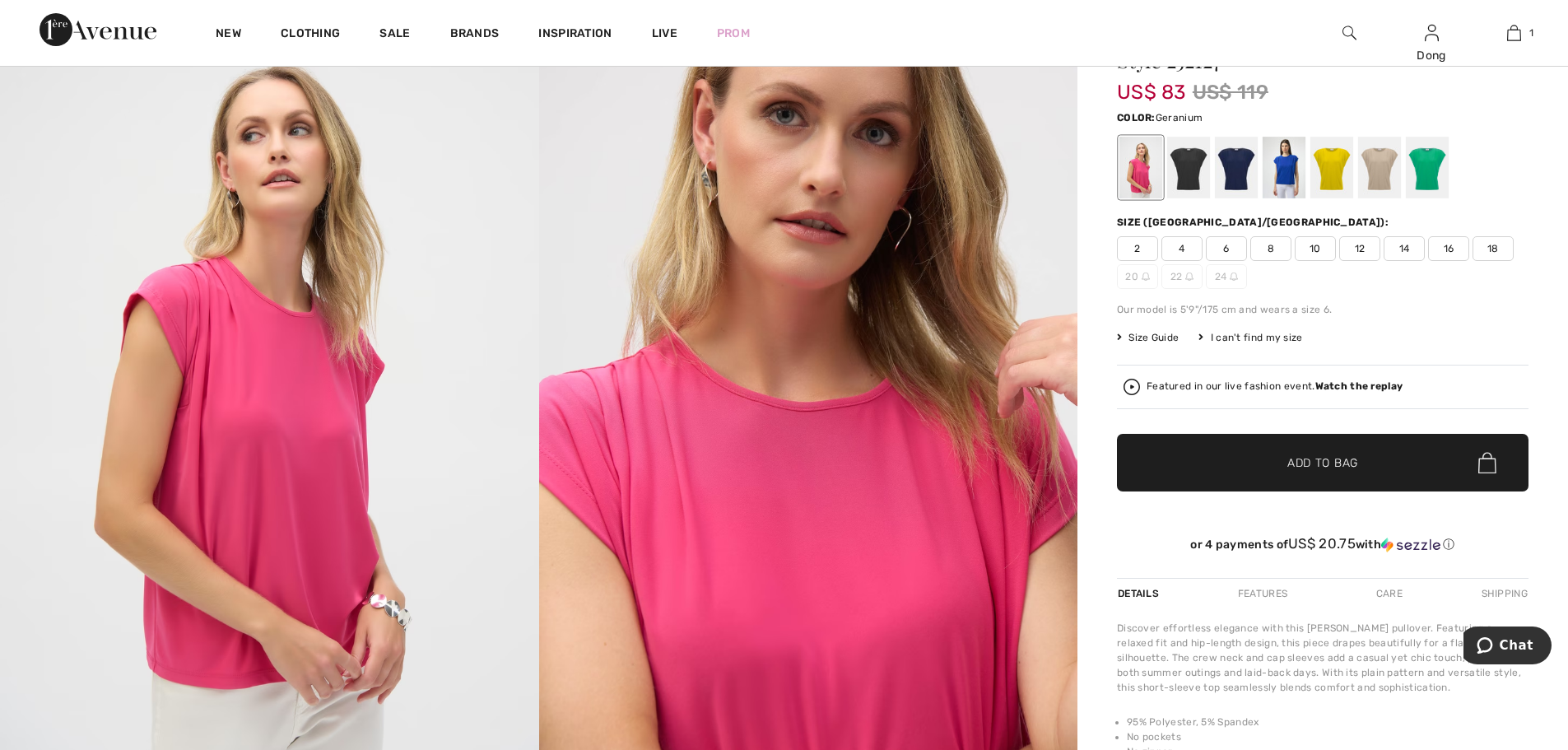
click at [1232, 252] on span "6" at bounding box center [1226, 249] width 41 height 25
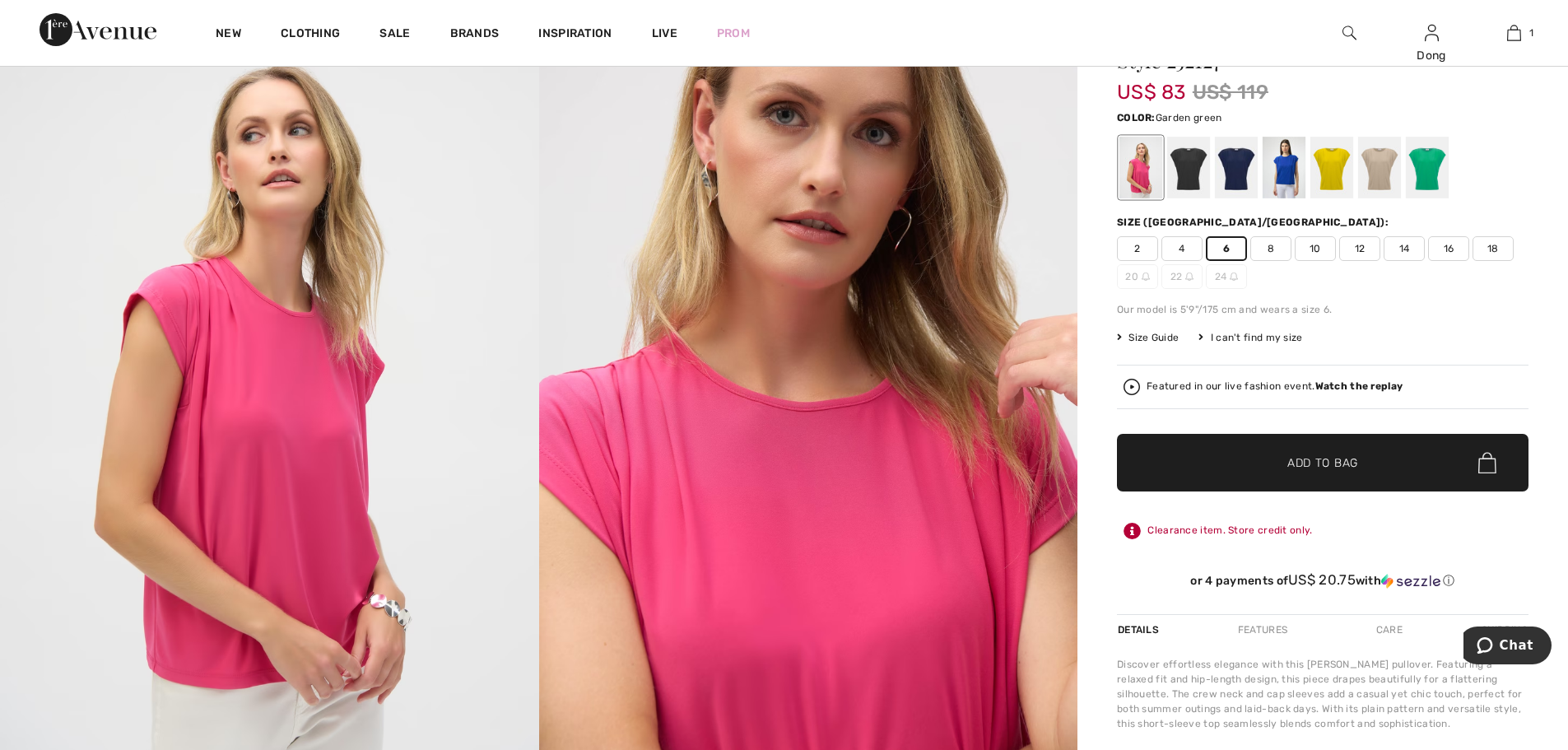
click at [1429, 178] on div at bounding box center [1428, 168] width 43 height 61
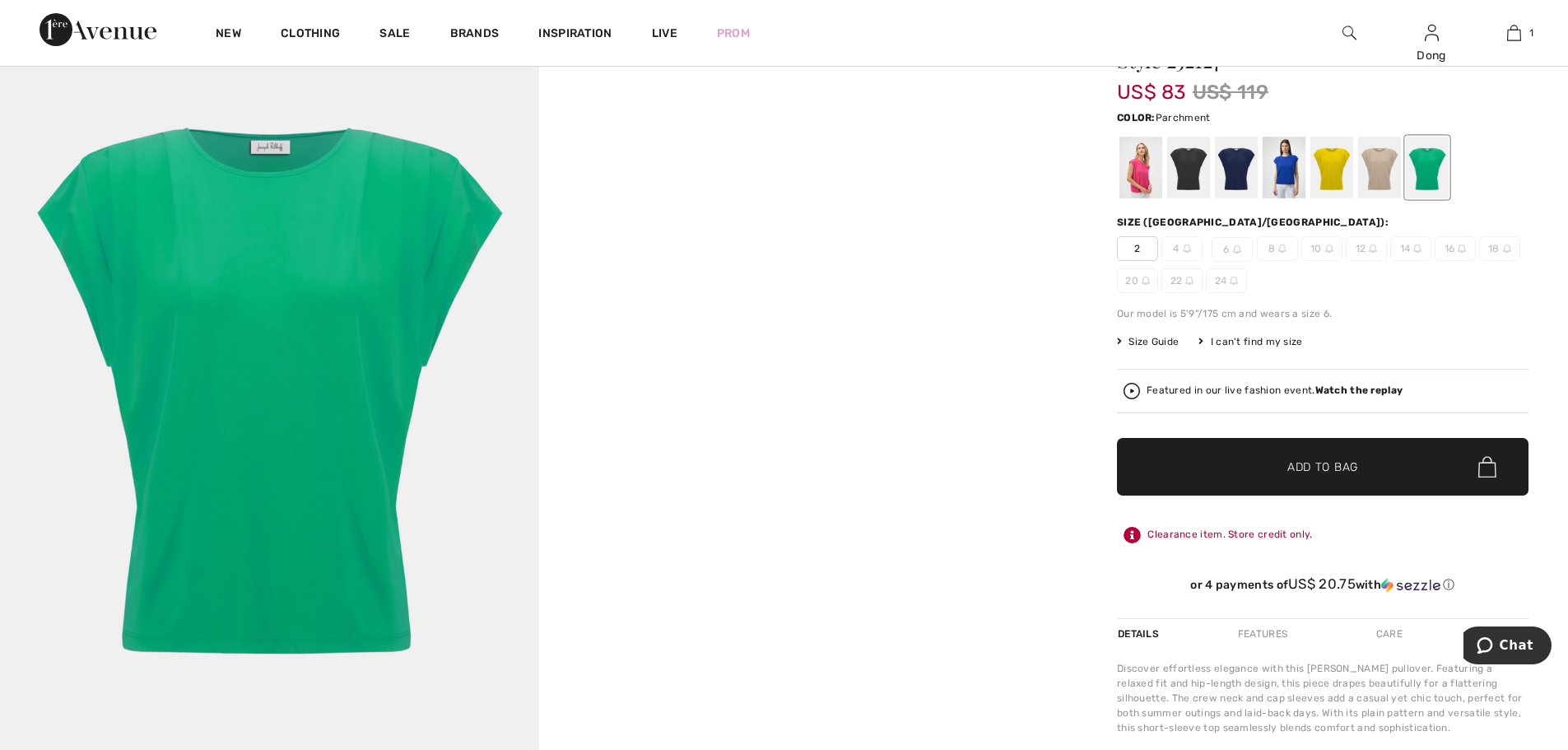
click at [1386, 184] on div at bounding box center [1380, 168] width 43 height 61
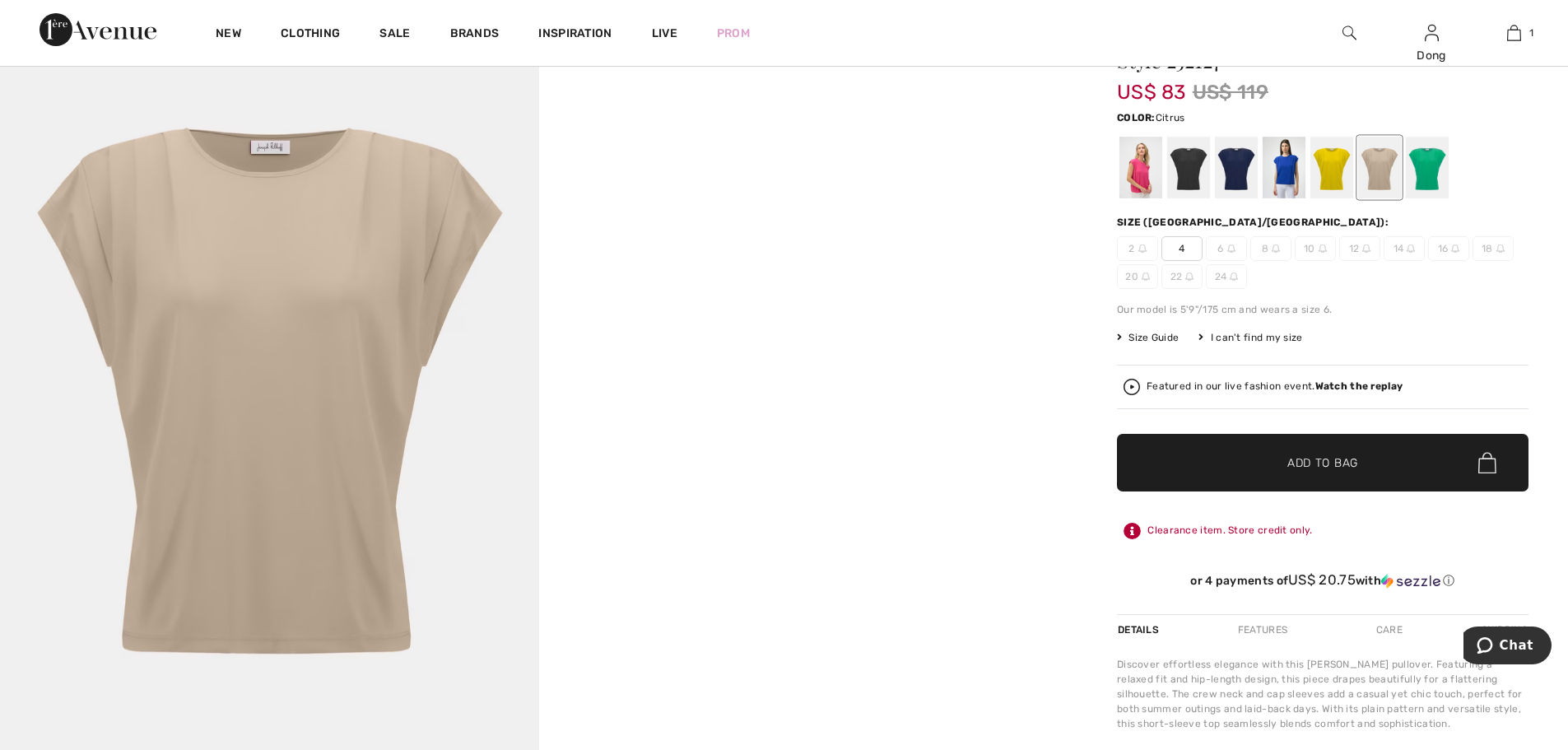
click at [1337, 188] on div at bounding box center [1332, 168] width 43 height 61
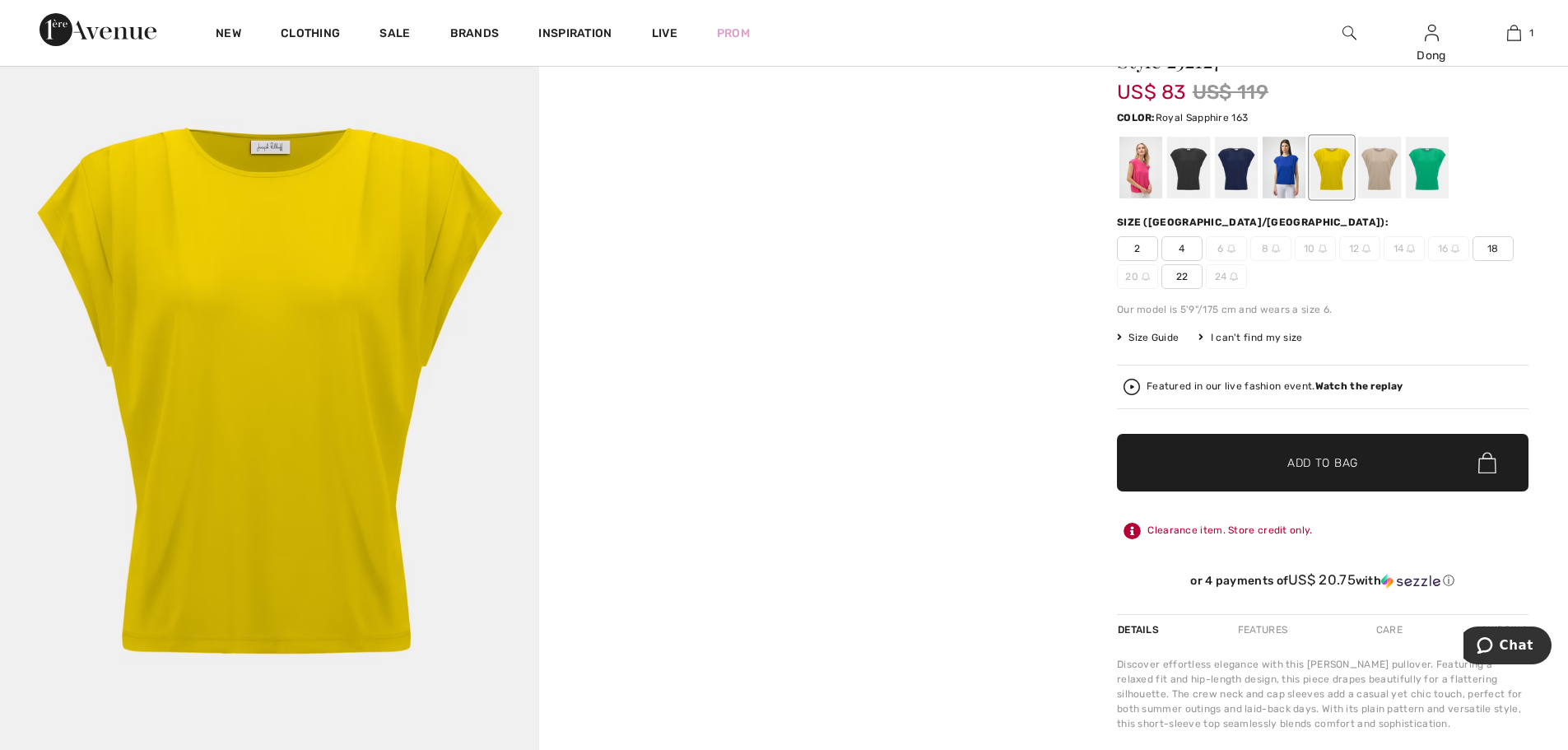
drag, startPoint x: 1275, startPoint y: 181, endPoint x: 1268, endPoint y: 177, distance: 8.1
click at [1271, 180] on div at bounding box center [1284, 168] width 43 height 61
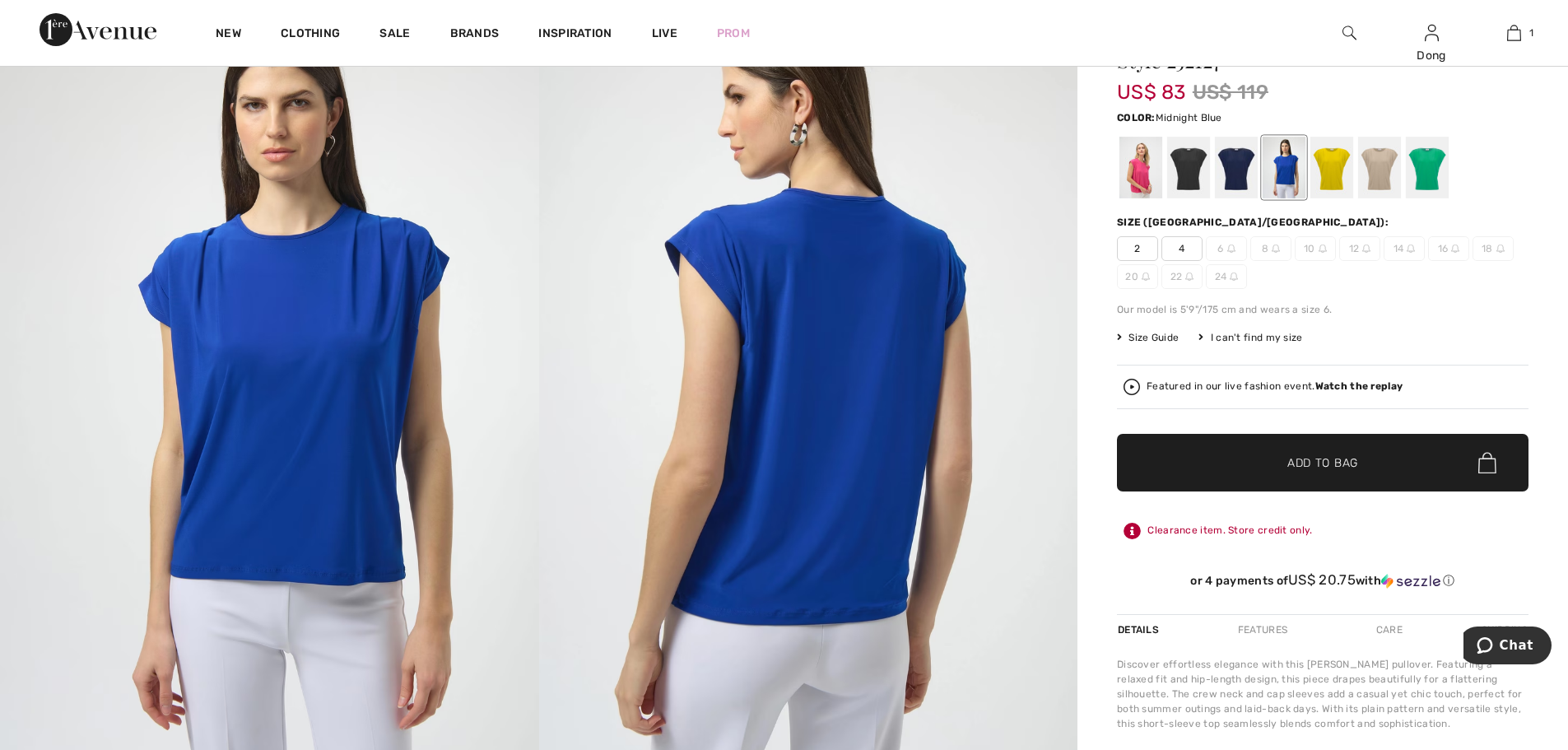
click at [1243, 167] on div at bounding box center [1236, 168] width 43 height 61
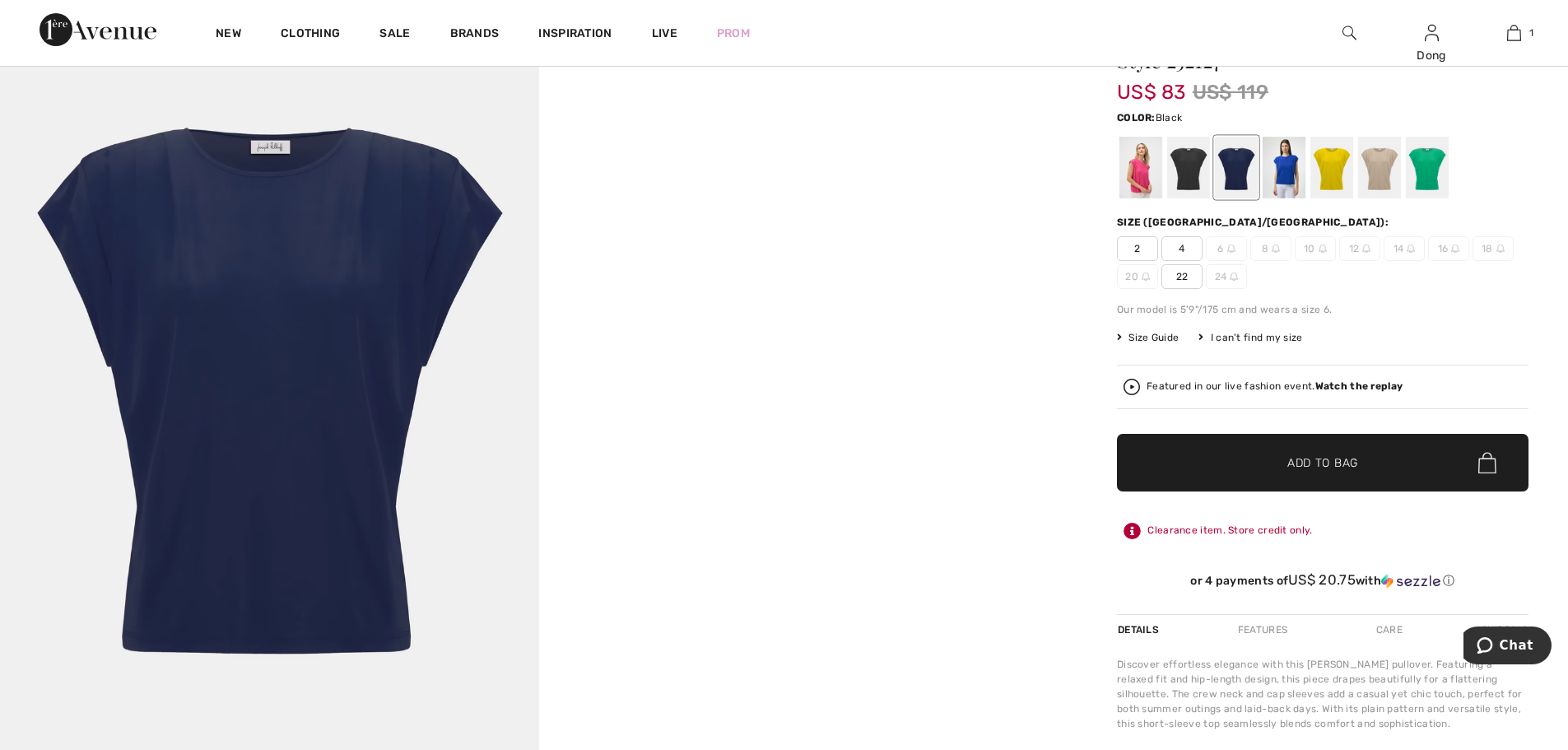
click at [1191, 172] on div at bounding box center [1189, 168] width 43 height 61
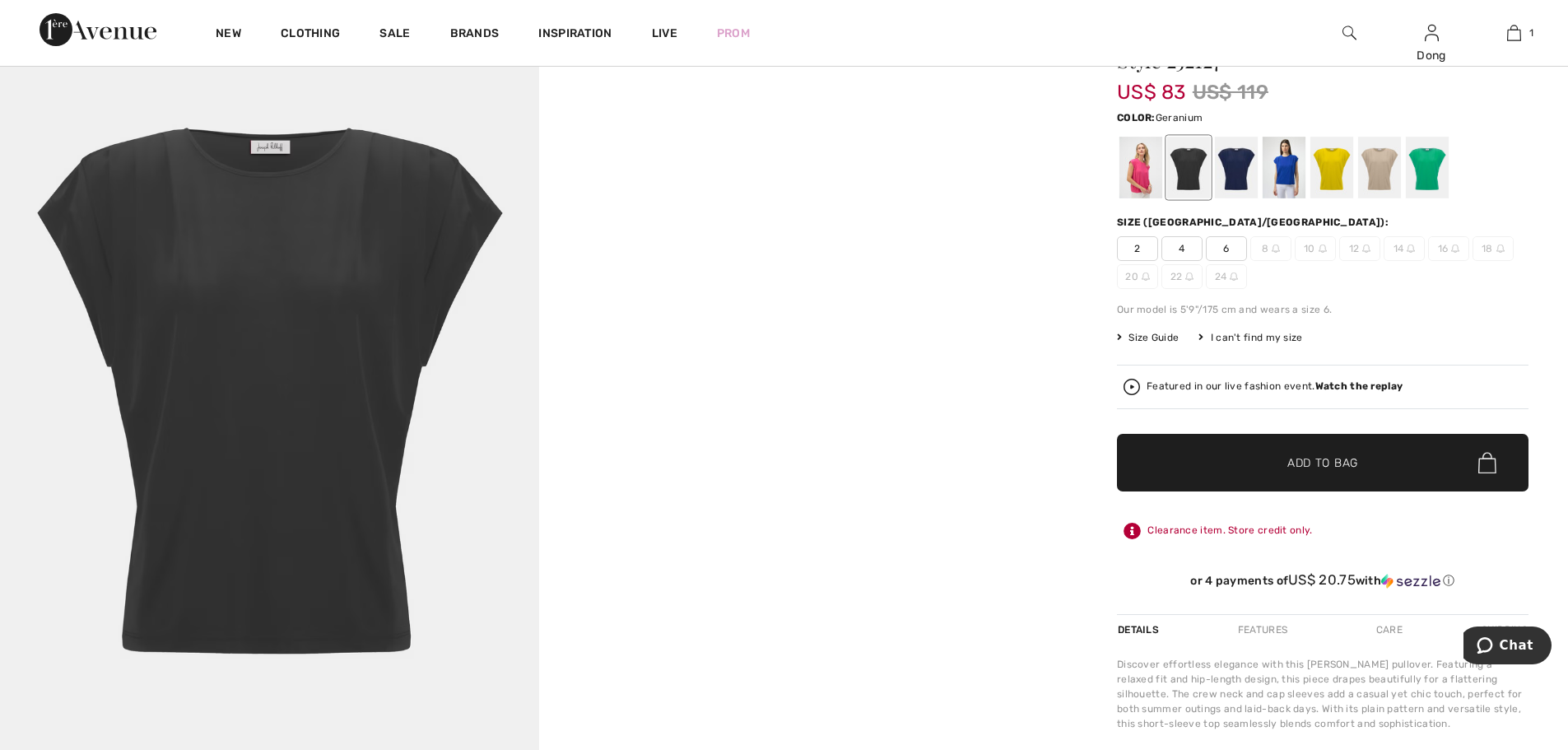
click at [1139, 182] on div at bounding box center [1141, 168] width 43 height 61
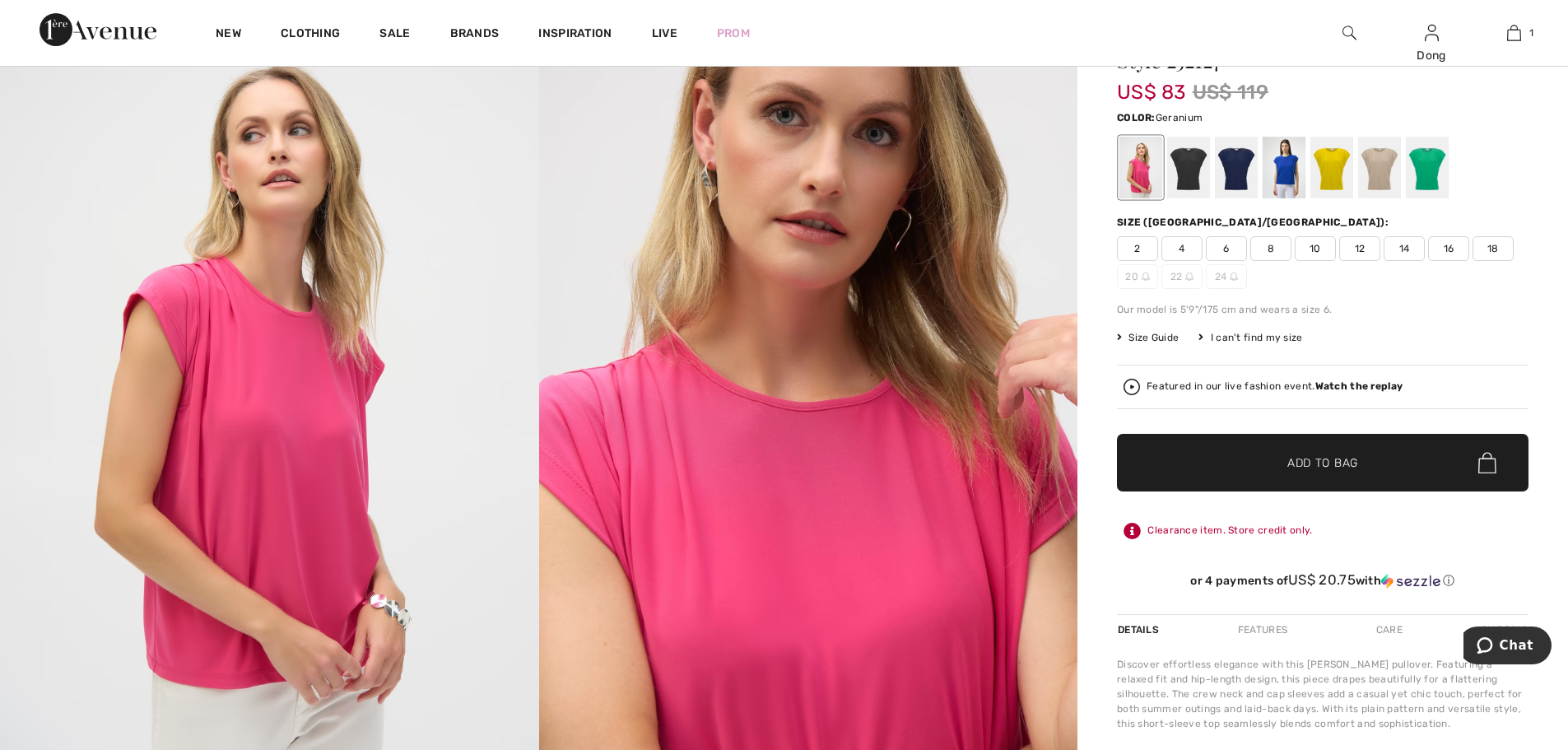
click at [1223, 251] on span "6" at bounding box center [1226, 249] width 41 height 25
click at [1303, 473] on span "✔ Added to Bag Add to Bag" at bounding box center [1322, 462] width 411 height 57
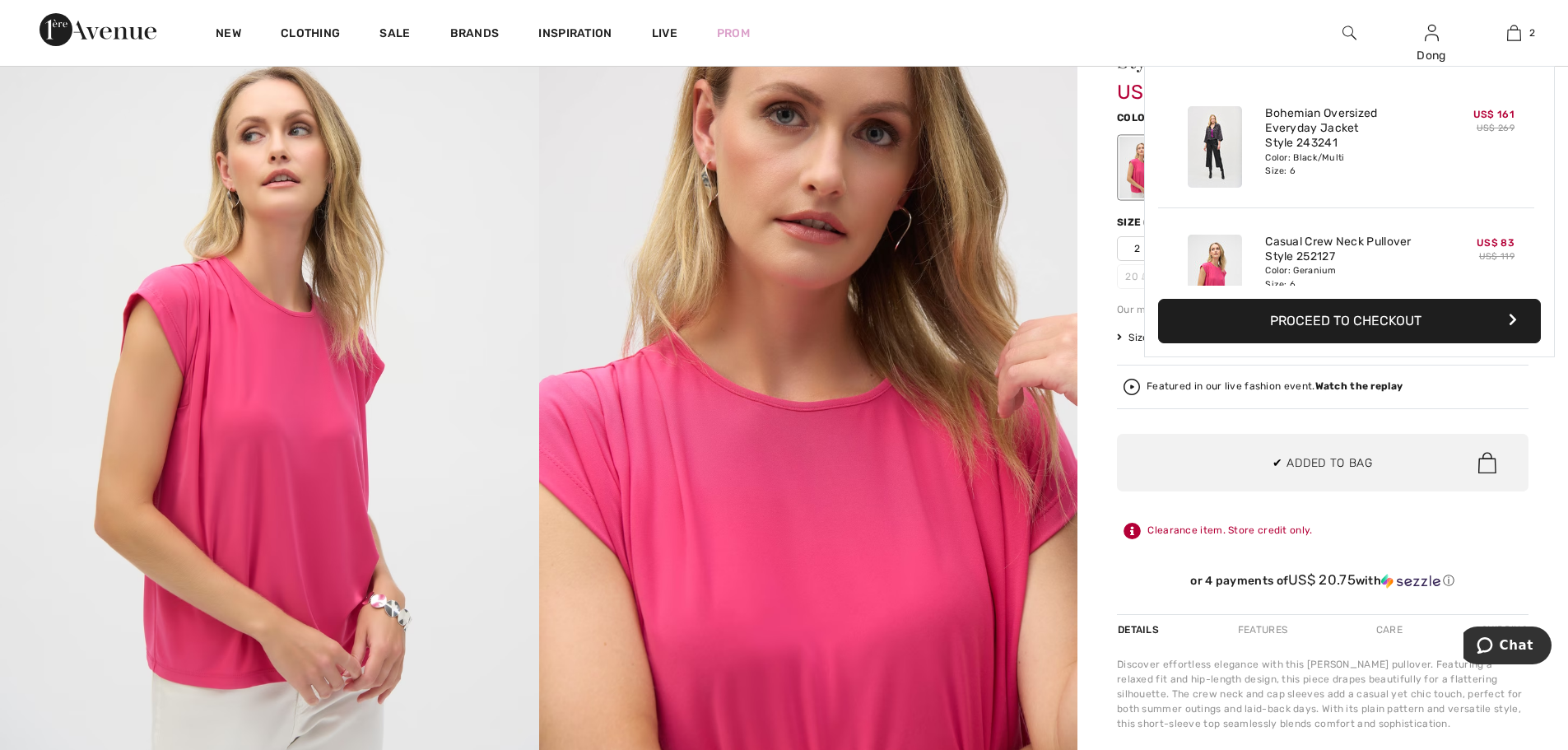
scroll to position [51, 0]
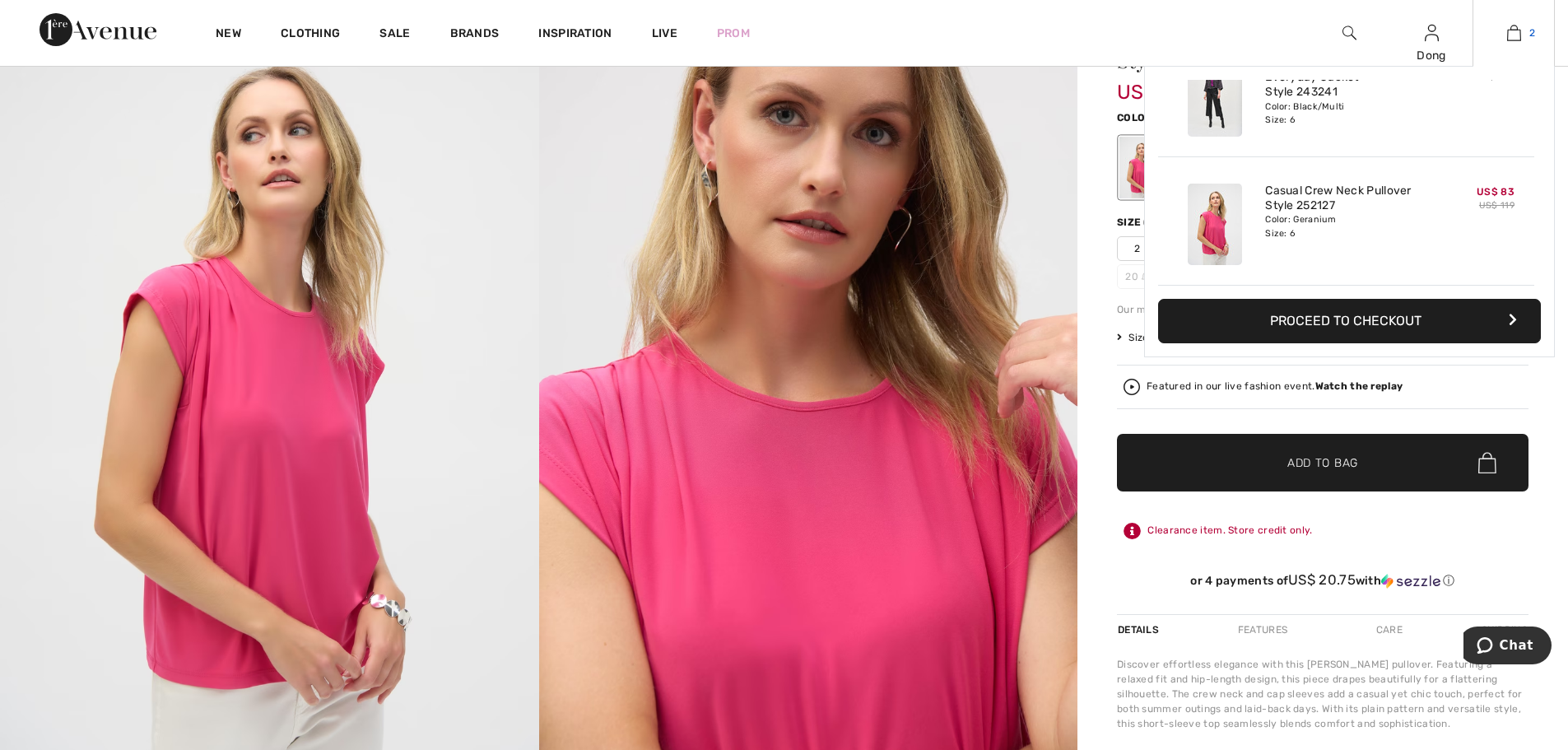
click at [1519, 33] on img at bounding box center [1514, 33] width 14 height 20
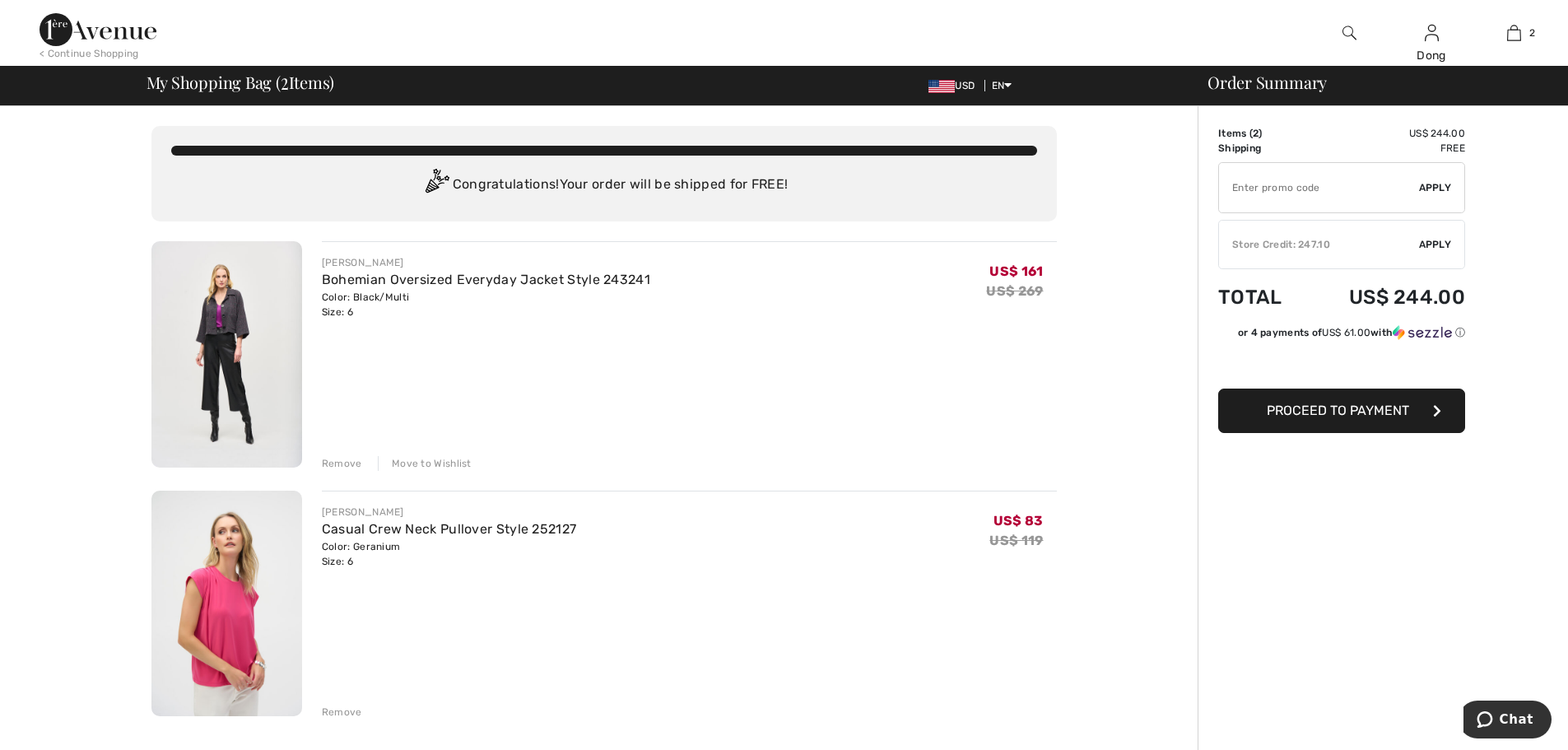
click at [1281, 410] on span "Proceed to Payment" at bounding box center [1338, 410] width 143 height 16
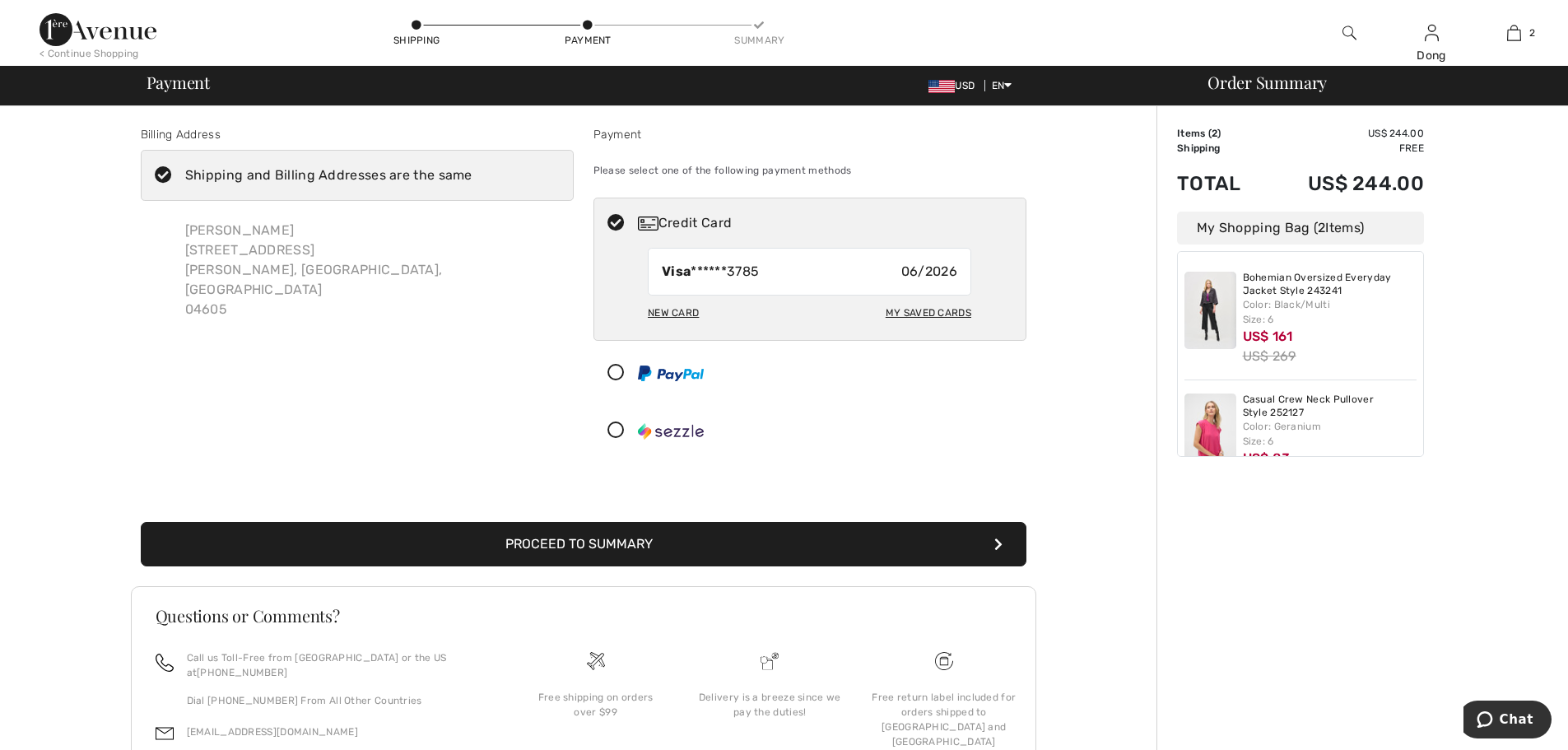
scroll to position [52, 0]
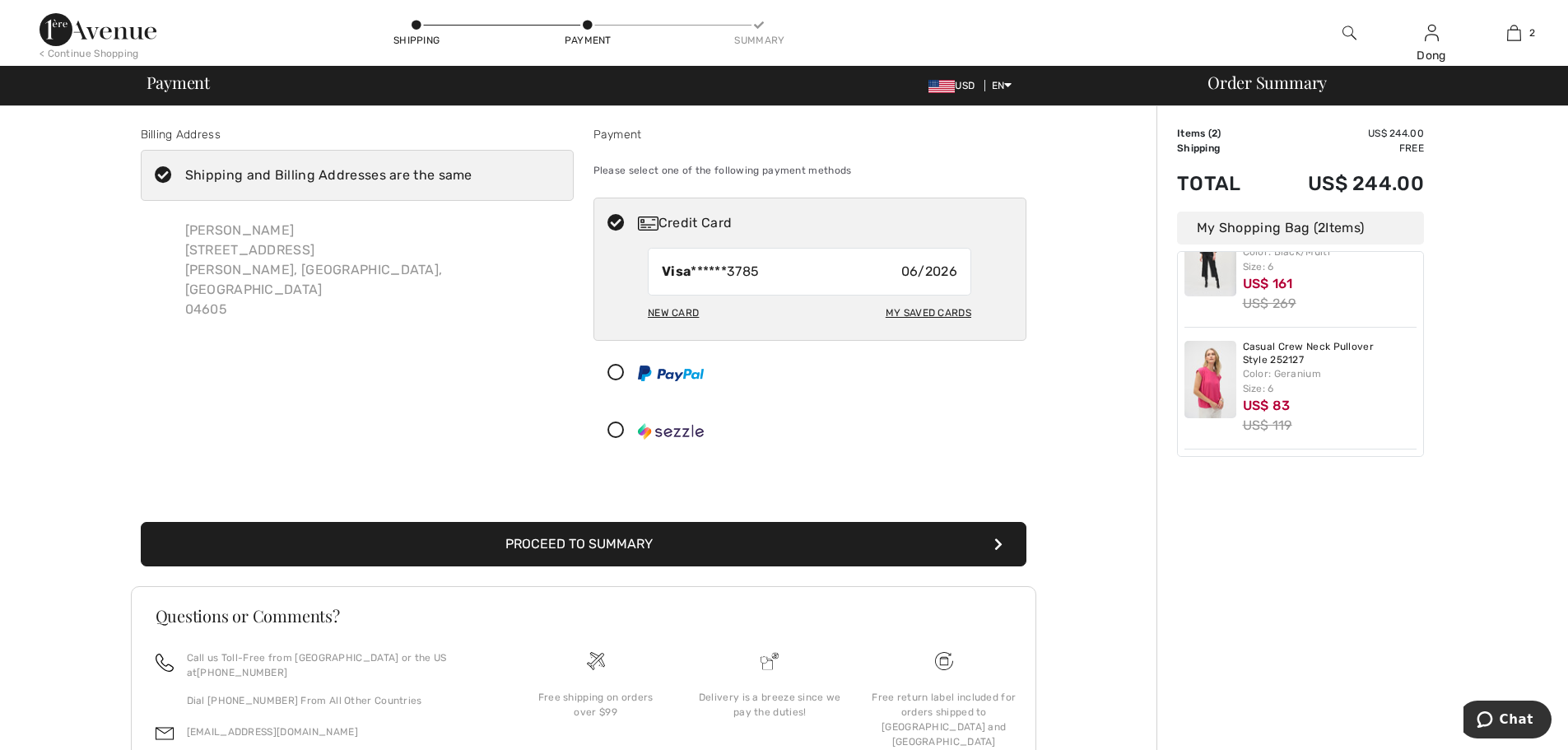
click at [566, 537] on button "Proceed to Summary" at bounding box center [583, 544] width 885 height 45
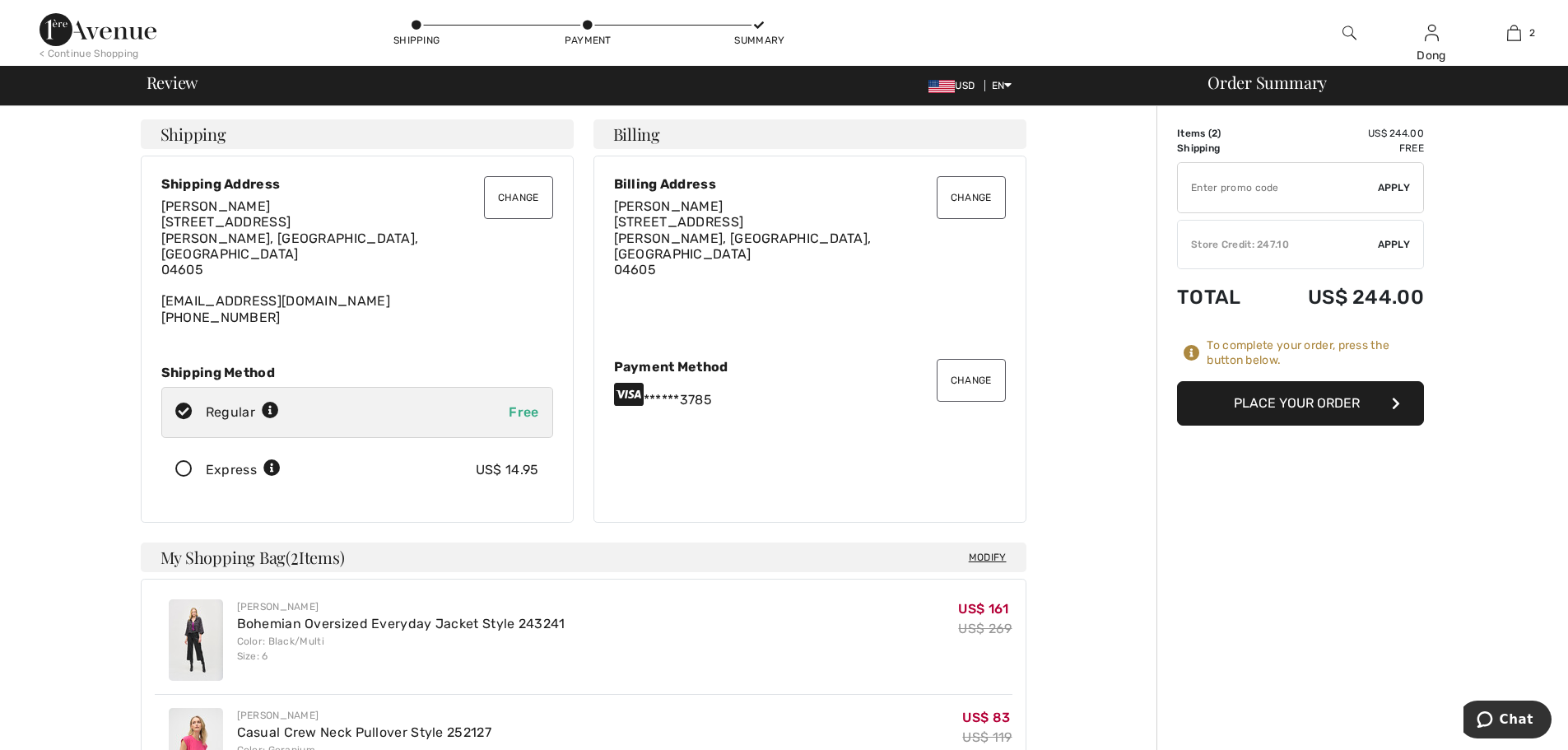
click at [1397, 246] on span "Apply" at bounding box center [1395, 245] width 33 height 15
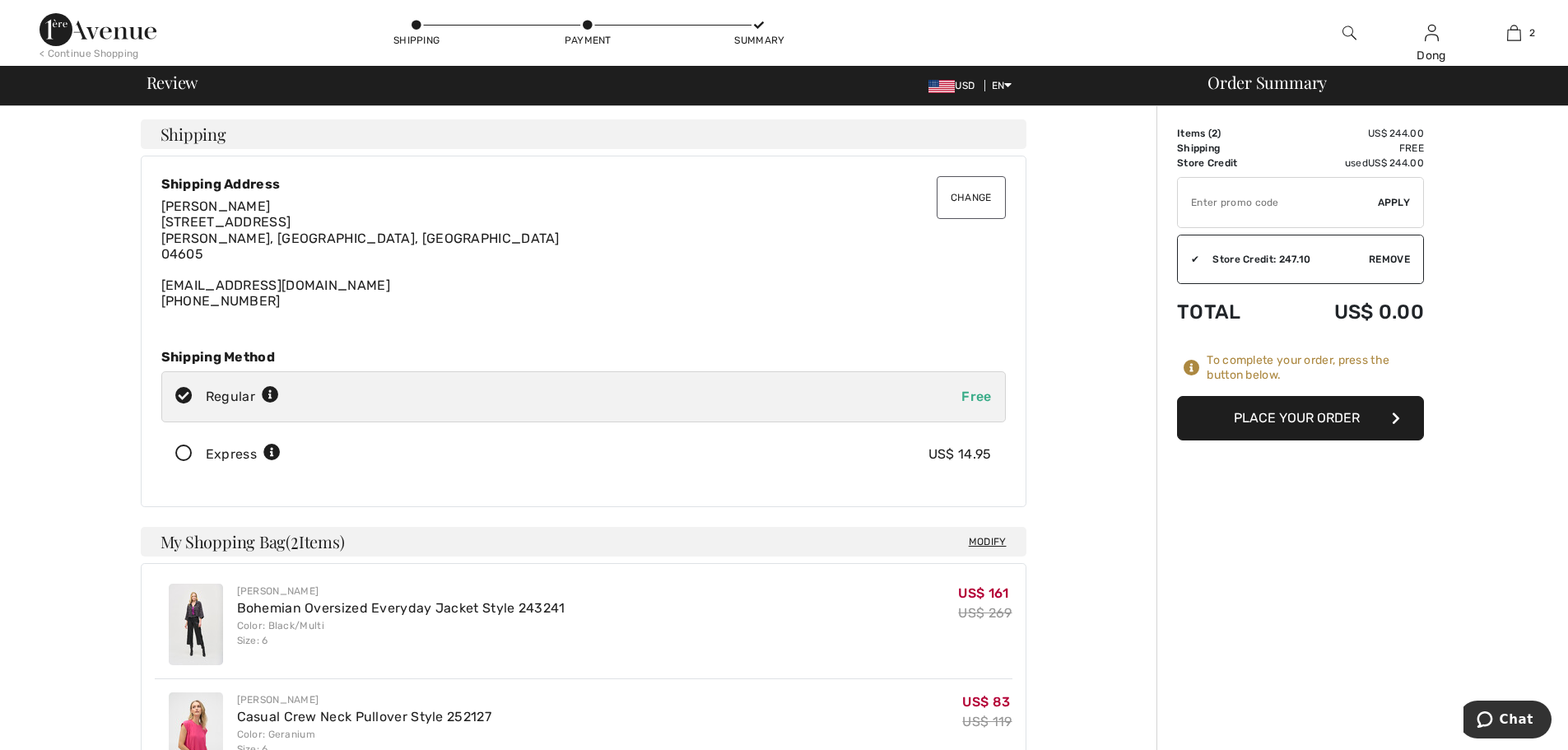
click at [1337, 424] on button "Place Your Order" at bounding box center [1301, 418] width 247 height 45
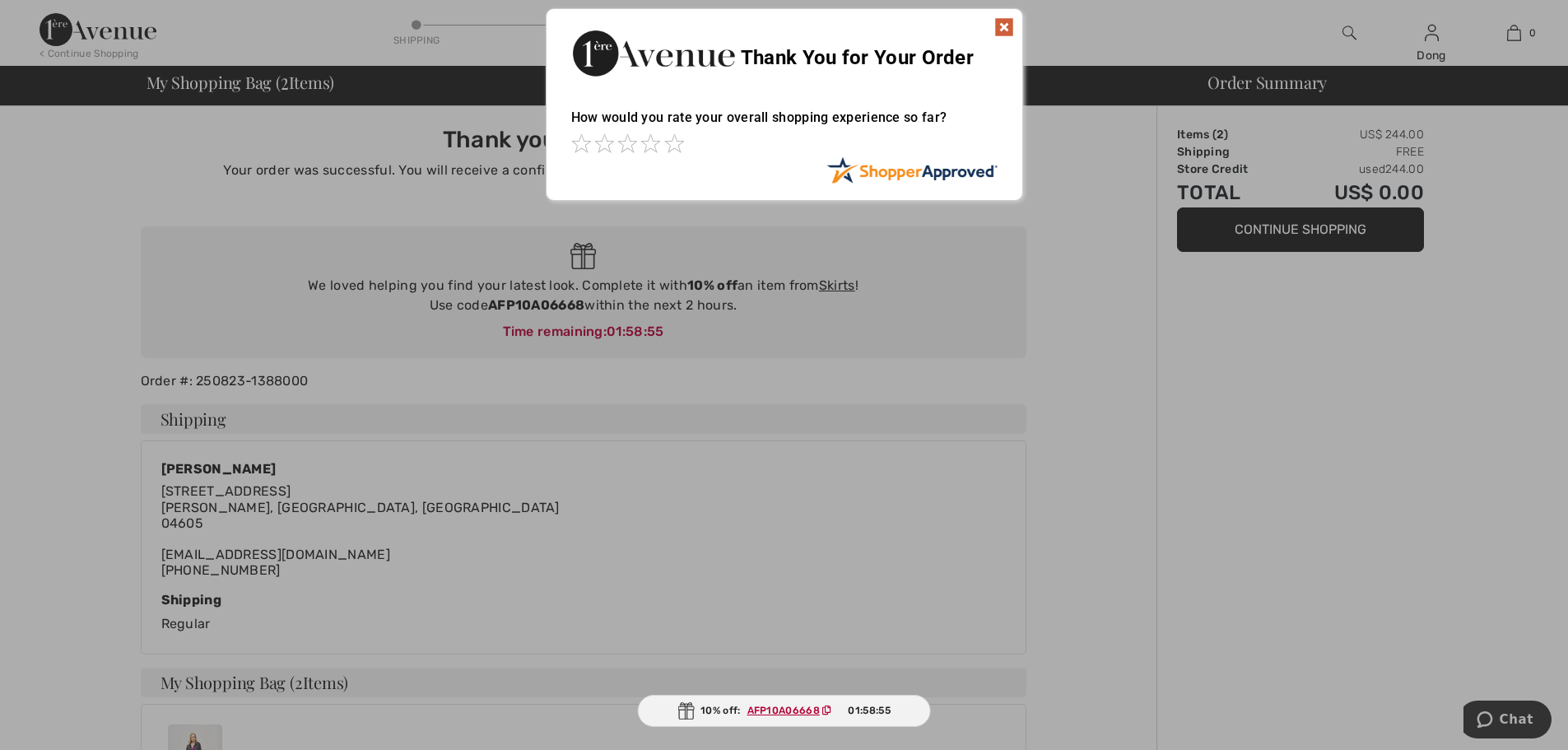
click at [1003, 30] on img at bounding box center [1004, 27] width 20 height 20
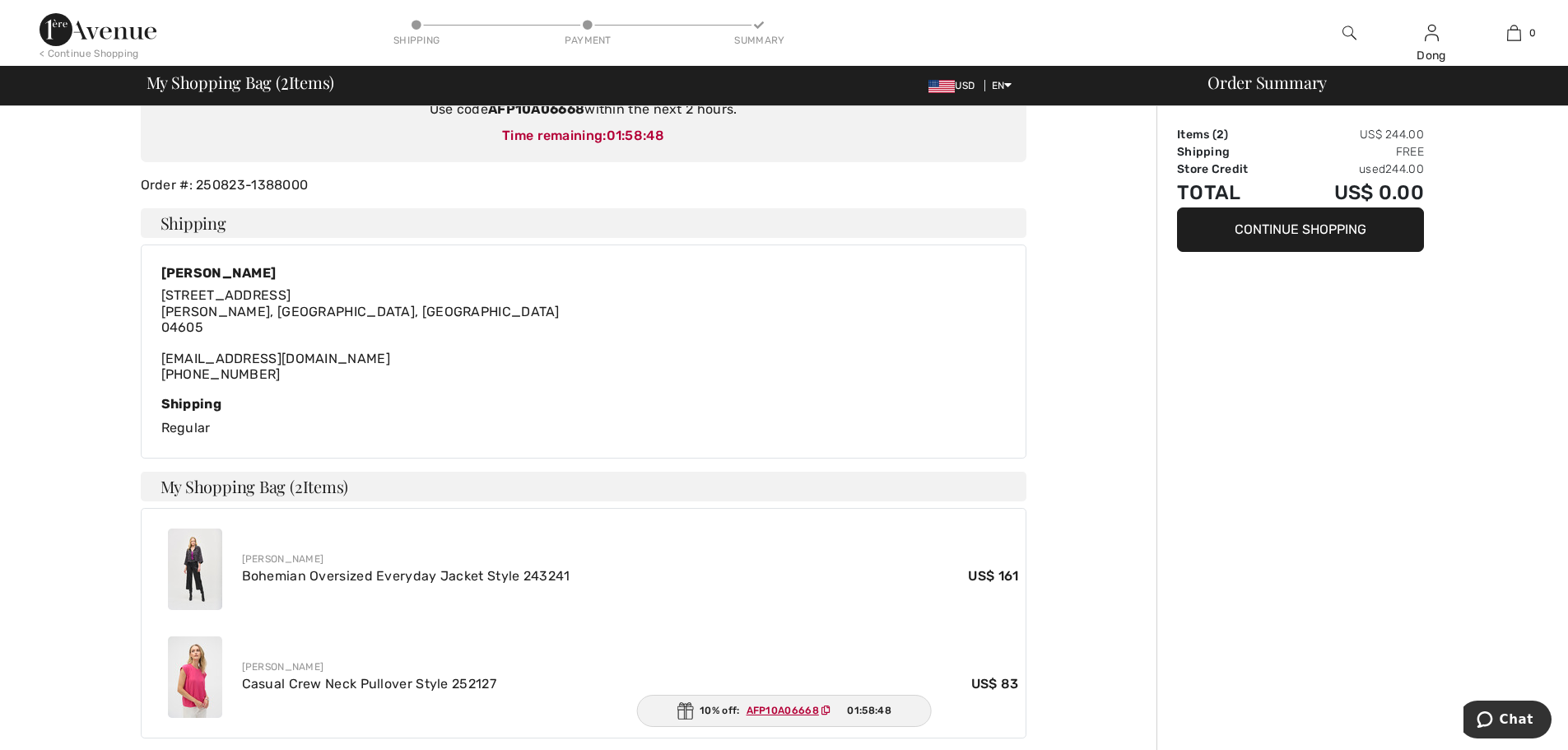
scroll to position [198, 0]
click at [775, 713] on ins "AFP10A06668" at bounding box center [782, 710] width 72 height 12
click at [775, 710] on ins "AFP10A06668" at bounding box center [782, 710] width 72 height 12
click at [775, 710] on ins "AFP10A06668" at bounding box center [782, 710] width 72 height 12
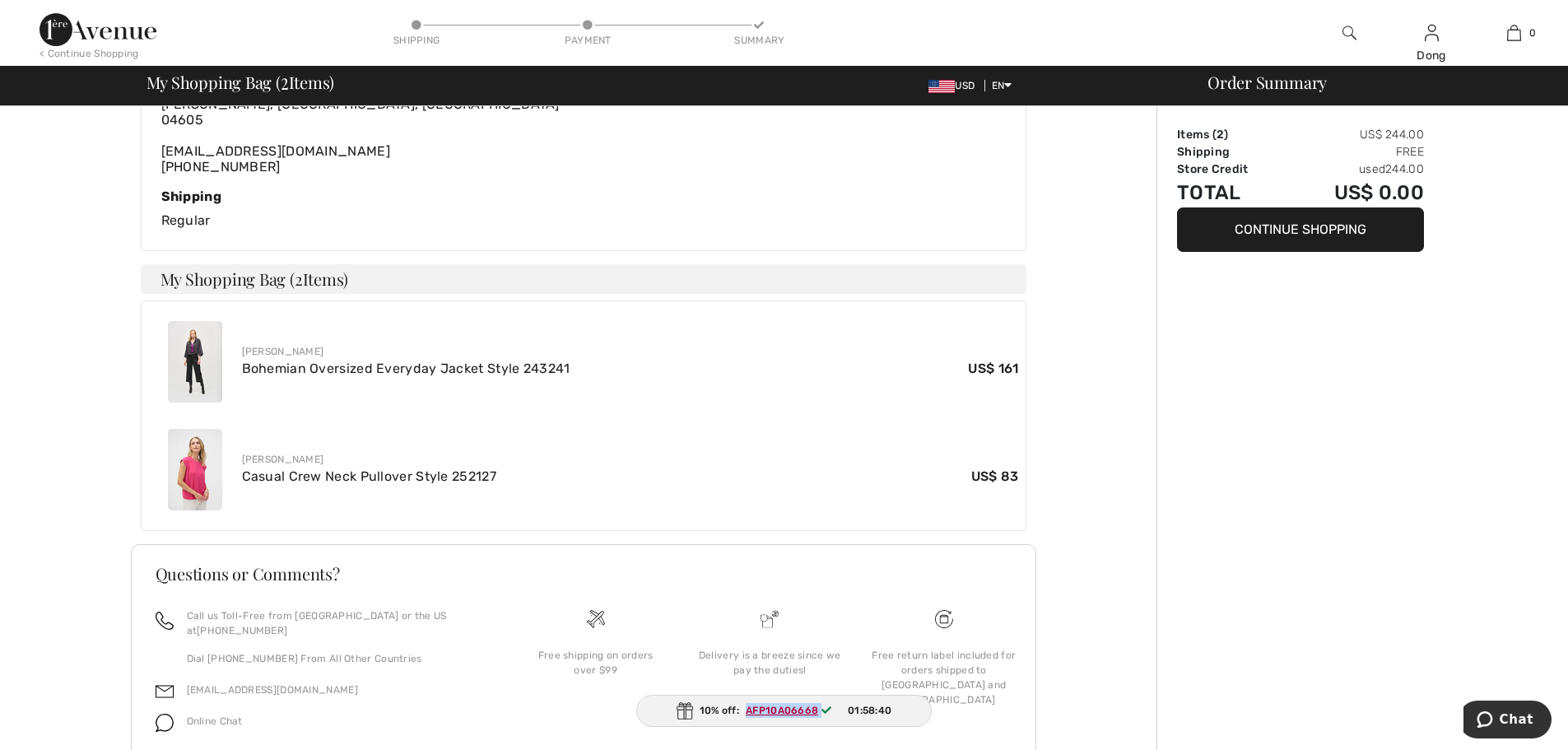
scroll to position [407, 0]
click at [683, 706] on img at bounding box center [685, 710] width 17 height 17
click at [680, 706] on img at bounding box center [685, 710] width 17 height 17
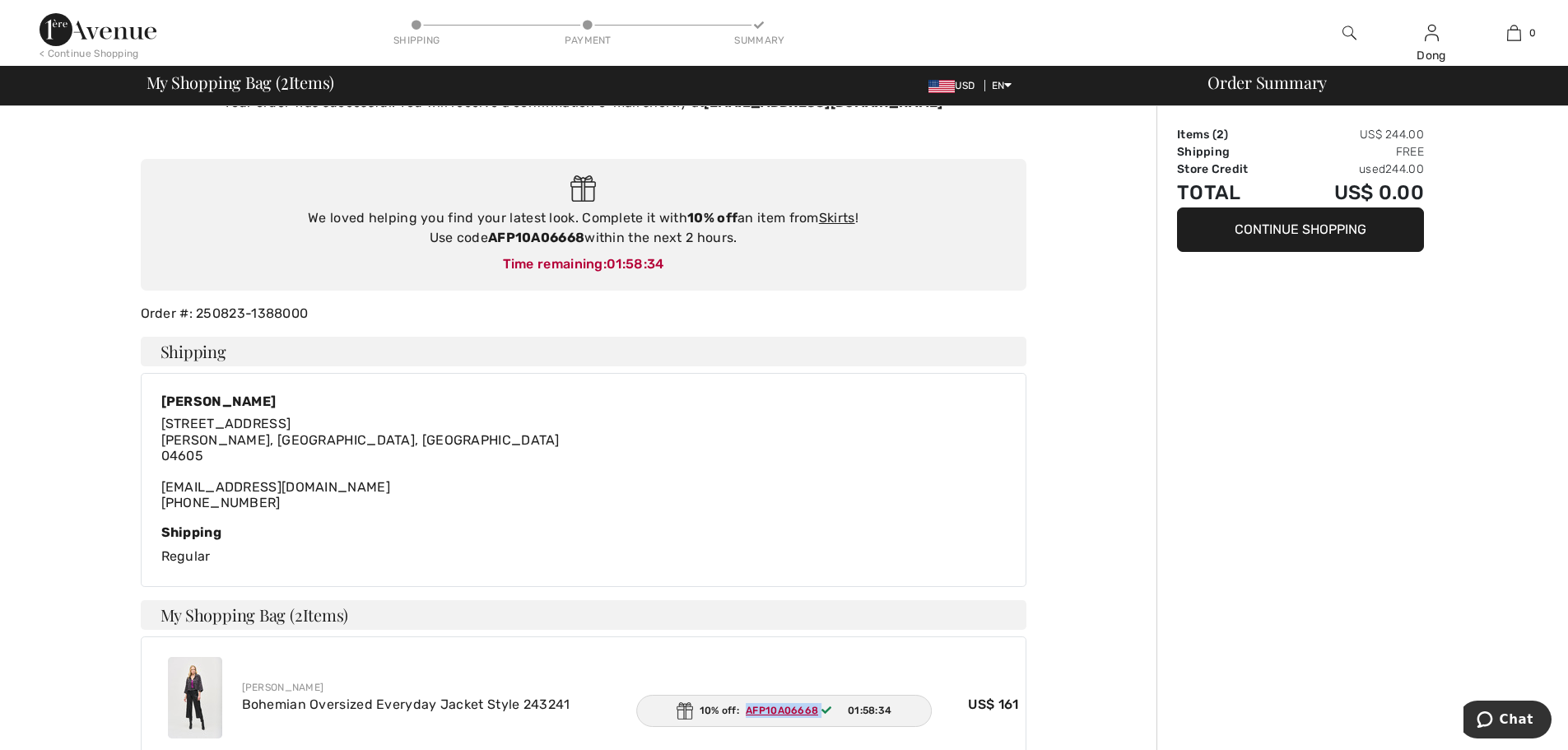
scroll to position [0, 0]
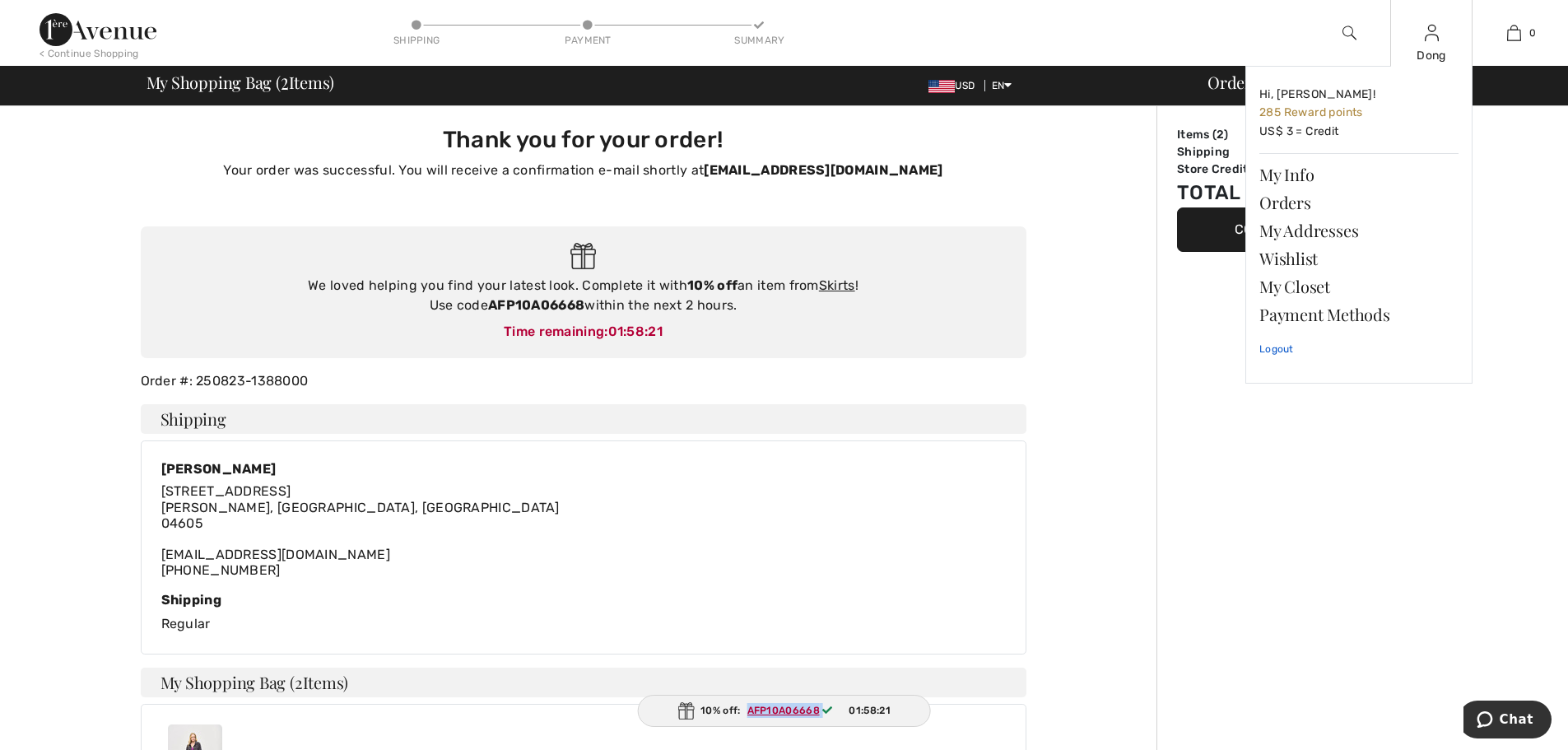
click at [1268, 350] on link "Logout" at bounding box center [1359, 349] width 199 height 41
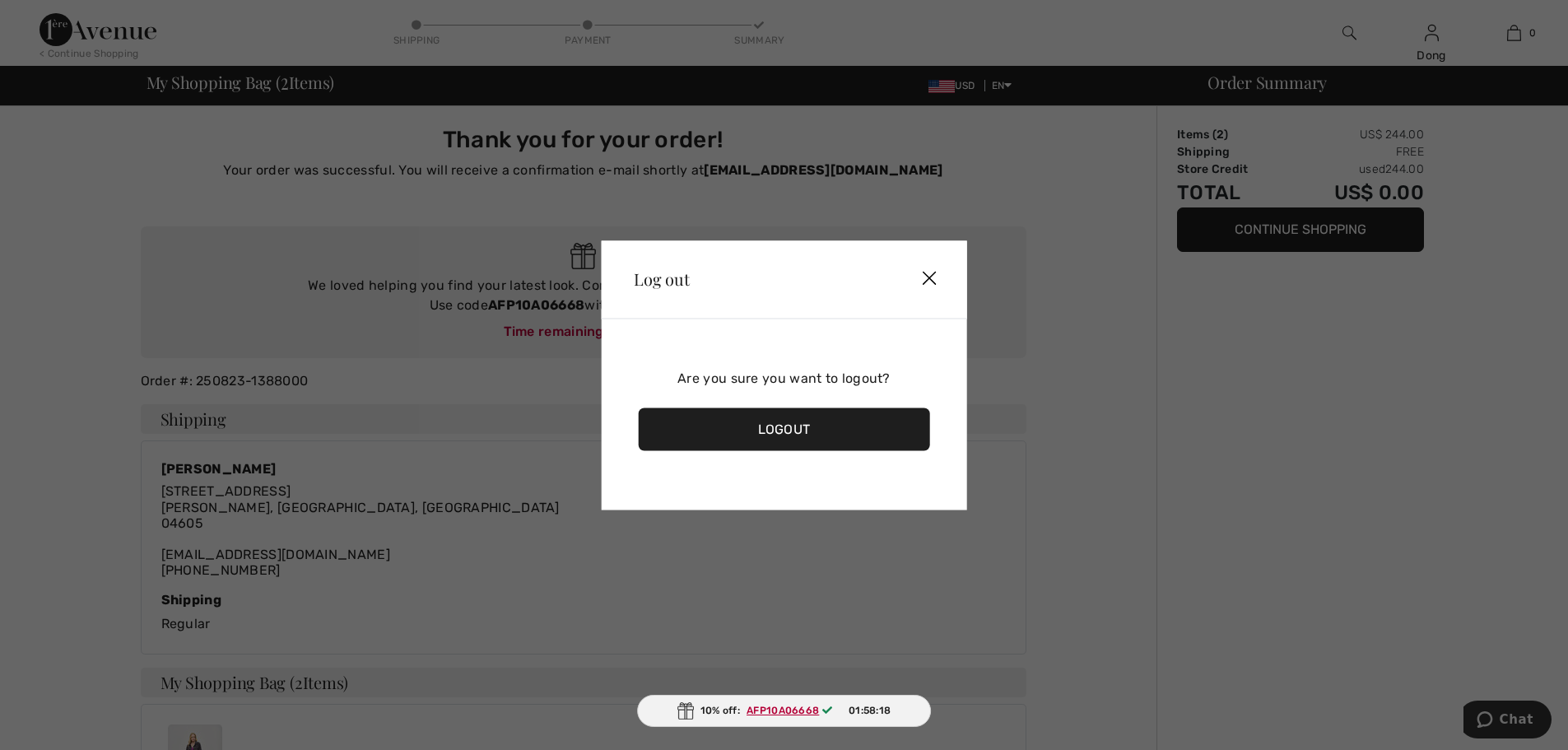
click at [779, 432] on div "Logout" at bounding box center [784, 429] width 292 height 43
